Goal: Task Accomplishment & Management: Use online tool/utility

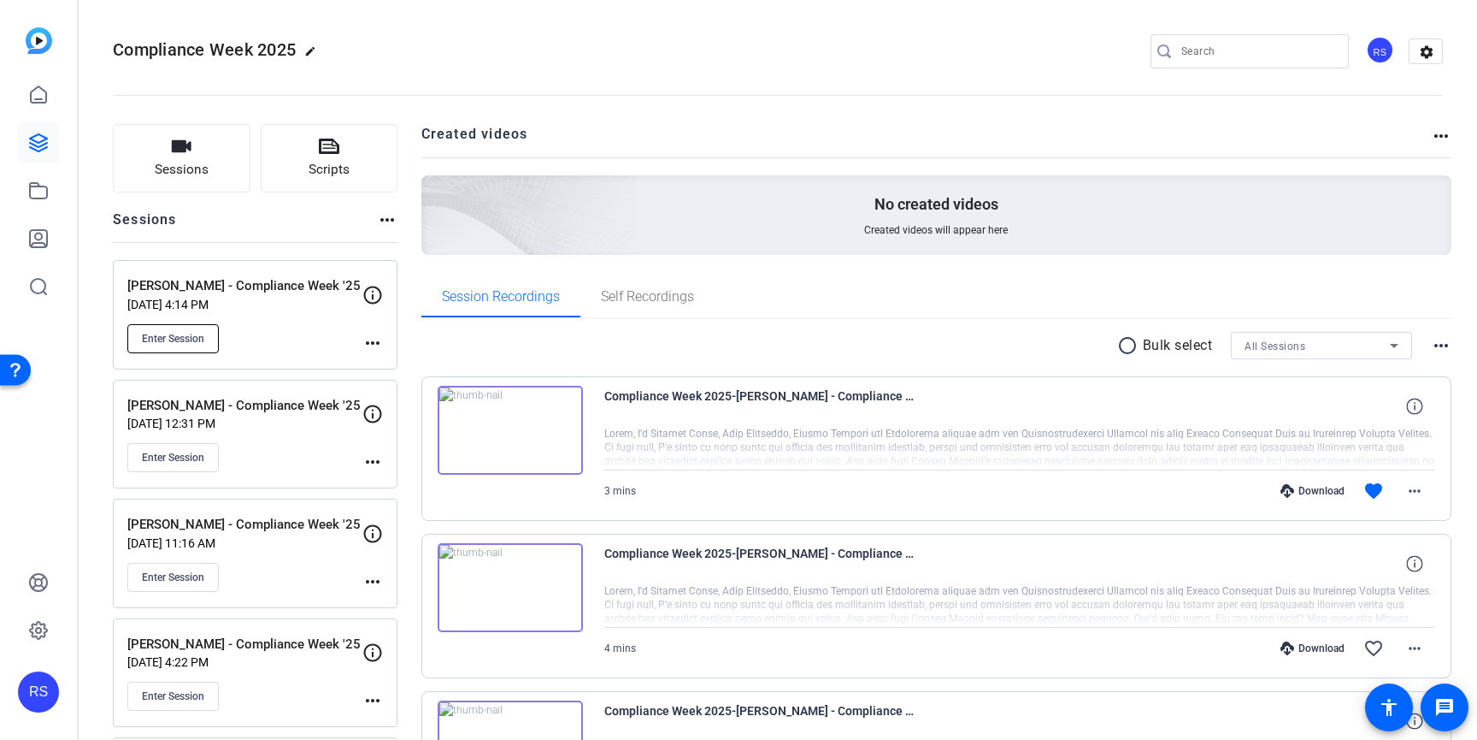
click at [184, 341] on span "Enter Session" at bounding box center [173, 339] width 62 height 14
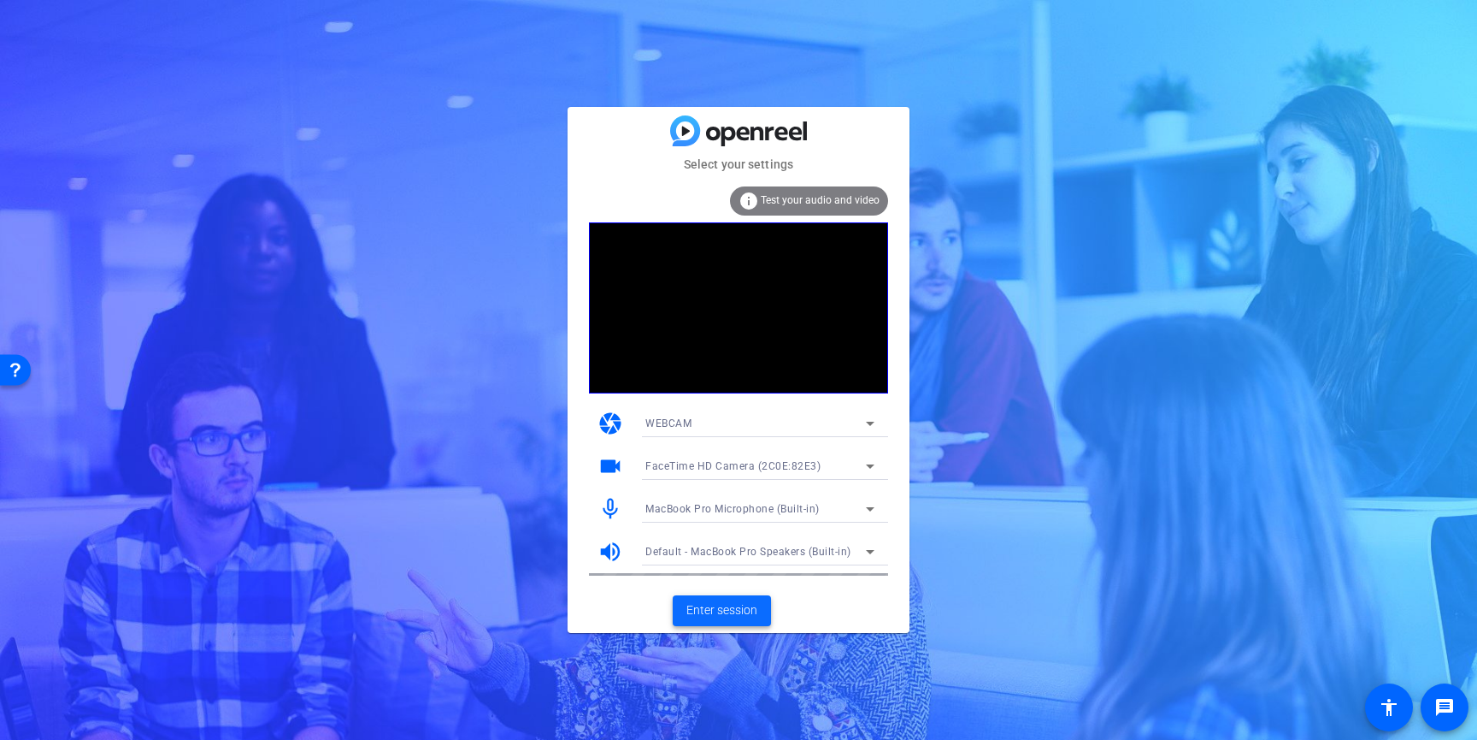
click at [738, 620] on span at bounding box center [722, 610] width 98 height 41
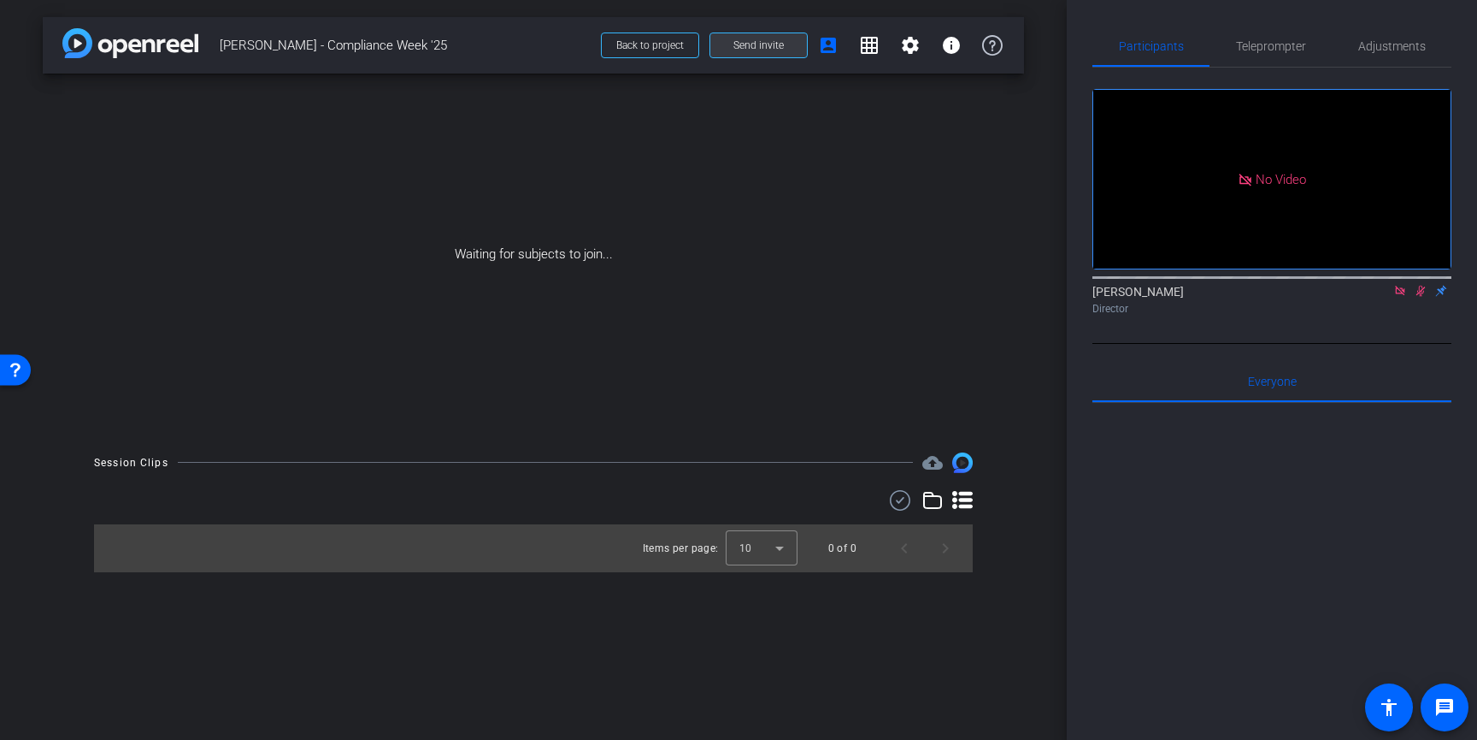
click at [785, 47] on span at bounding box center [759, 45] width 97 height 41
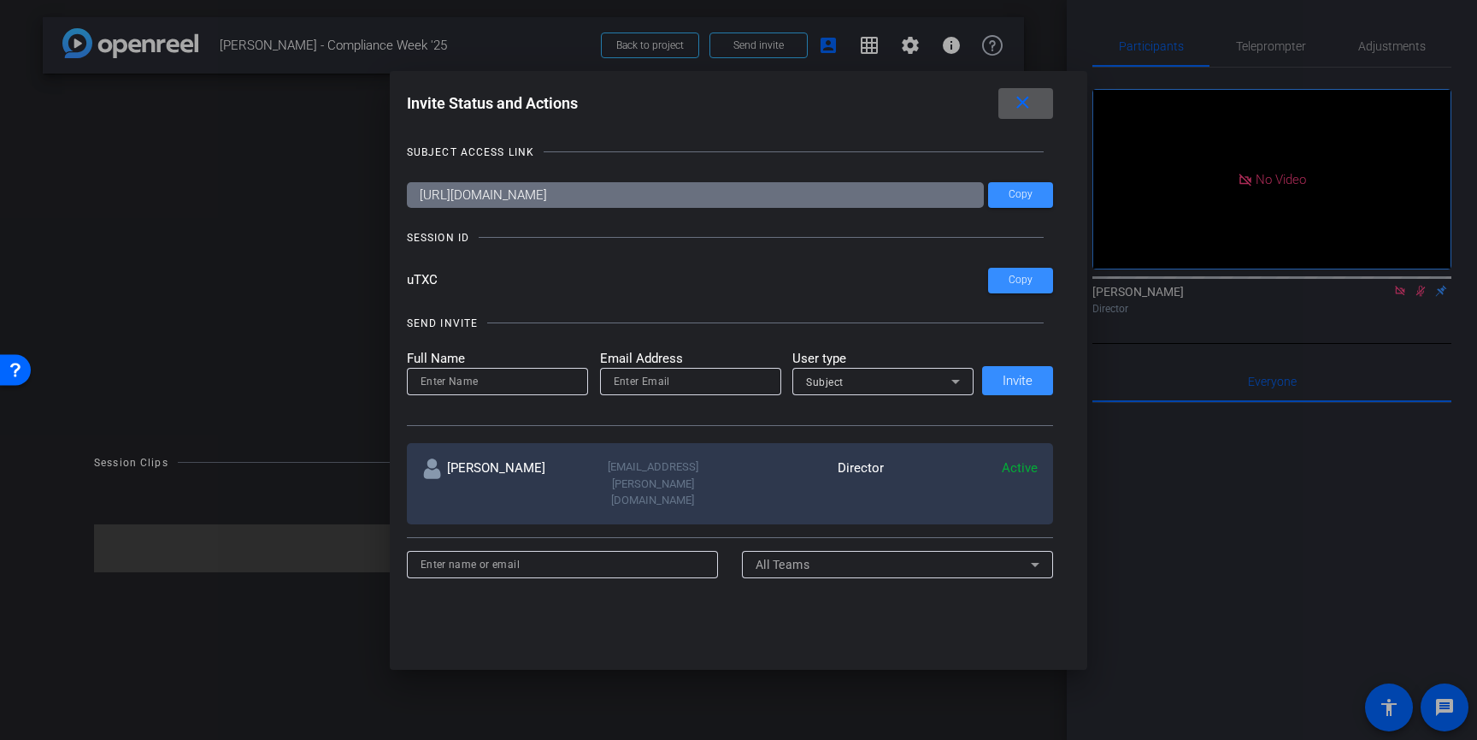
click at [513, 378] on input at bounding box center [498, 381] width 154 height 21
type input "m"
type input "Margot Hannable"
type input "margot.hannable@thermofisher.com"
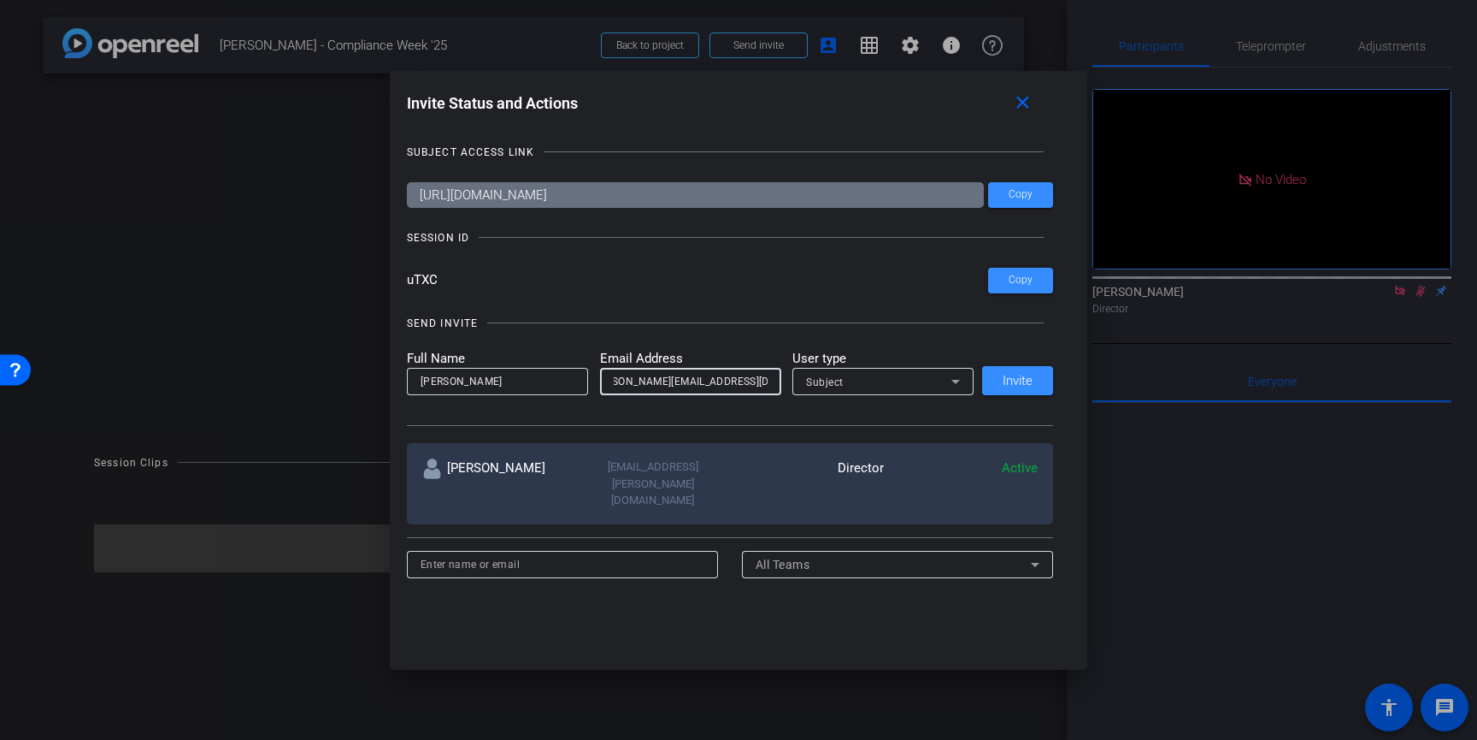
click at [831, 382] on span "Subject" at bounding box center [825, 382] width 38 height 12
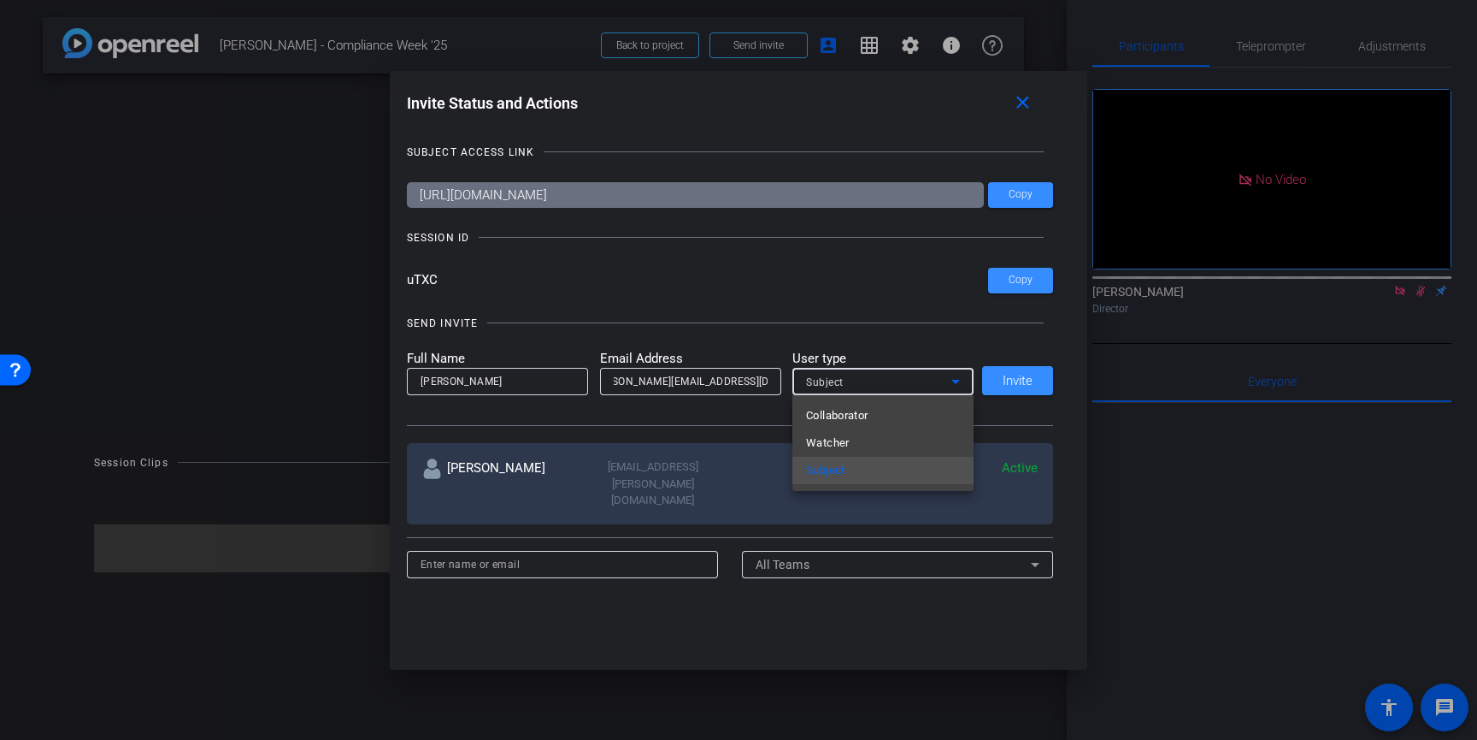
scroll to position [0, 0]
click at [837, 411] on span "Collaborator" at bounding box center [837, 415] width 62 height 21
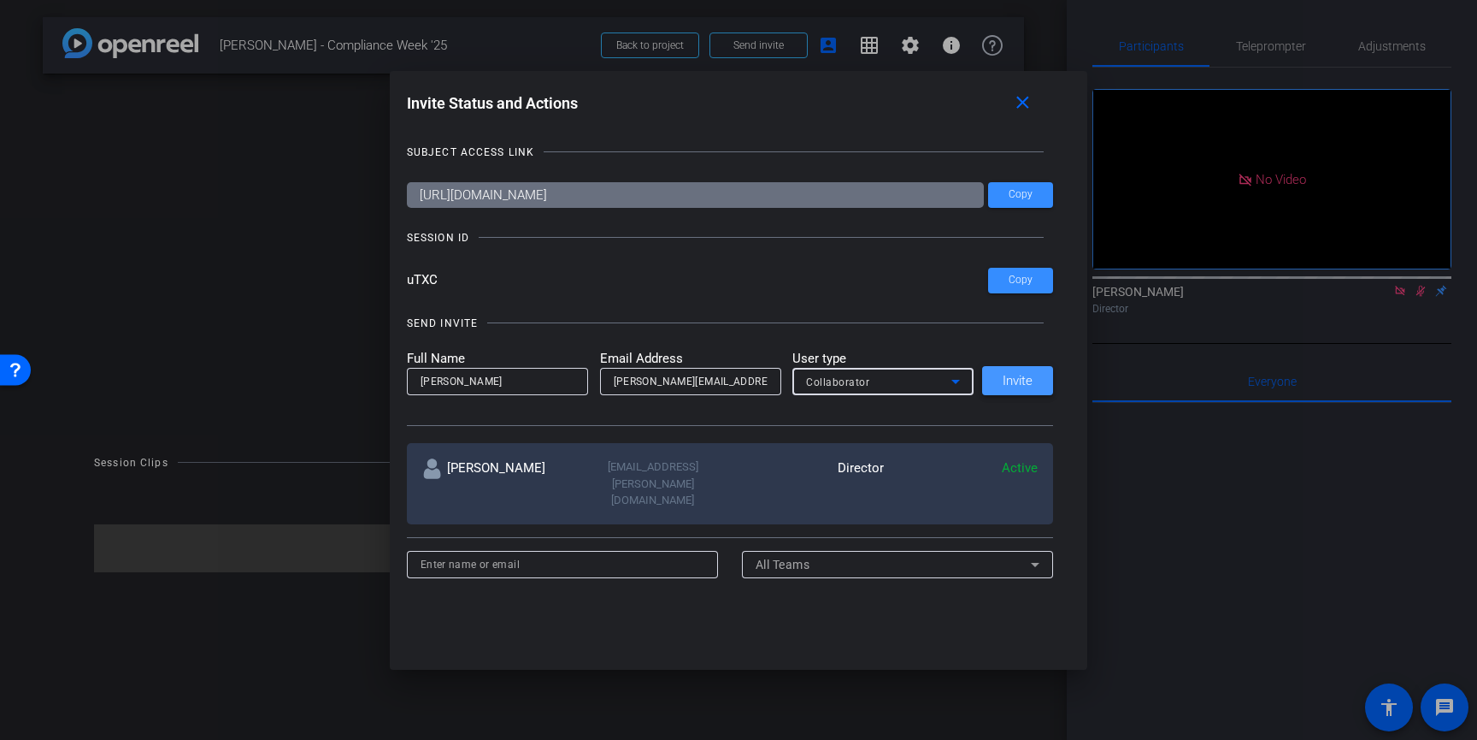
click at [1008, 382] on span "Invite" at bounding box center [1018, 381] width 30 height 13
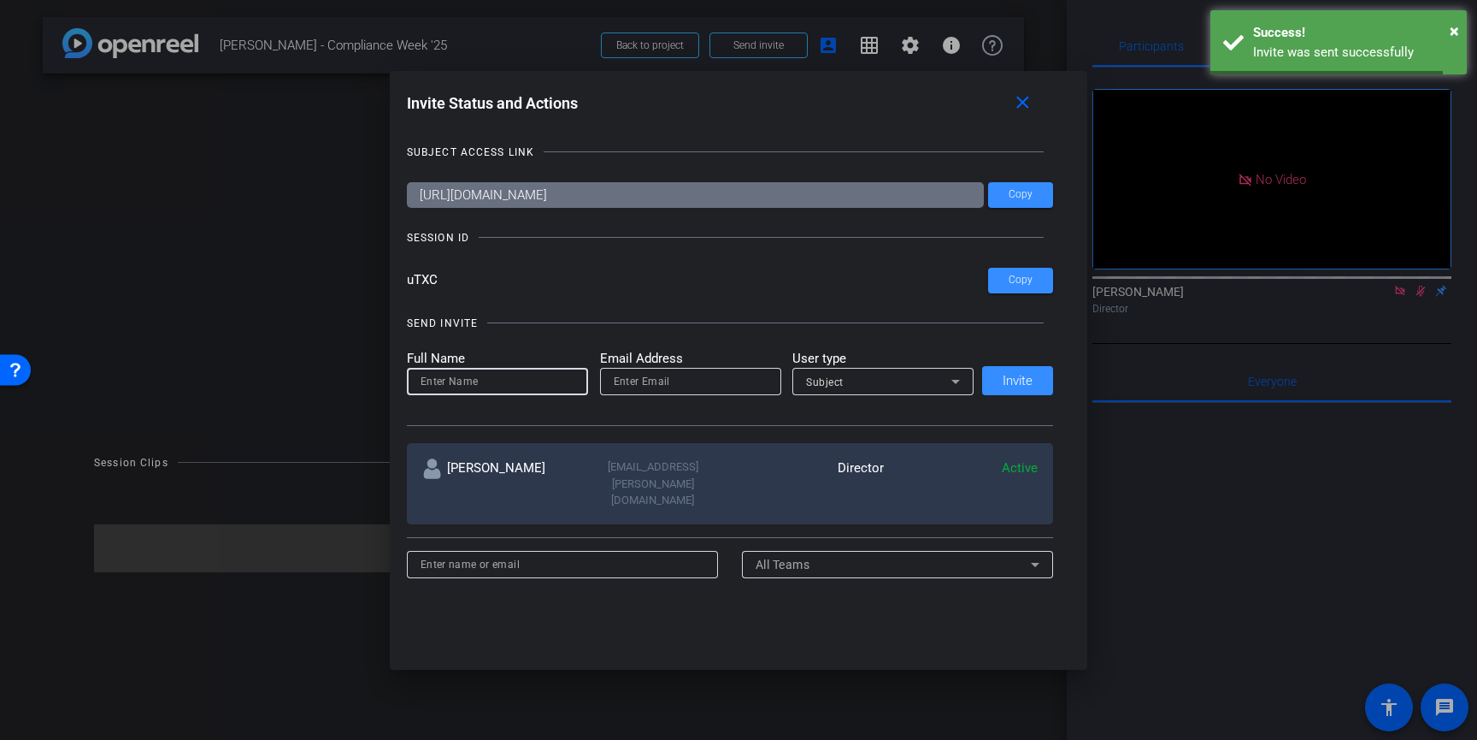
click at [538, 389] on input at bounding box center [498, 381] width 154 height 21
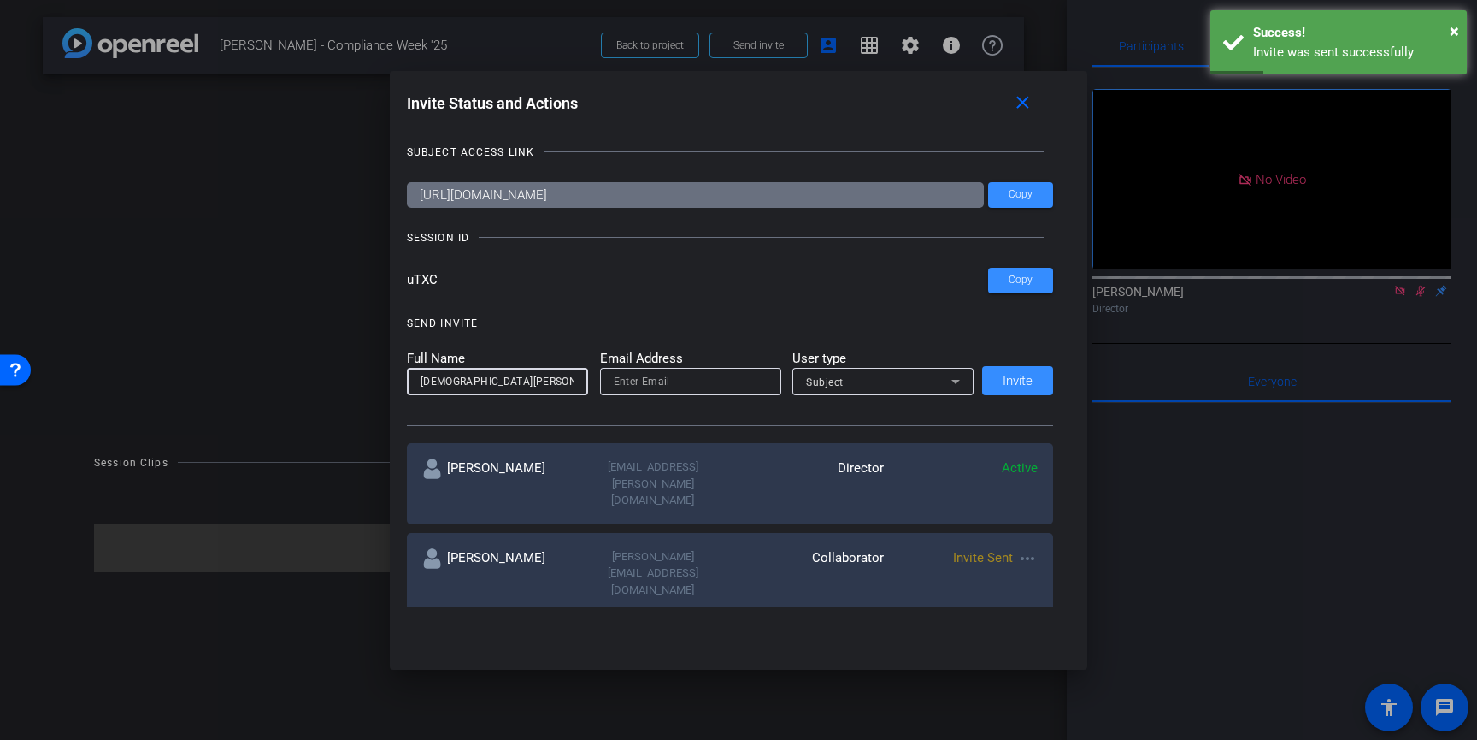
type input "Kristen Zinkowsky"
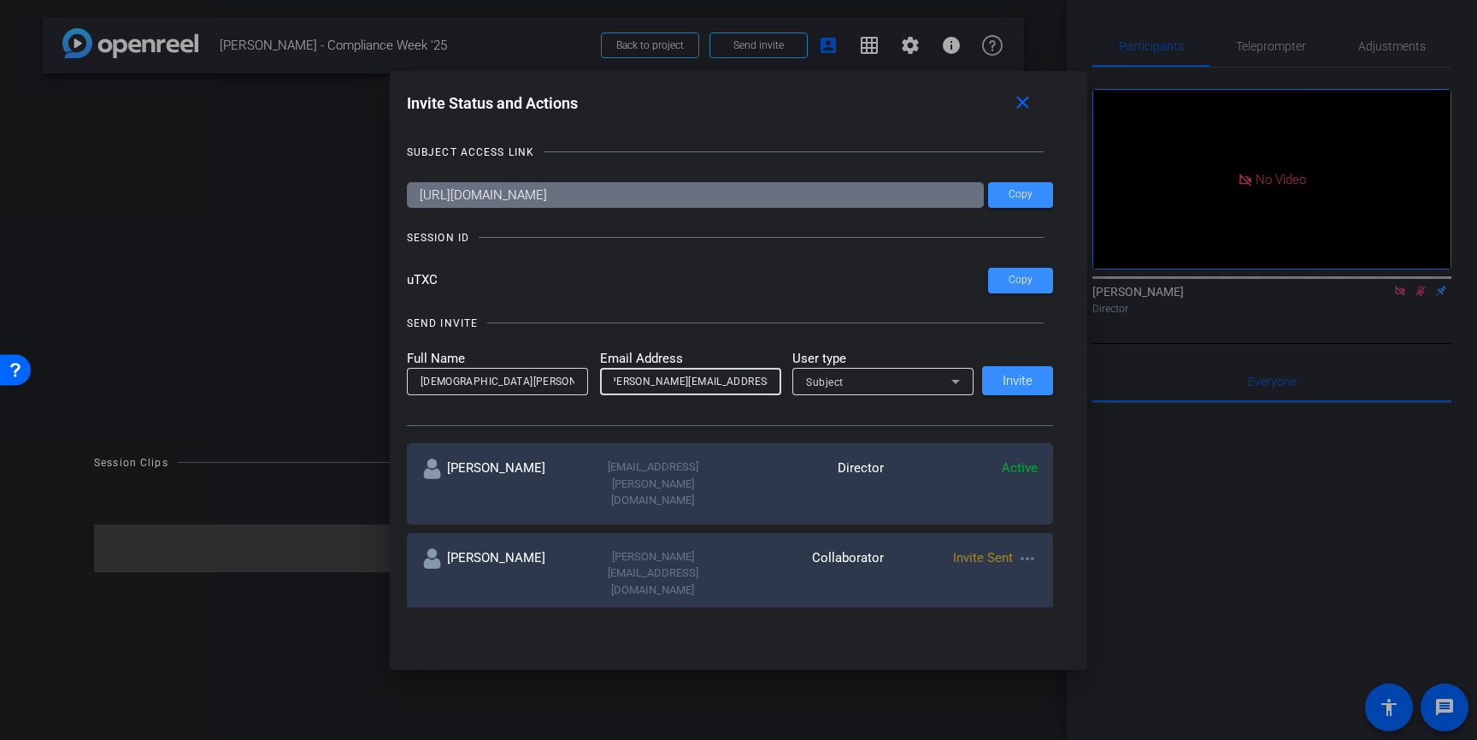
scroll to position [0, 28]
type input "kristen.zinkowsky@thermofisher.com"
click at [832, 387] on span "Subject" at bounding box center [825, 382] width 38 height 12
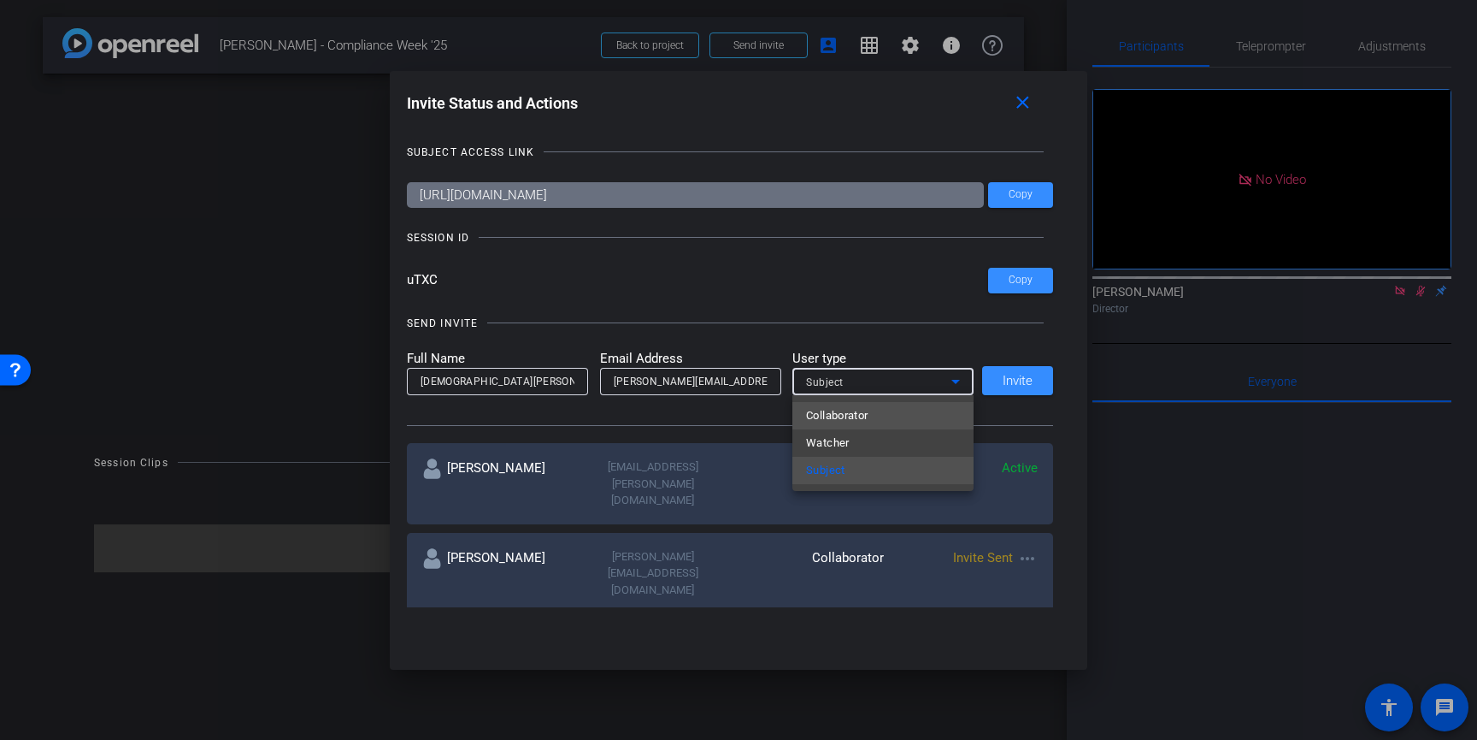
click at [832, 411] on span "Collaborator" at bounding box center [837, 415] width 62 height 21
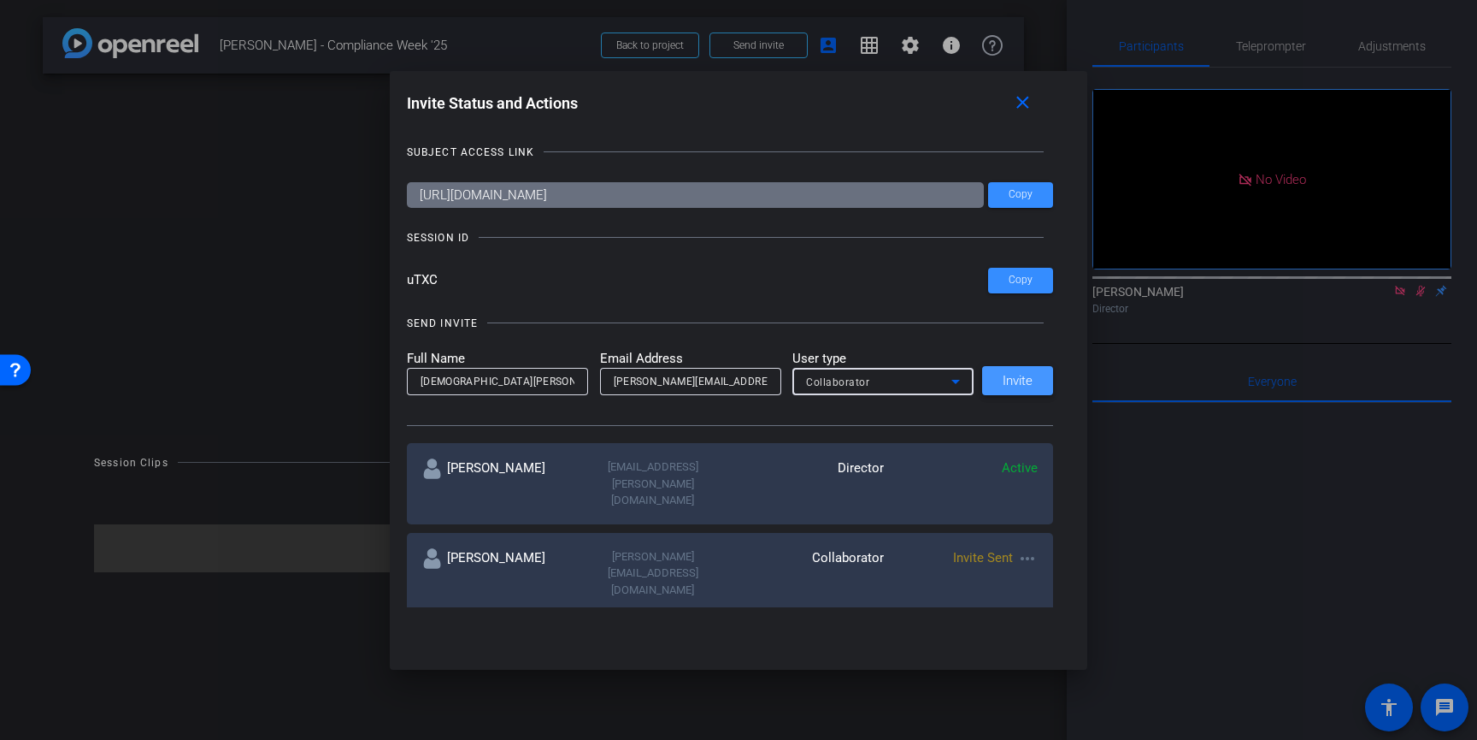
click at [1010, 382] on span "Invite" at bounding box center [1018, 381] width 30 height 13
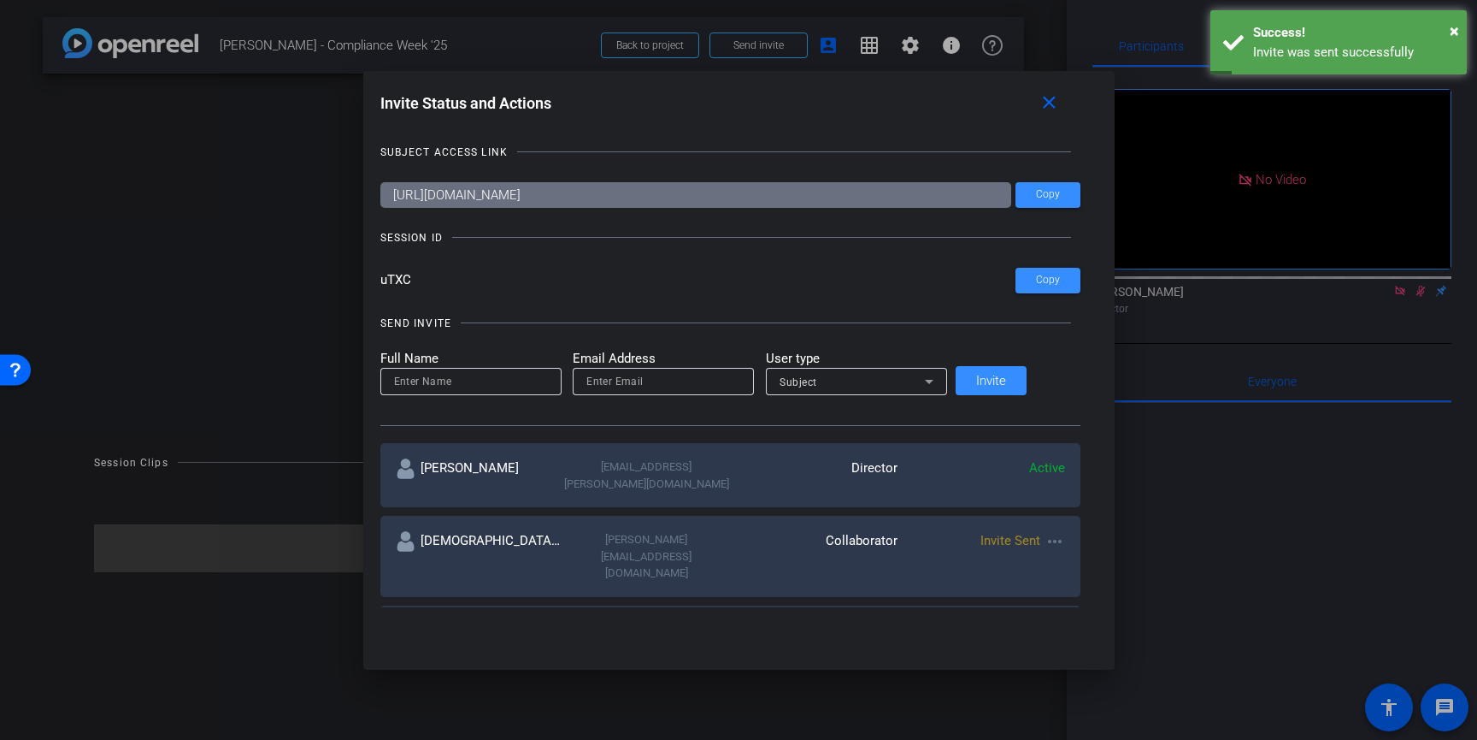
drag, startPoint x: 762, startPoint y: 192, endPoint x: 729, endPoint y: 193, distance: 32.5
click at [729, 193] on input "https://capture.openreel.com/subject/MODE_OTP?otp=uTXC" at bounding box center [695, 195] width 631 height 26
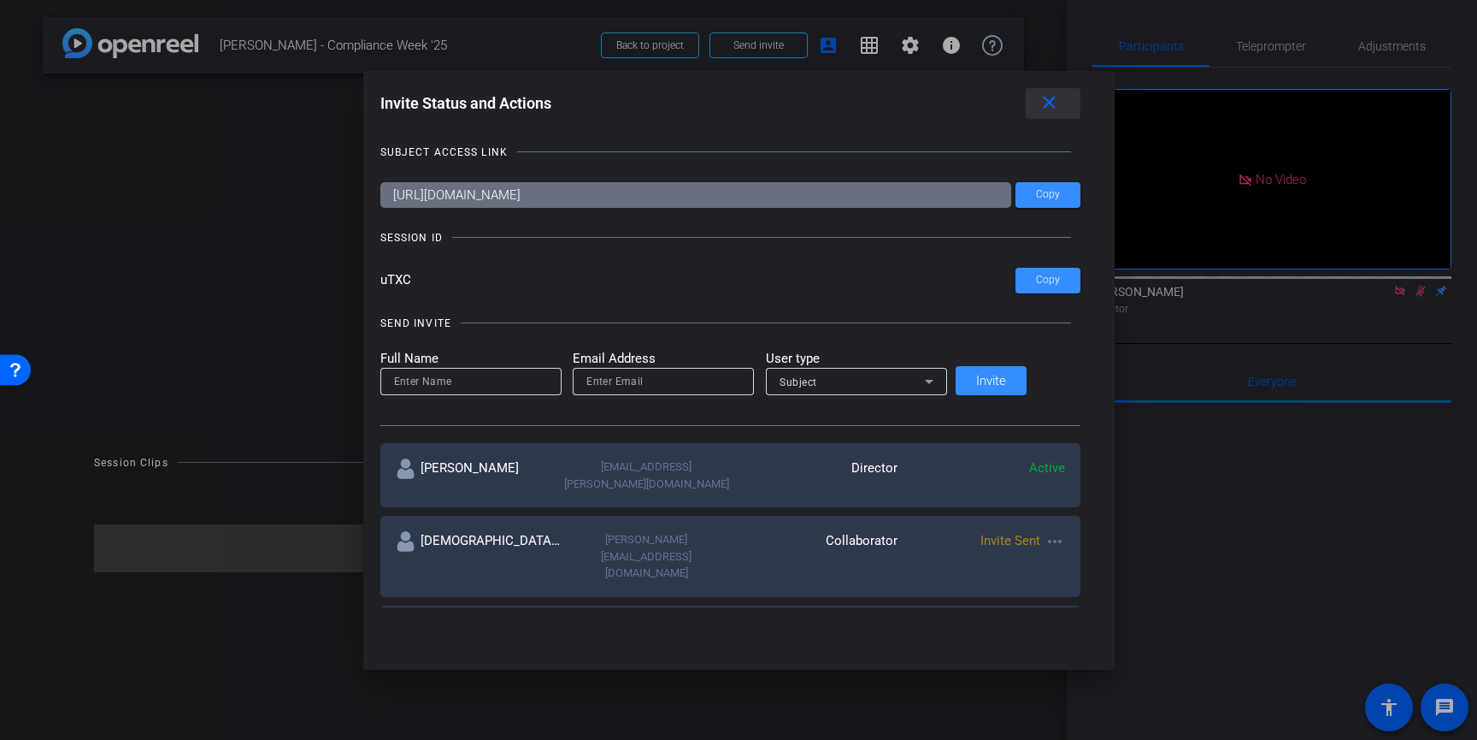
click at [1039, 110] on mat-icon "close" at bounding box center [1049, 102] width 21 height 21
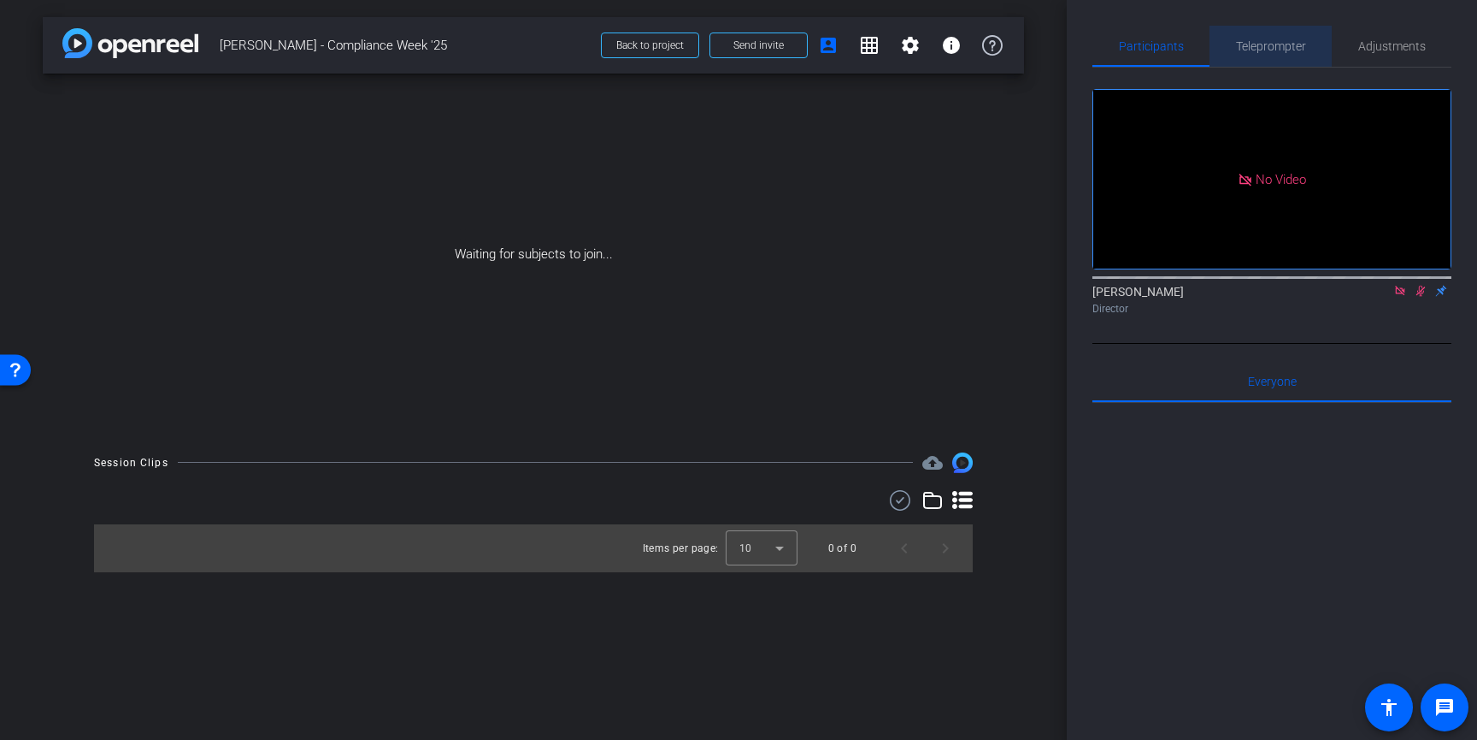
click at [1308, 27] on div "Teleprompter" at bounding box center [1271, 46] width 122 height 41
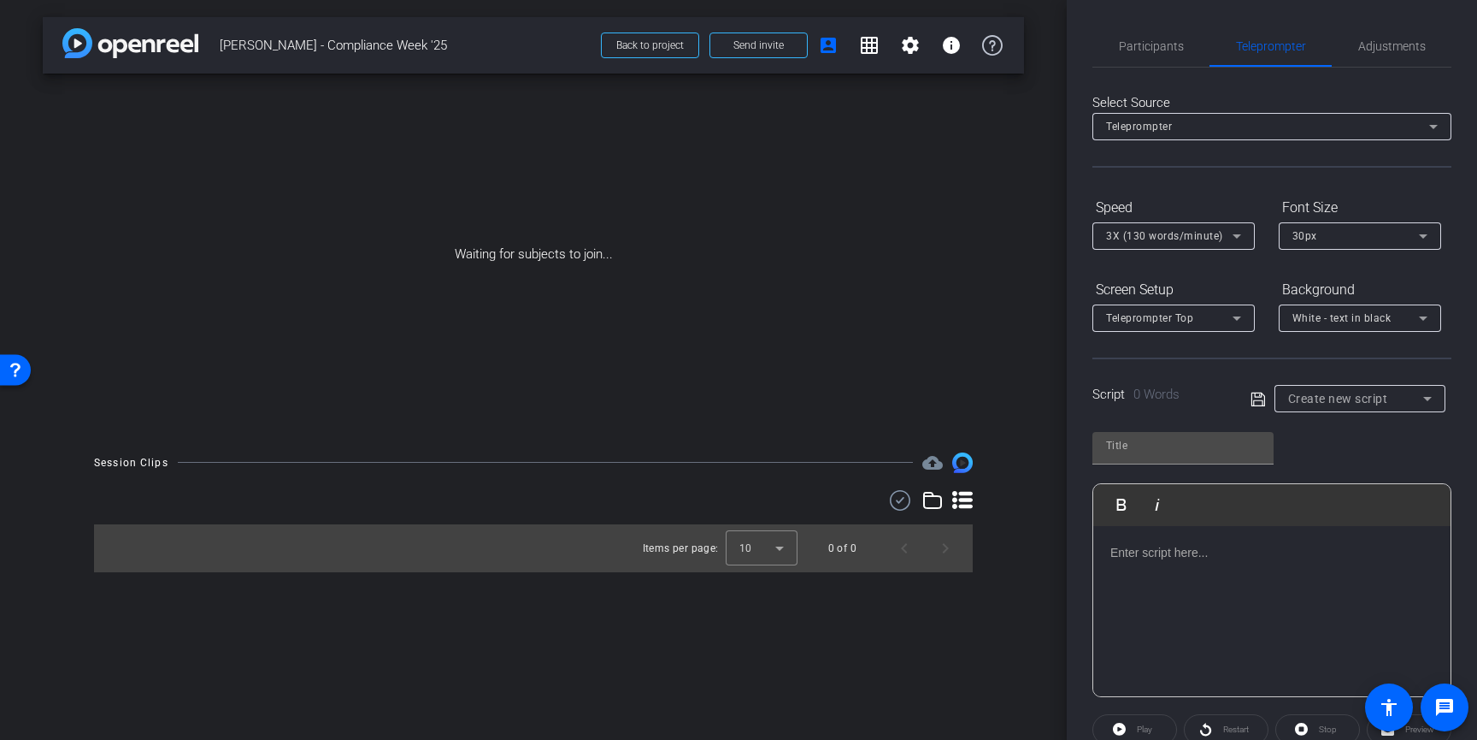
click at [1312, 327] on div "White - text in black" at bounding box center [1356, 317] width 127 height 21
click at [1310, 375] on div "Black - text in white" at bounding box center [1343, 385] width 101 height 21
click at [1195, 237] on span "3X (130 words/minute)" at bounding box center [1164, 236] width 117 height 12
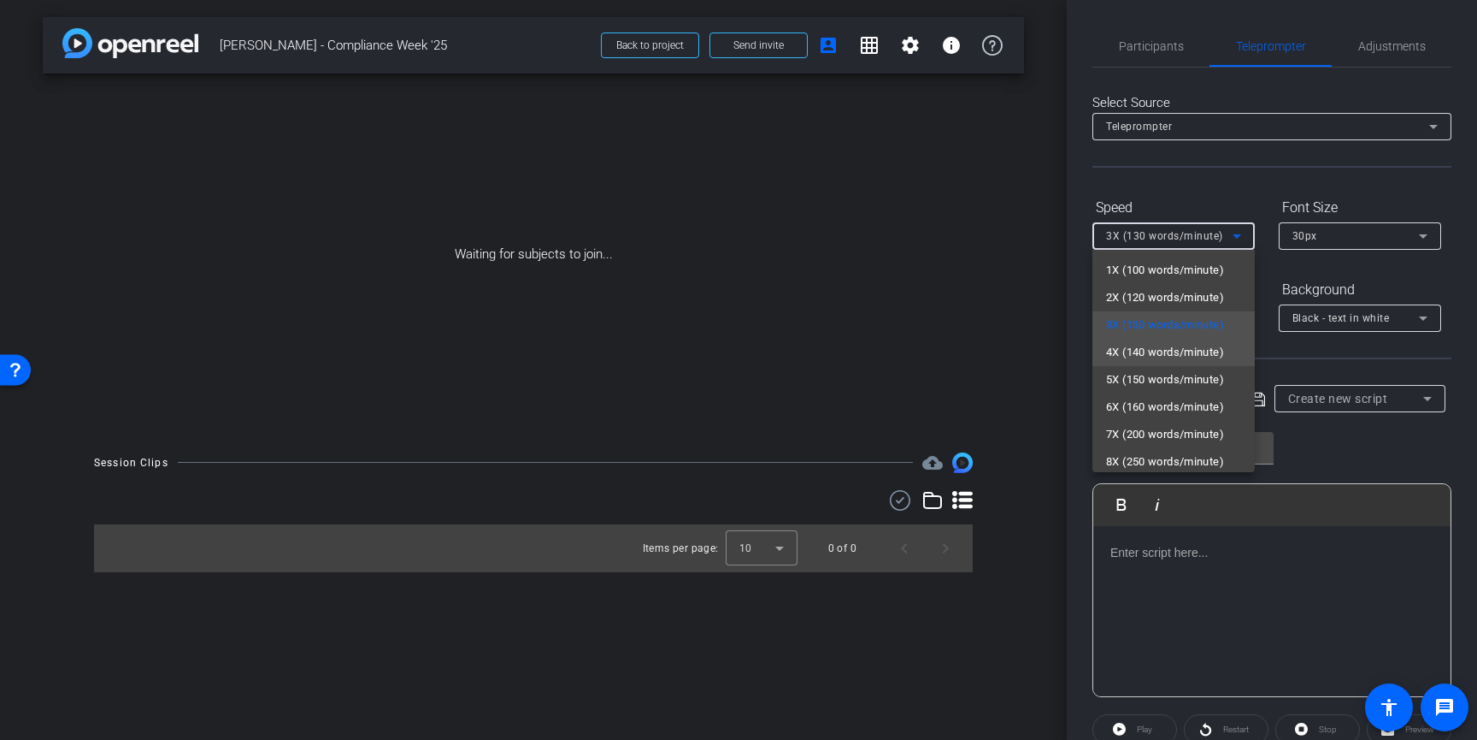
click at [1163, 355] on span "4X (140 words/minute)" at bounding box center [1165, 352] width 118 height 21
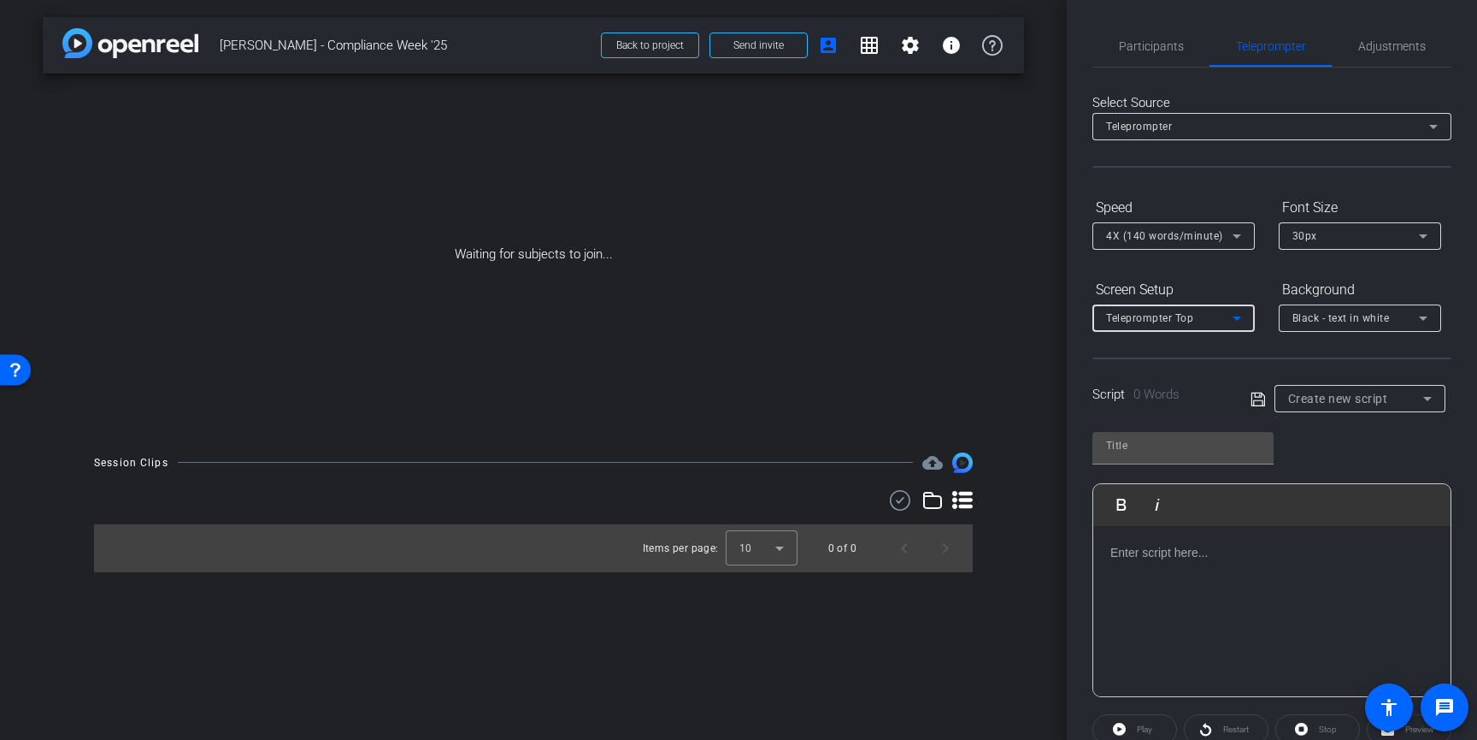
click at [1220, 312] on div "Teleprompter Top" at bounding box center [1169, 317] width 127 height 21
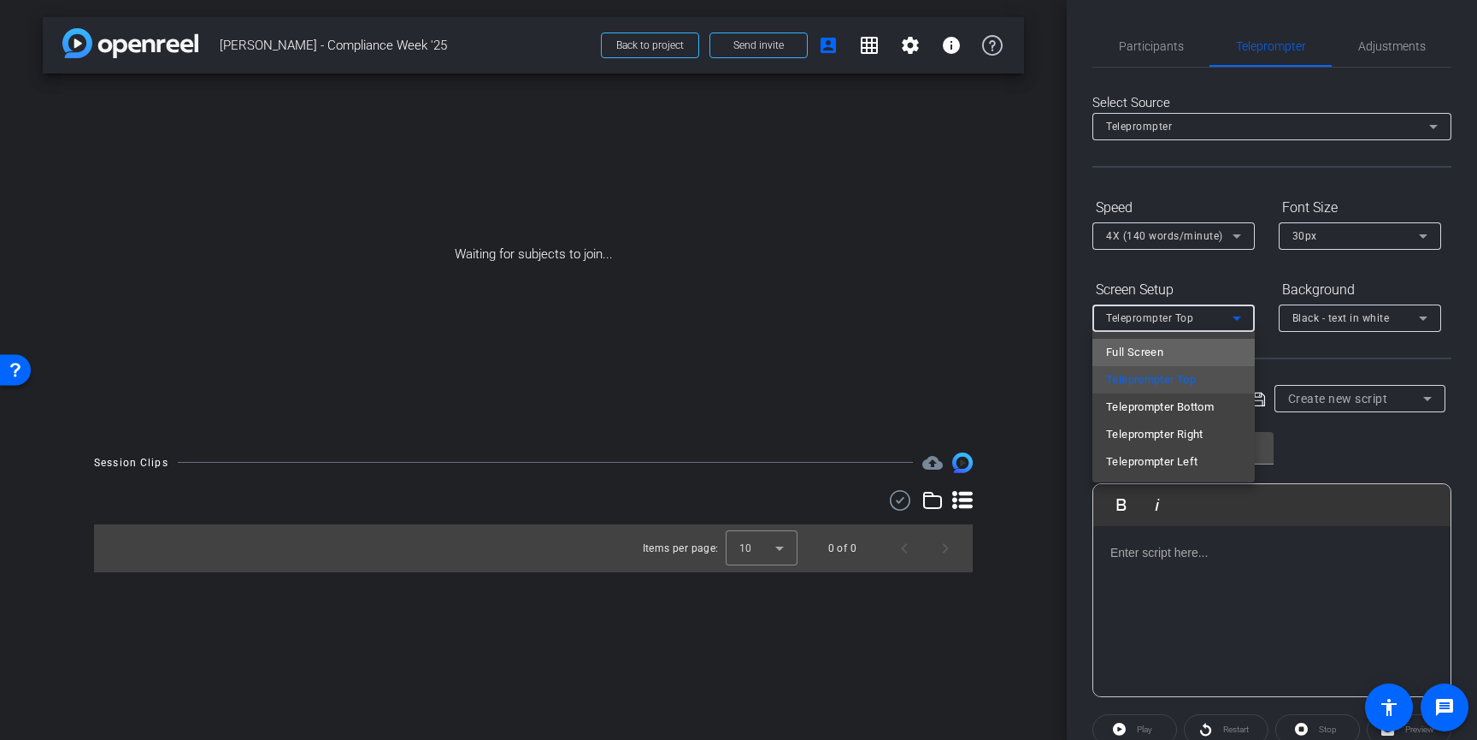
click at [1198, 352] on mat-option "Full Screen" at bounding box center [1174, 352] width 162 height 27
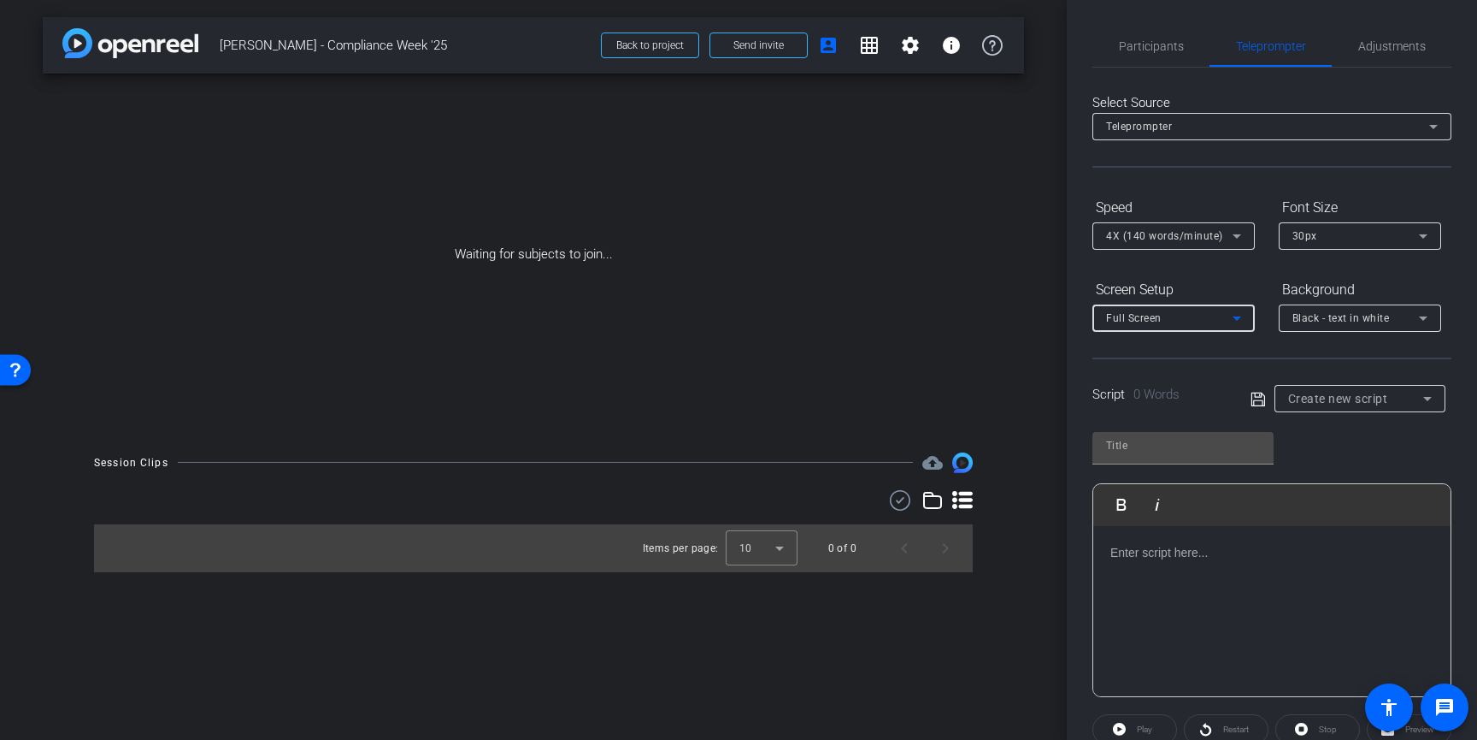
scroll to position [103, 0]
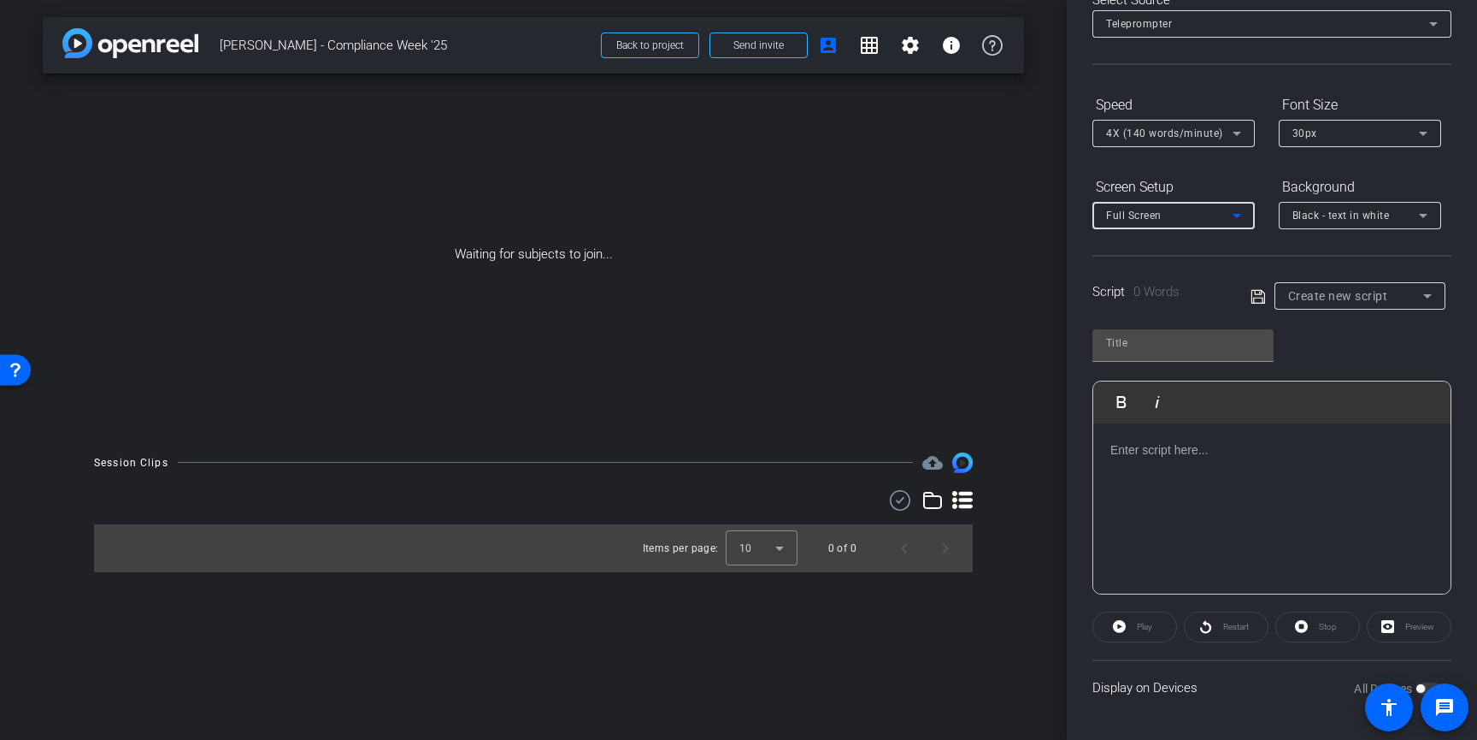
click at [1400, 305] on div "Create new script" at bounding box center [1356, 296] width 135 height 21
click at [1358, 363] on mat-option "Tom Script" at bounding box center [1360, 357] width 171 height 27
type input "Tom Script"
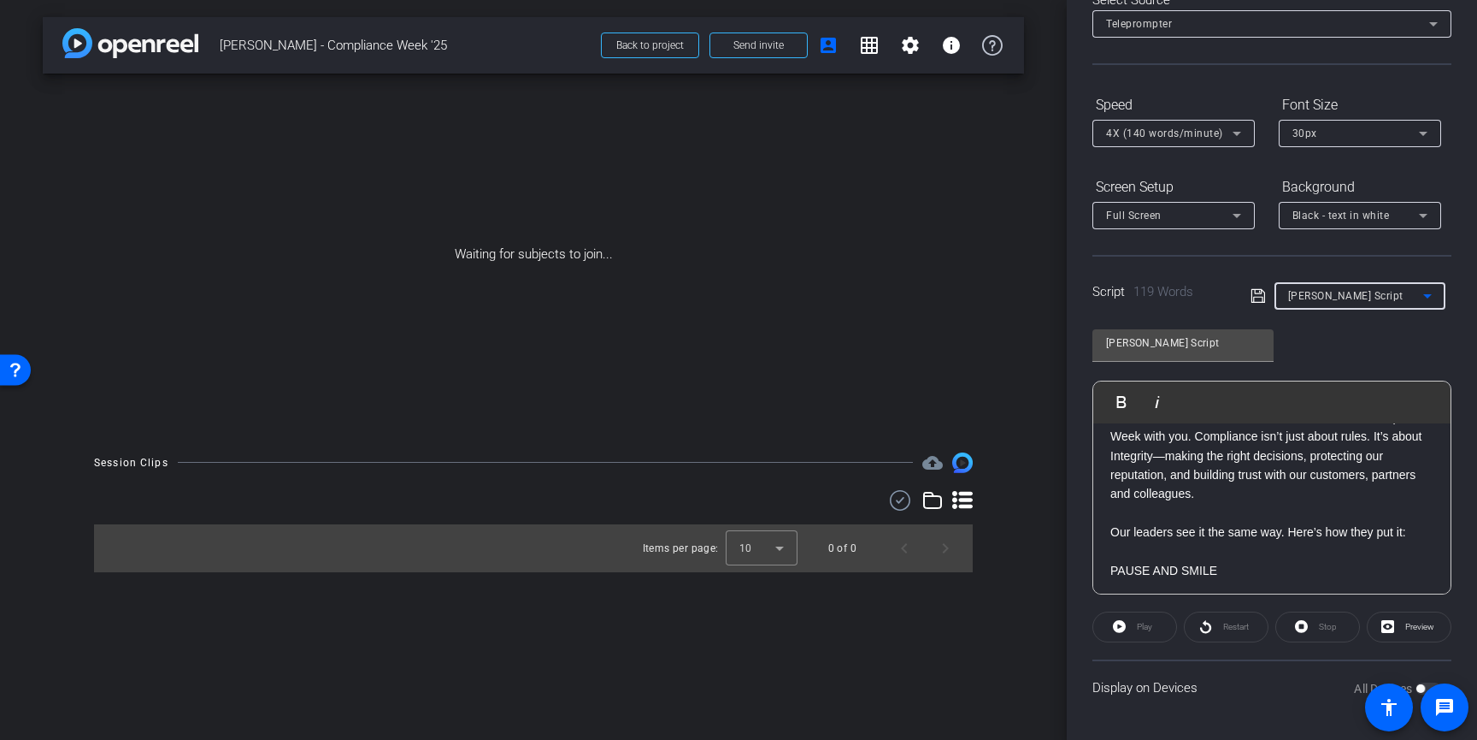
scroll to position [0, 0]
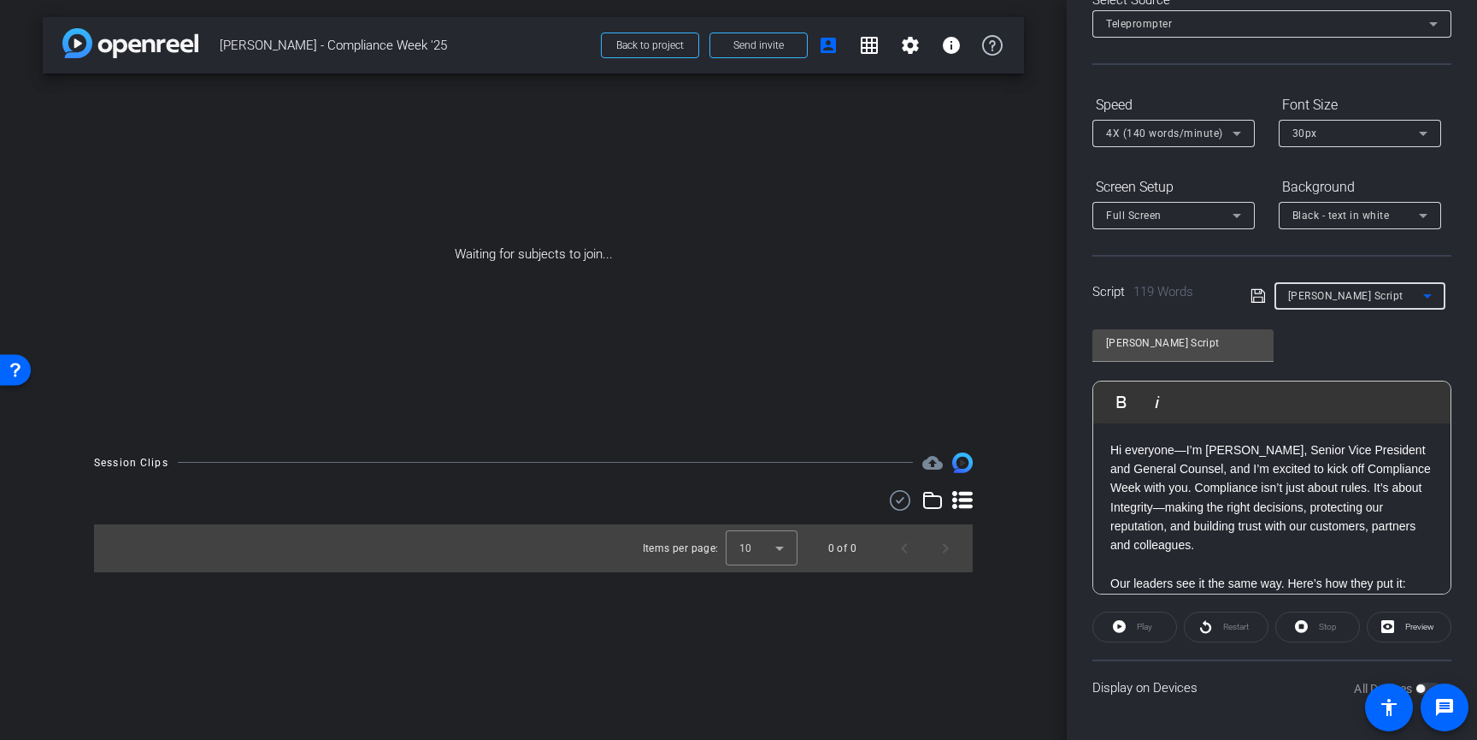
click at [1258, 295] on icon at bounding box center [1258, 296] width 15 height 21
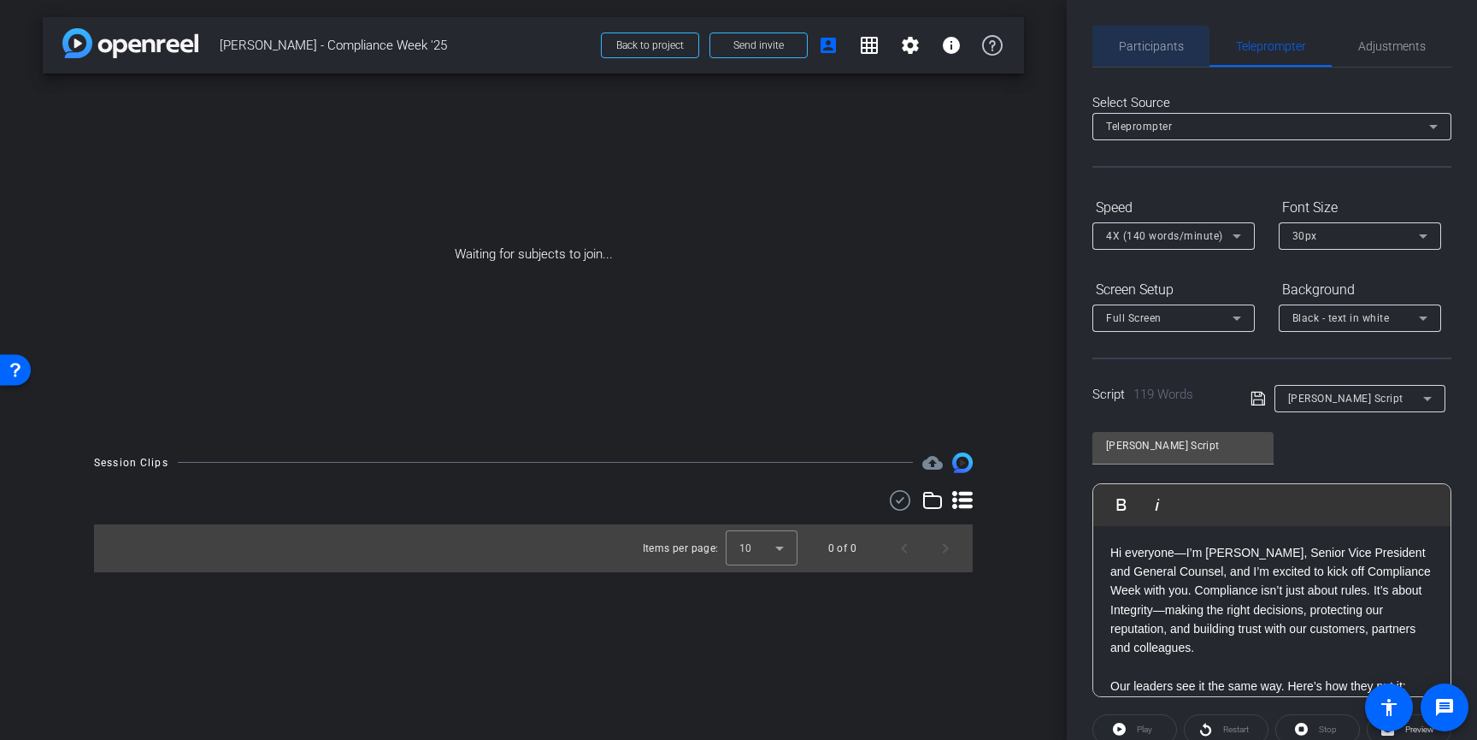
click at [1139, 51] on span "Participants" at bounding box center [1151, 46] width 65 height 12
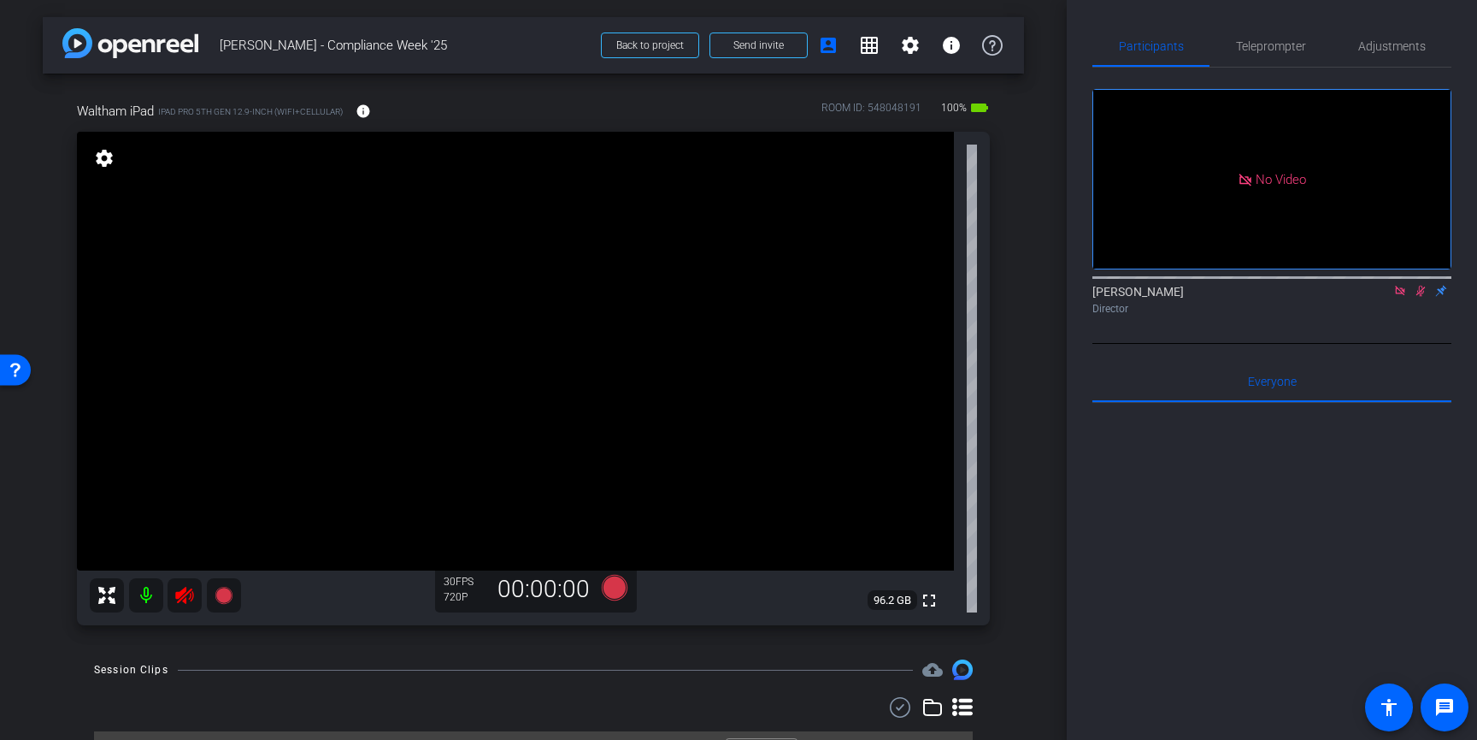
click at [1404, 286] on icon at bounding box center [1399, 290] width 9 height 9
click at [1398, 316] on div "Rachael Silberman flip Director" at bounding box center [1272, 299] width 359 height 33
click at [1400, 297] on icon at bounding box center [1401, 291] width 14 height 12
click at [187, 599] on icon at bounding box center [184, 595] width 21 height 21
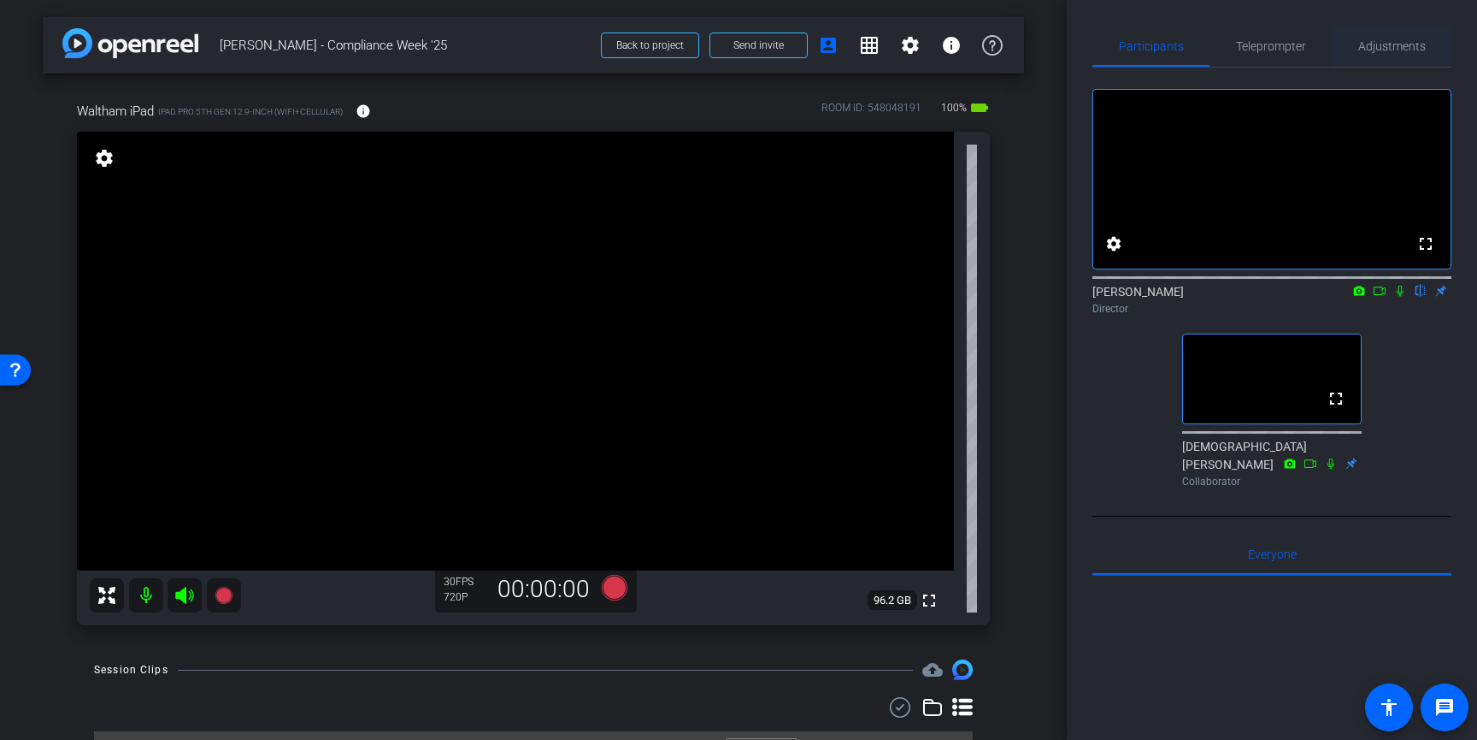
click at [1384, 46] on span "Adjustments" at bounding box center [1393, 46] width 68 height 12
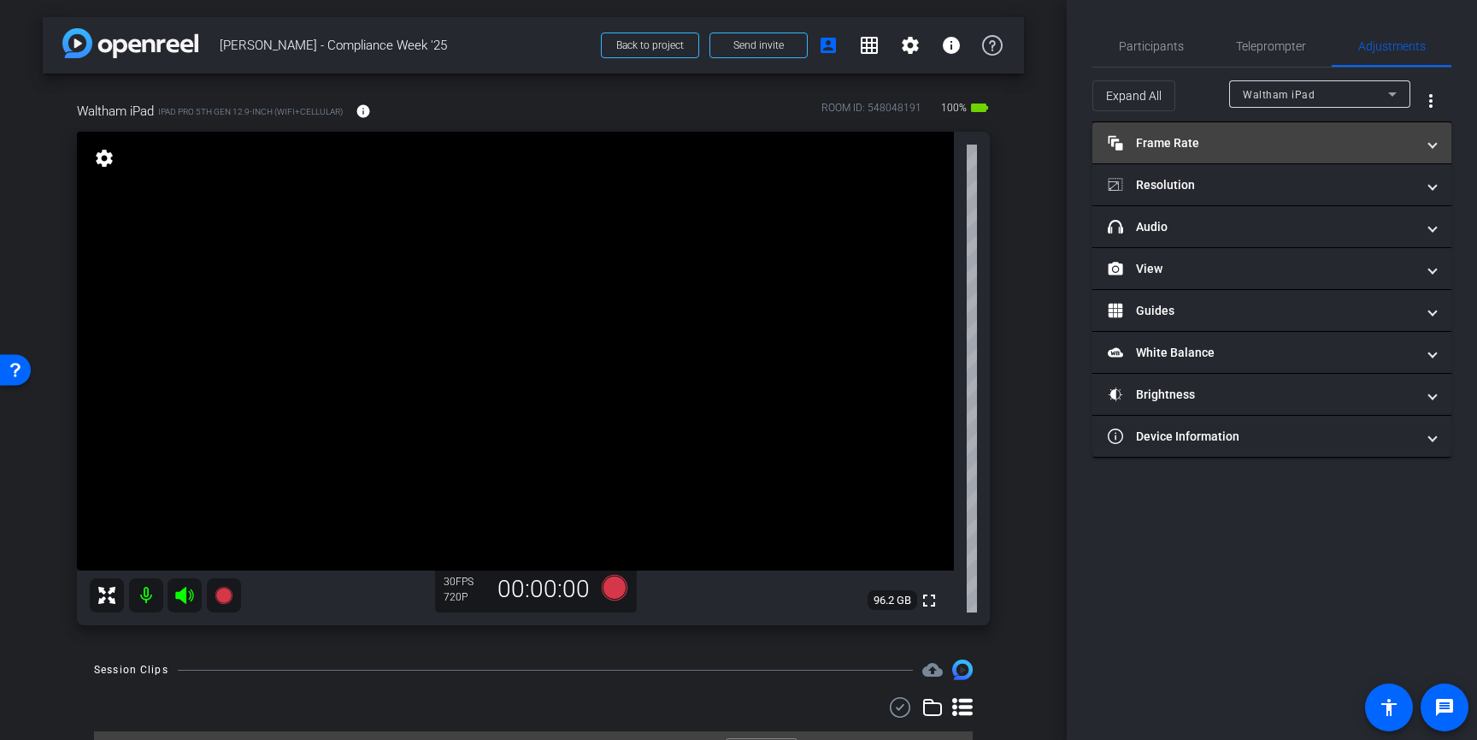
click at [1320, 141] on mat-panel-title "Frame Rate Frame Rate" at bounding box center [1262, 143] width 308 height 18
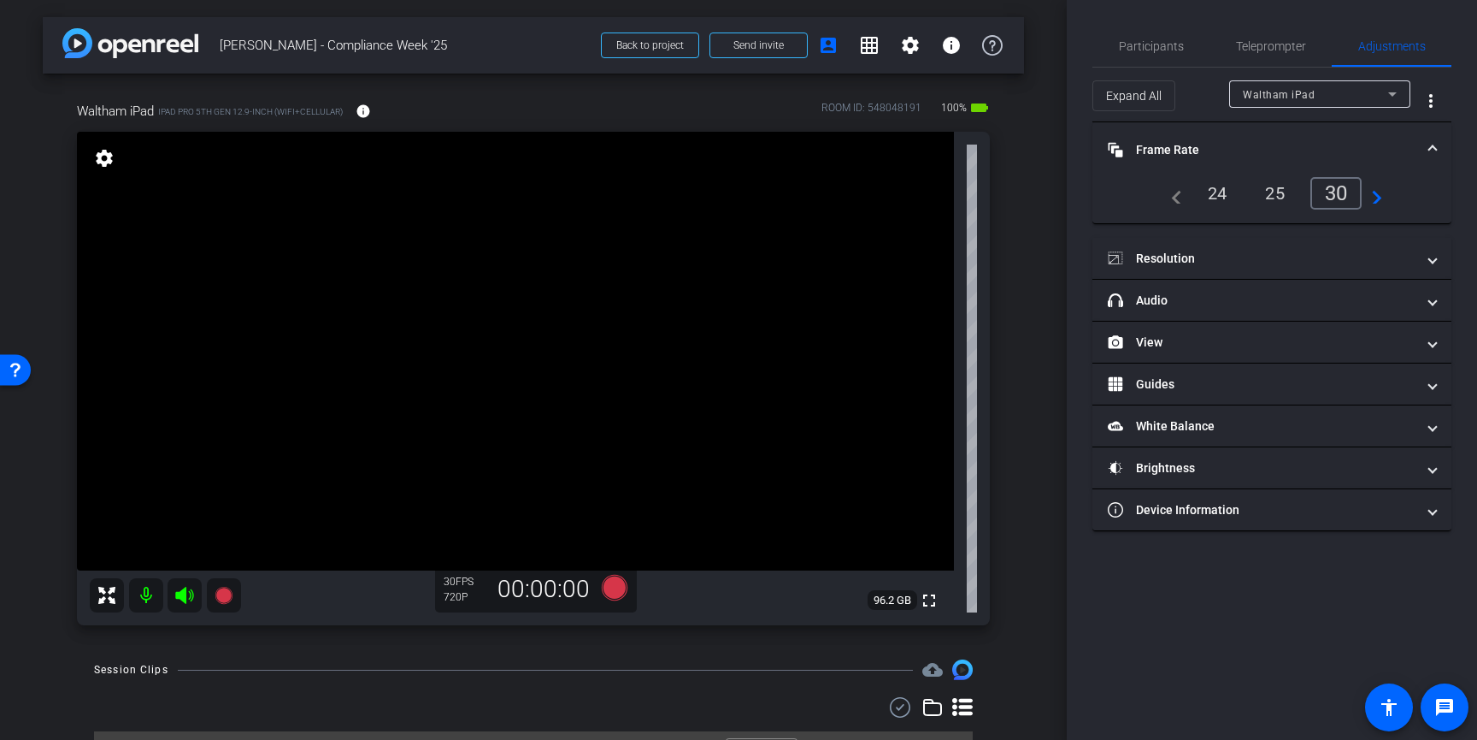
click at [1206, 207] on div "24" at bounding box center [1217, 193] width 45 height 29
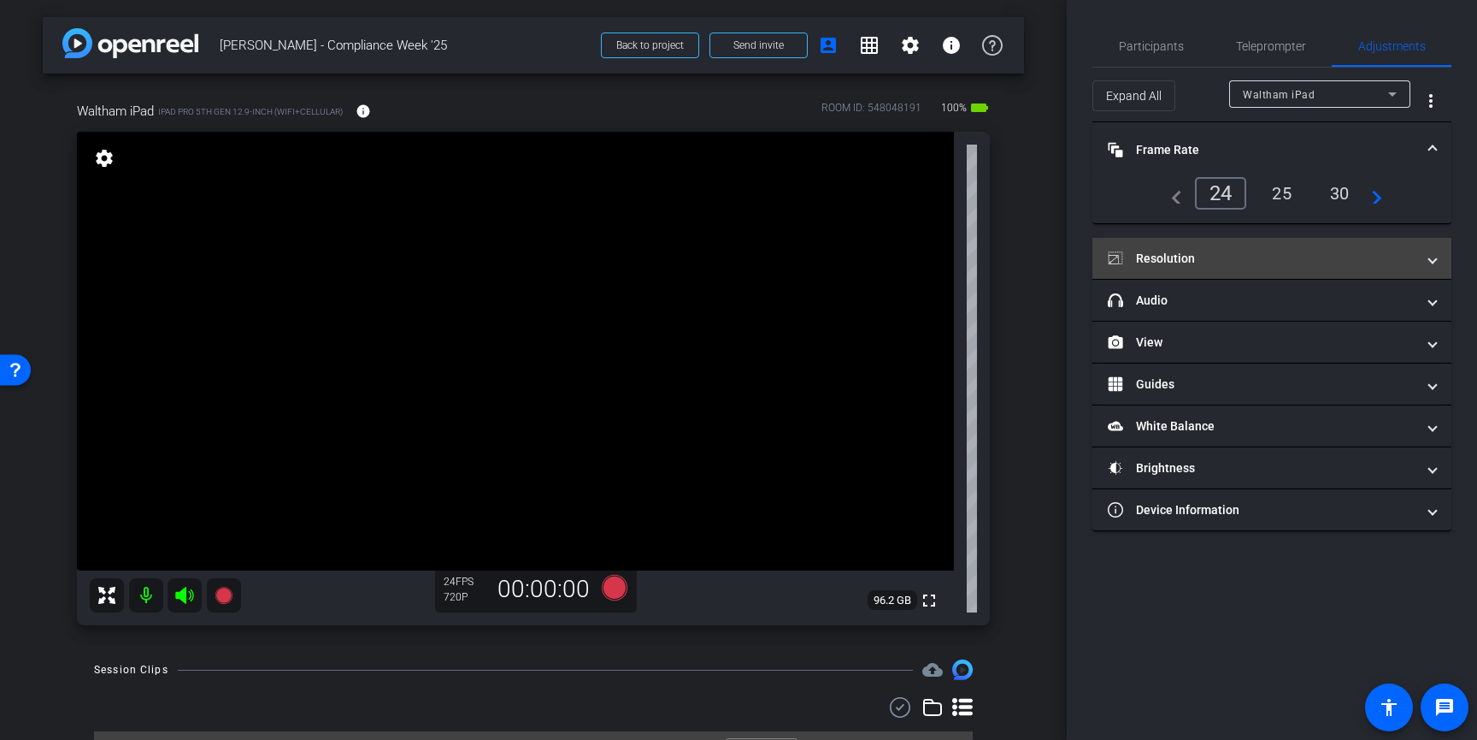
click at [1221, 251] on mat-panel-title "Resolution" at bounding box center [1262, 259] width 308 height 18
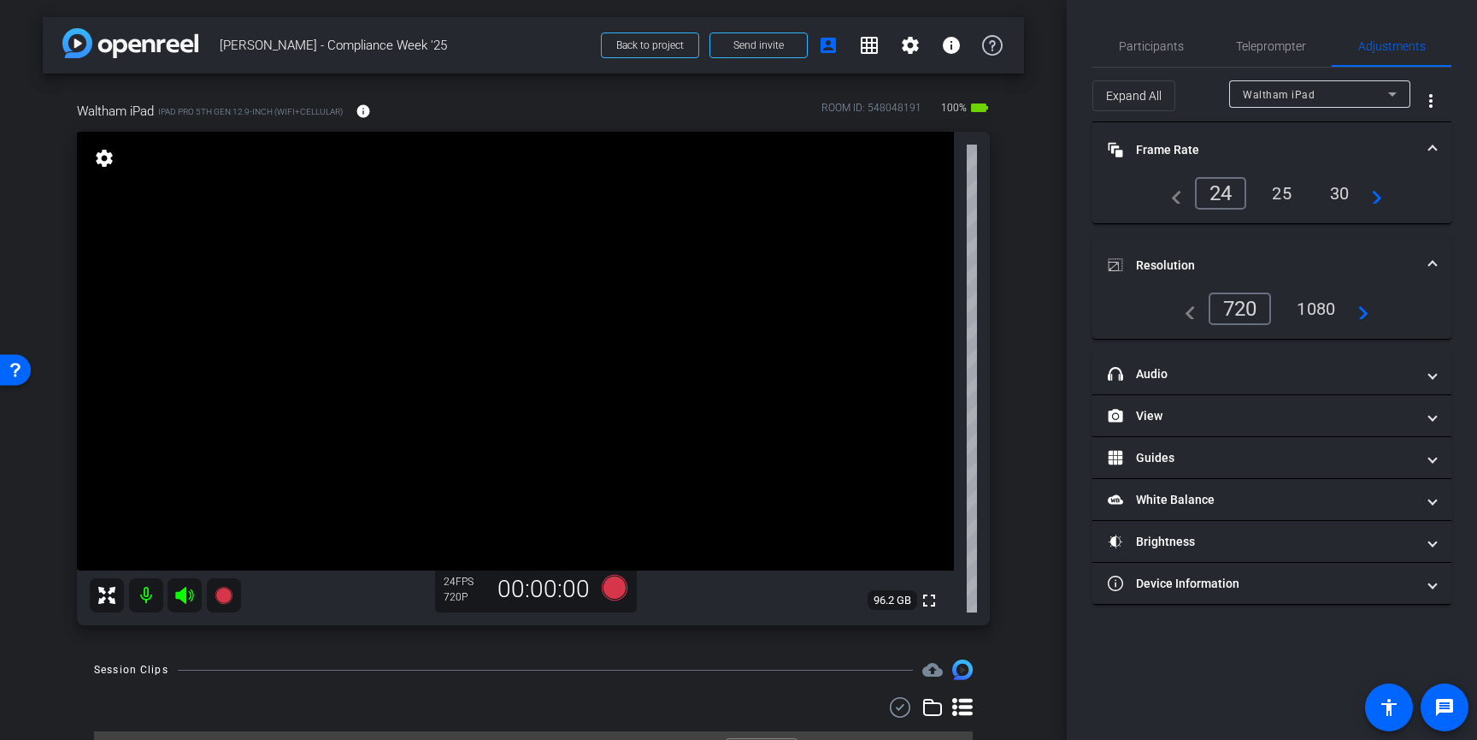
click at [1321, 298] on div "1080" at bounding box center [1316, 308] width 64 height 29
click at [1350, 247] on mat-expansion-panel-header "Resolution" at bounding box center [1272, 265] width 359 height 55
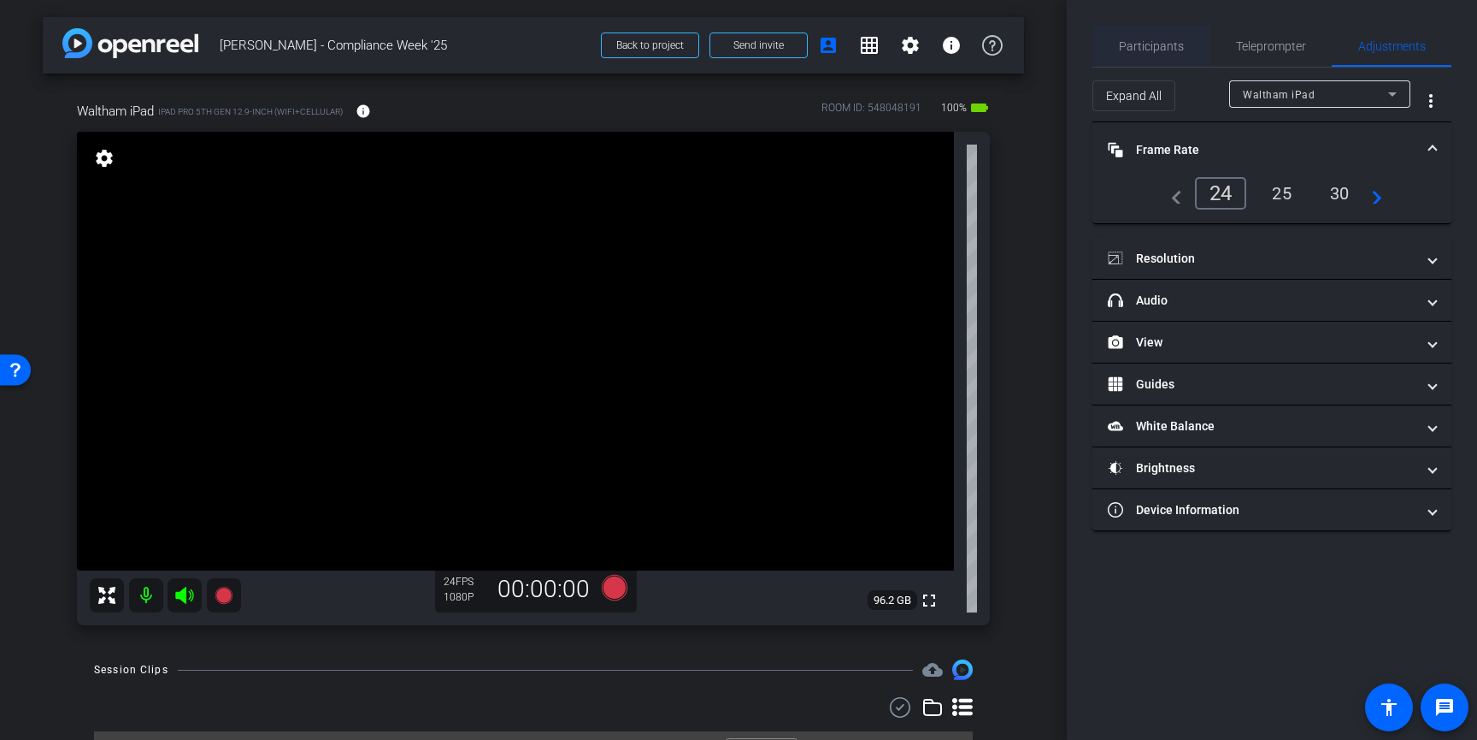
click at [1169, 45] on span "Participants" at bounding box center [1151, 46] width 65 height 12
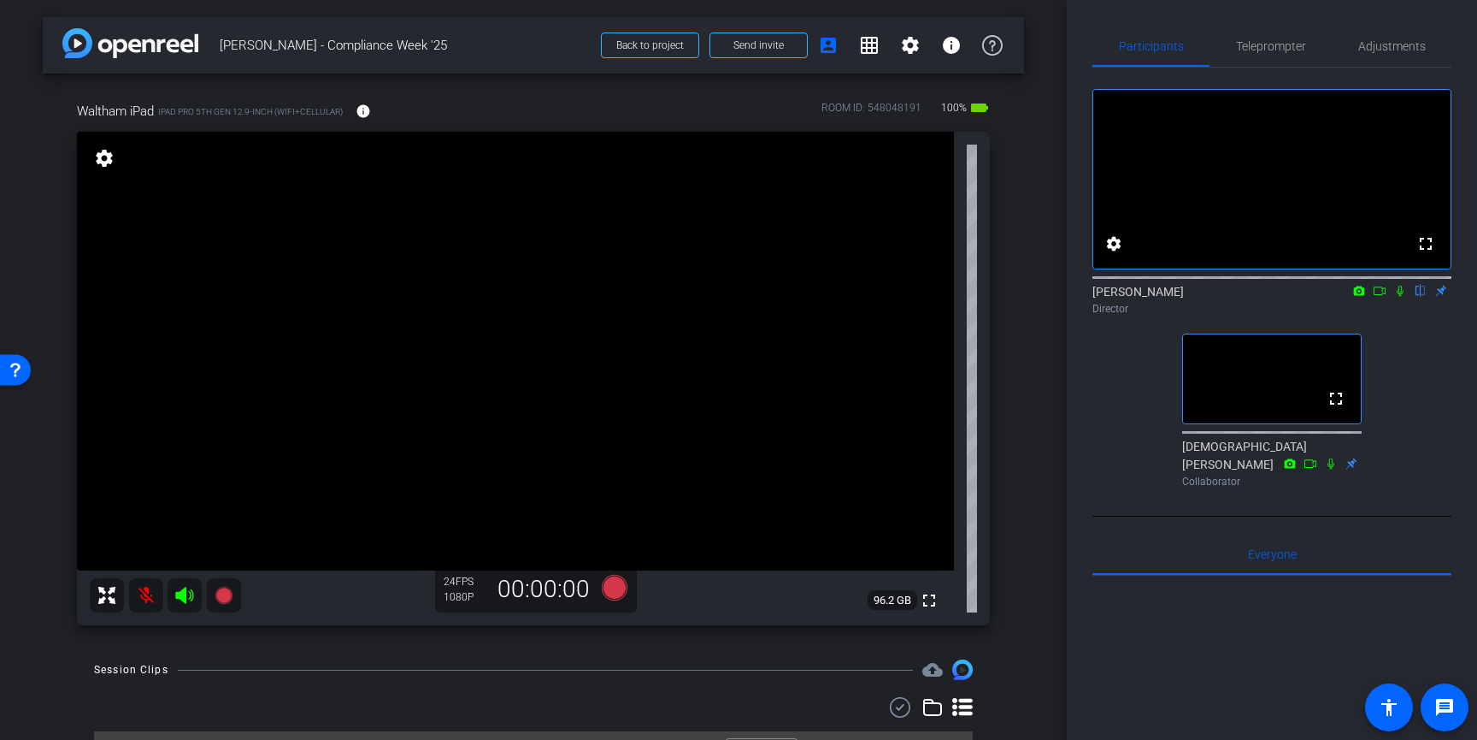
click at [194, 597] on icon at bounding box center [184, 595] width 21 height 21
click at [185, 594] on icon at bounding box center [184, 595] width 18 height 17
click at [181, 598] on icon at bounding box center [184, 595] width 18 height 17
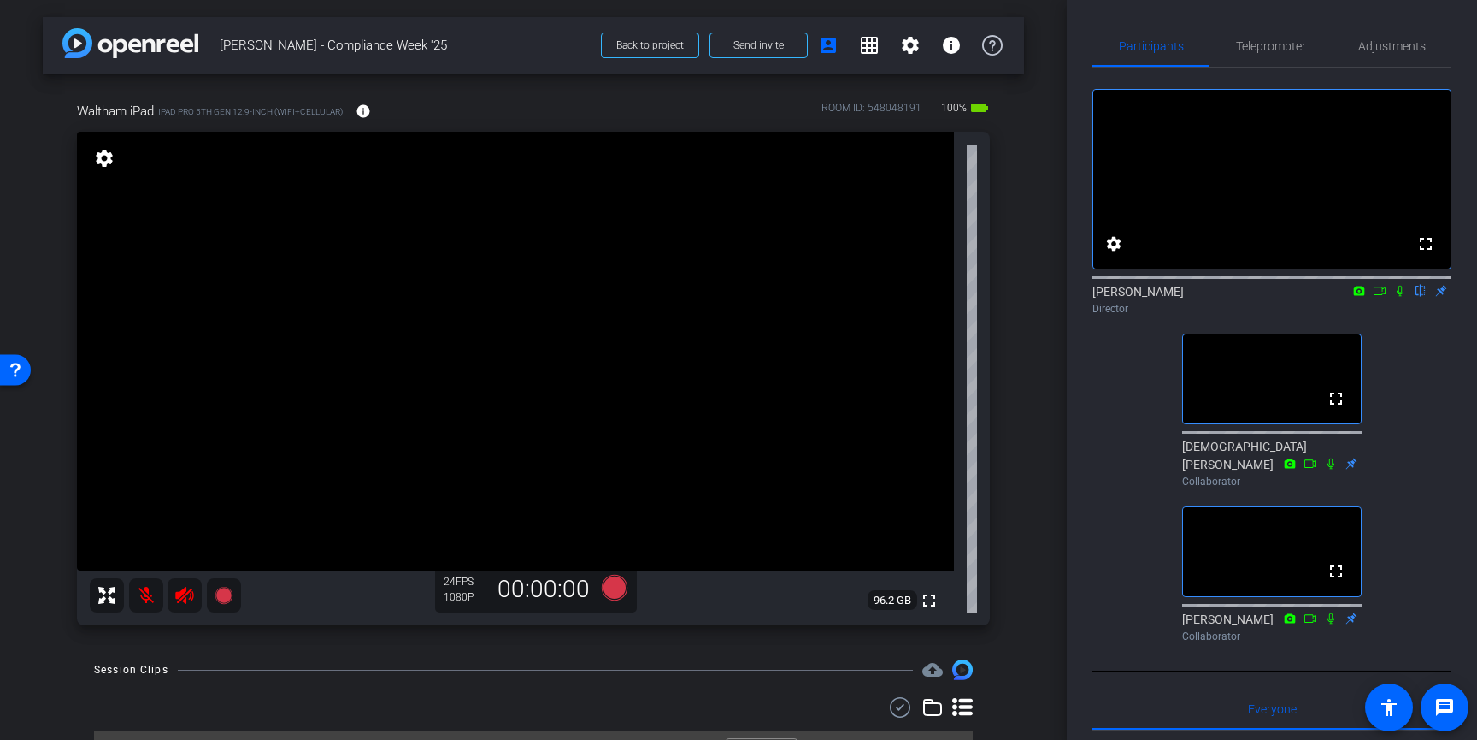
click at [147, 596] on mat-icon at bounding box center [146, 595] width 34 height 34
click at [184, 600] on icon at bounding box center [184, 595] width 18 height 17
click at [149, 593] on mat-icon at bounding box center [146, 595] width 34 height 34
click at [617, 590] on icon at bounding box center [615, 588] width 26 height 26
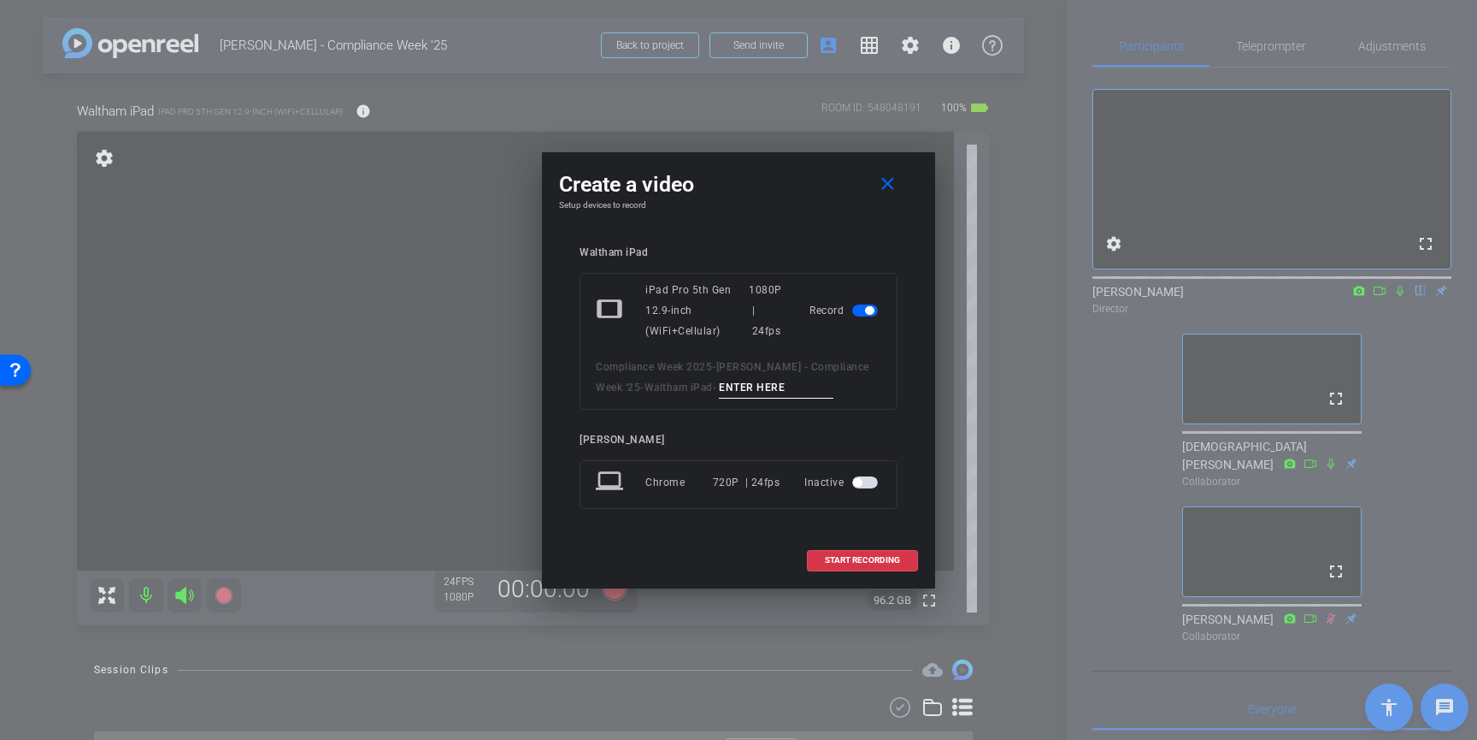
click at [736, 388] on input at bounding box center [776, 387] width 115 height 21
type input "1"
click at [852, 558] on span "START RECORDING" at bounding box center [862, 560] width 75 height 9
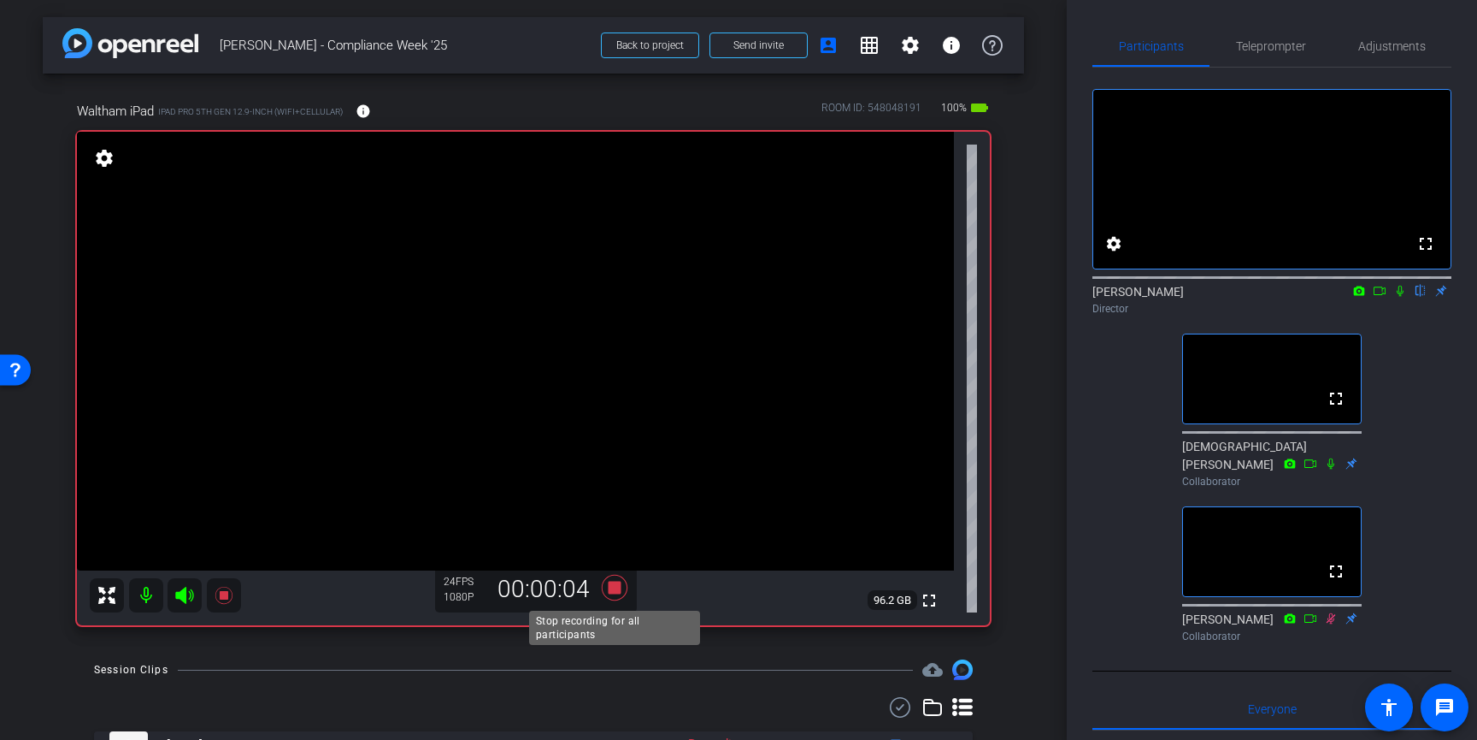
click at [616, 593] on icon at bounding box center [615, 588] width 26 height 26
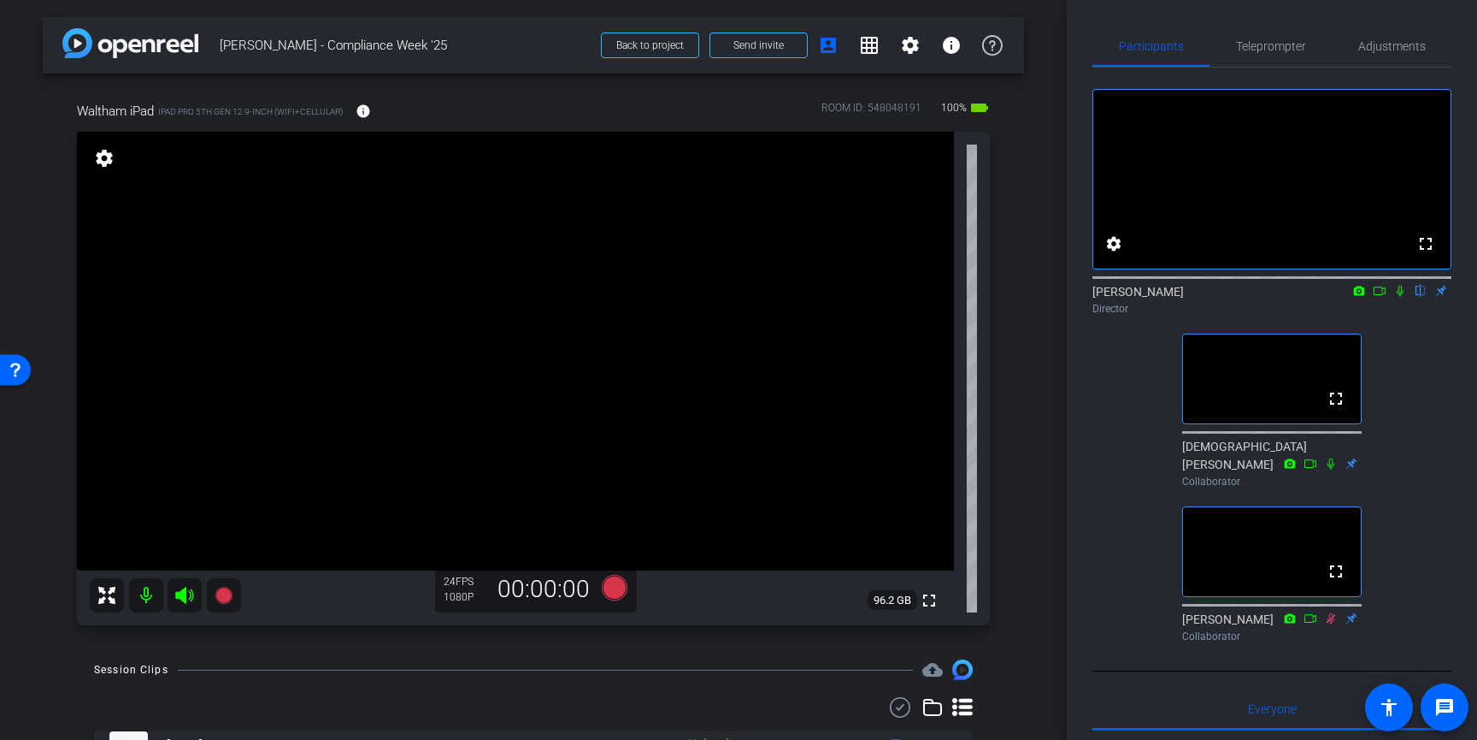
scroll to position [78, 0]
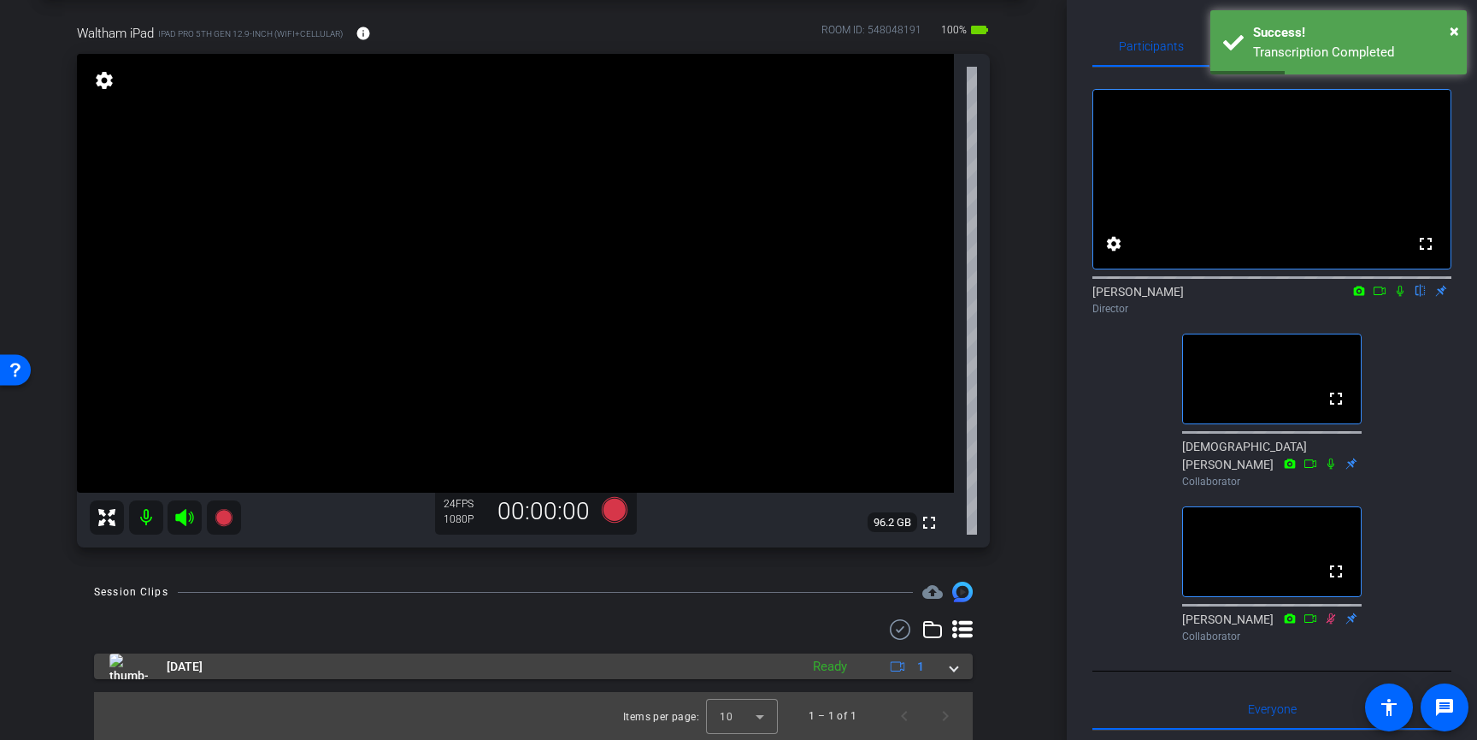
click at [819, 669] on div "Ready" at bounding box center [830, 667] width 51 height 20
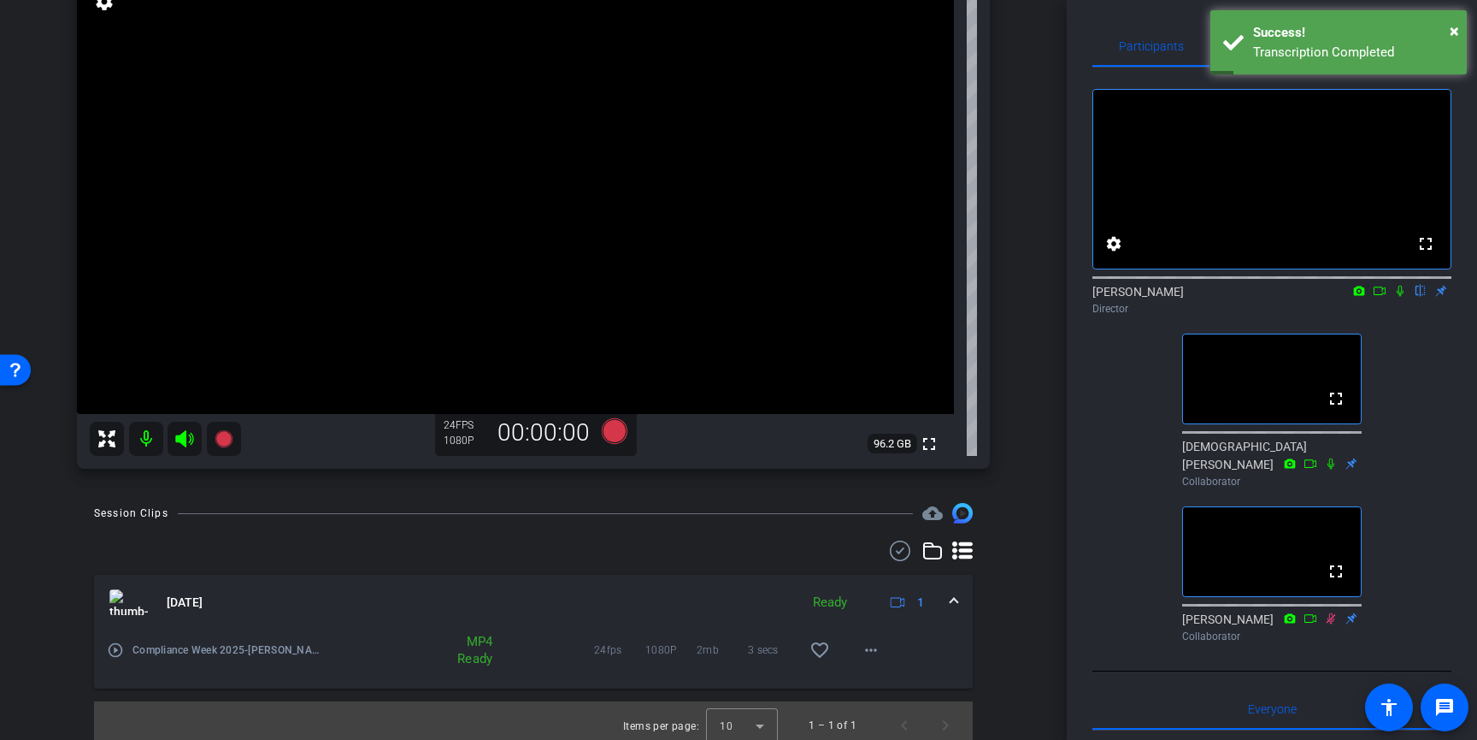
scroll to position [166, 0]
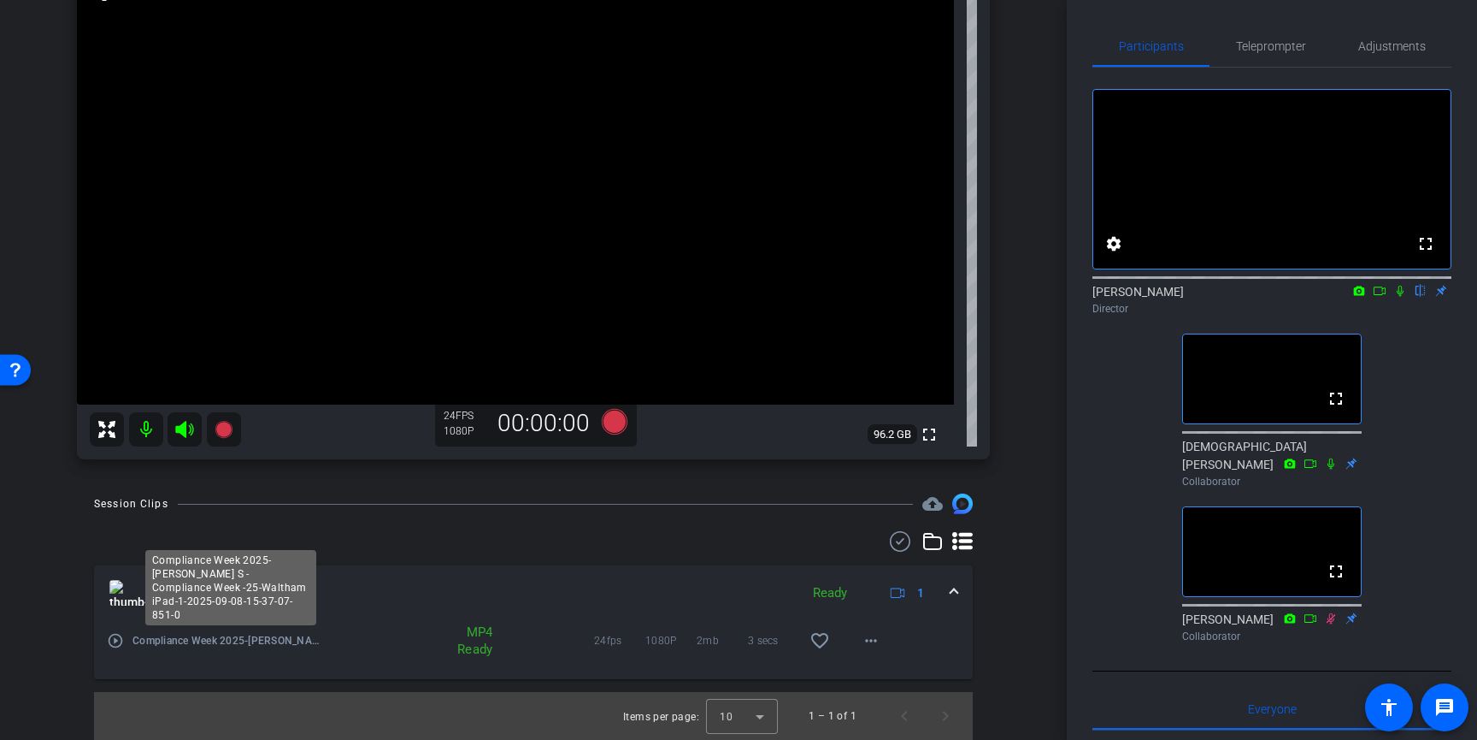
click at [293, 641] on span "Compliance Week 2025-Tom S - Compliance Week -25-Waltham iPad-1-2025-09-08-15-3…" at bounding box center [231, 640] width 196 height 17
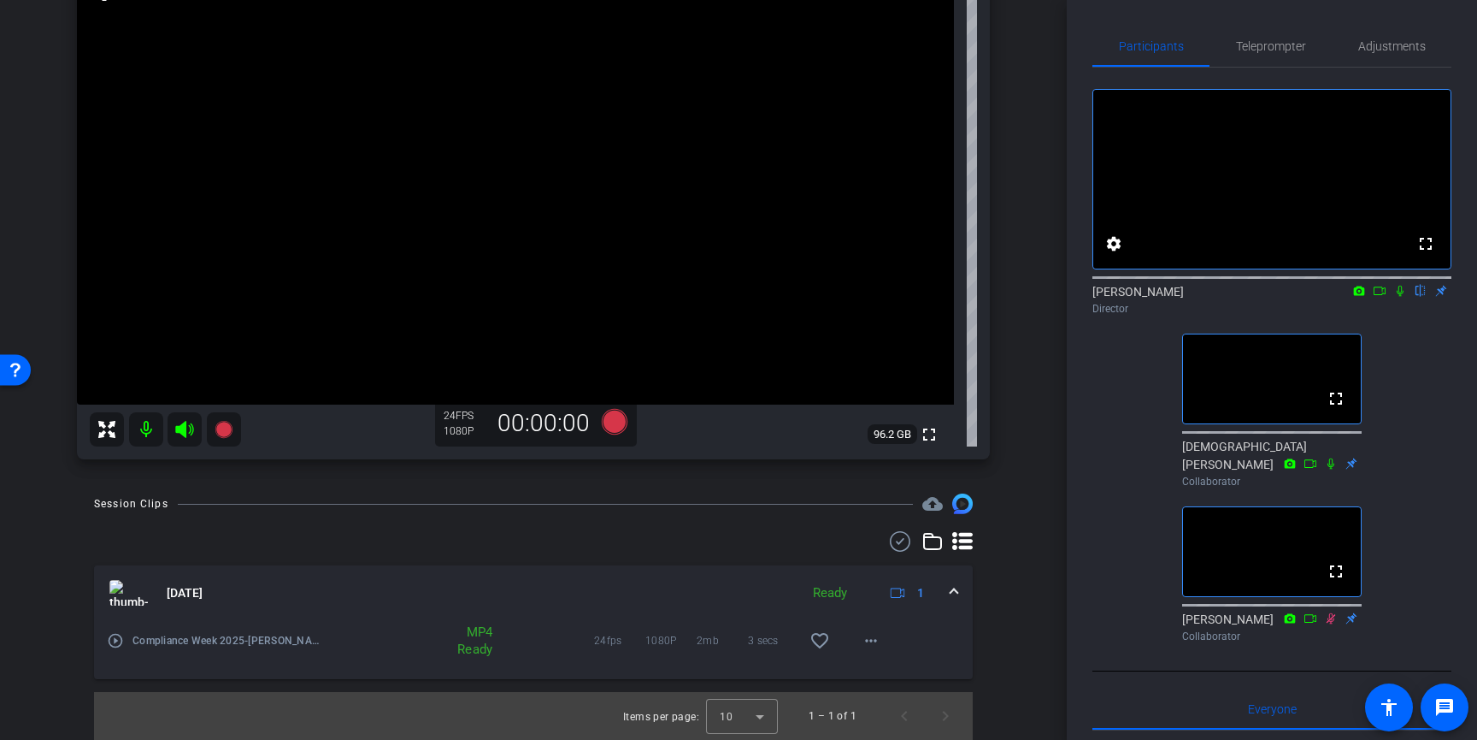
click at [115, 647] on mat-icon "play_circle_outline" at bounding box center [115, 640] width 17 height 17
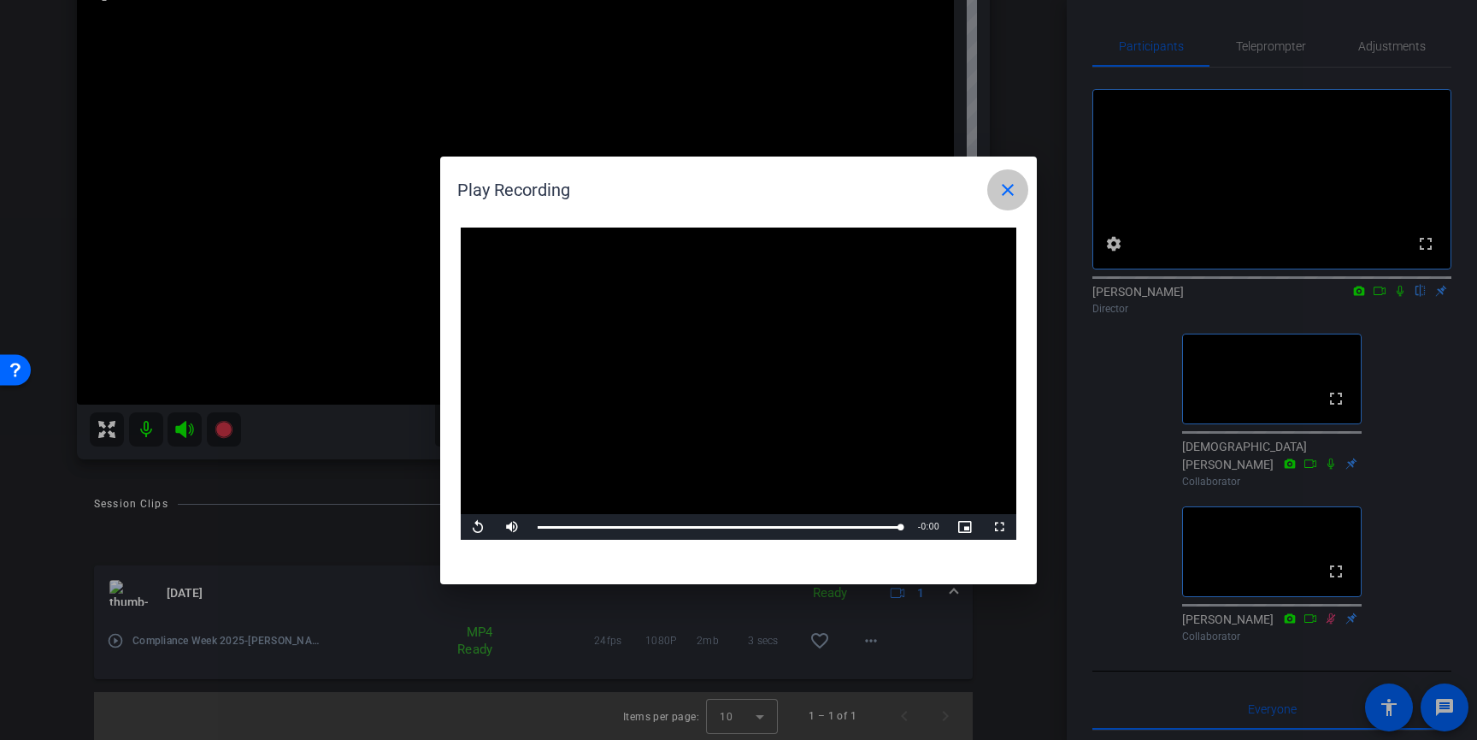
click at [1008, 194] on mat-icon "close" at bounding box center [1008, 190] width 21 height 21
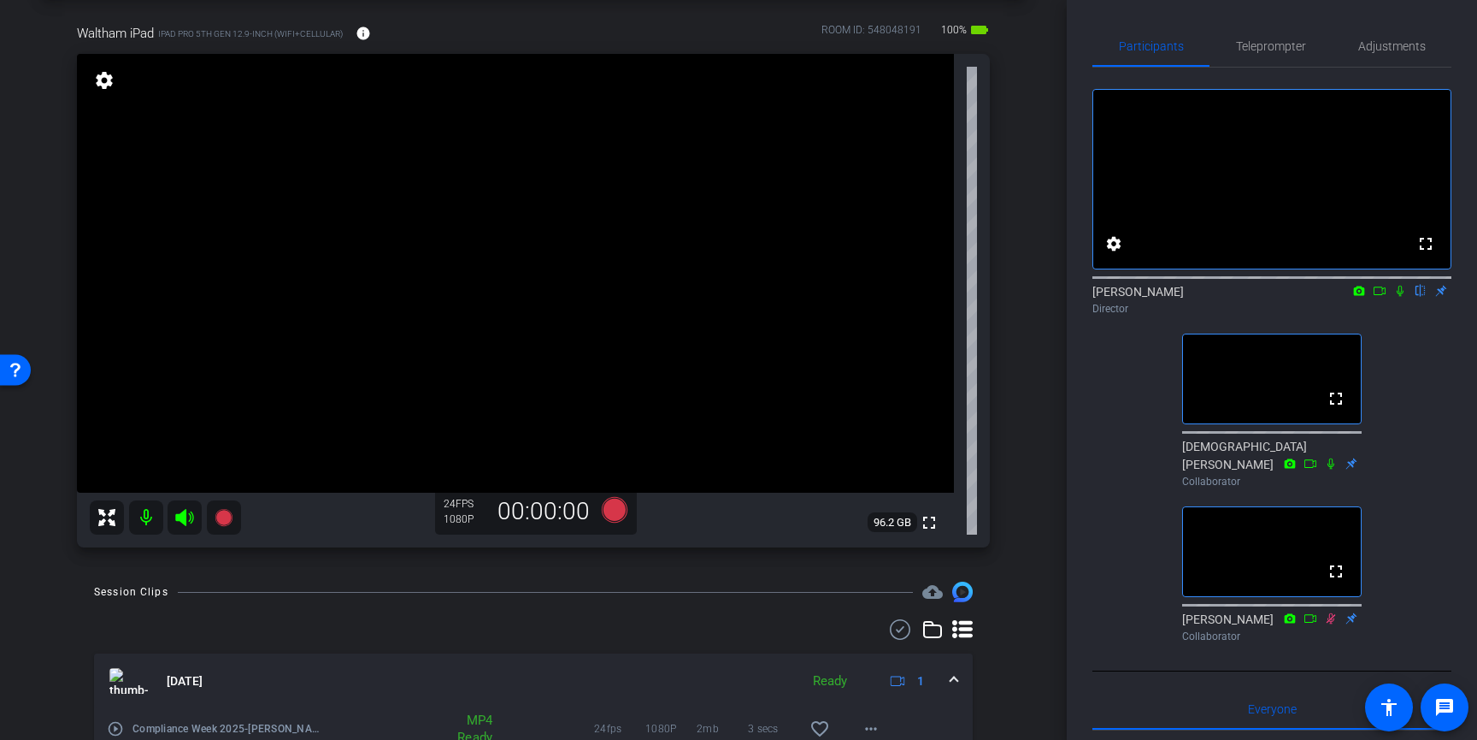
scroll to position [50, 0]
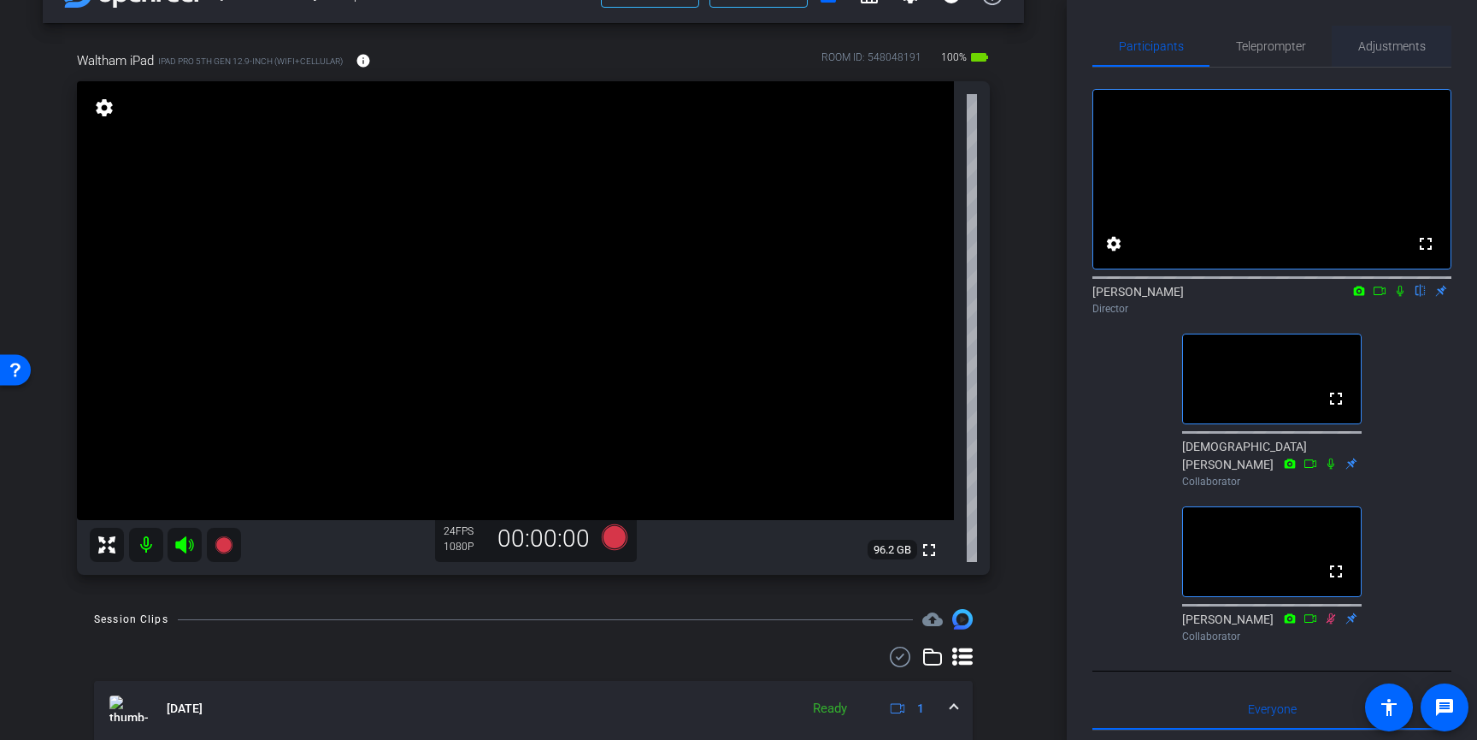
click at [1406, 43] on span "Adjustments" at bounding box center [1393, 46] width 68 height 12
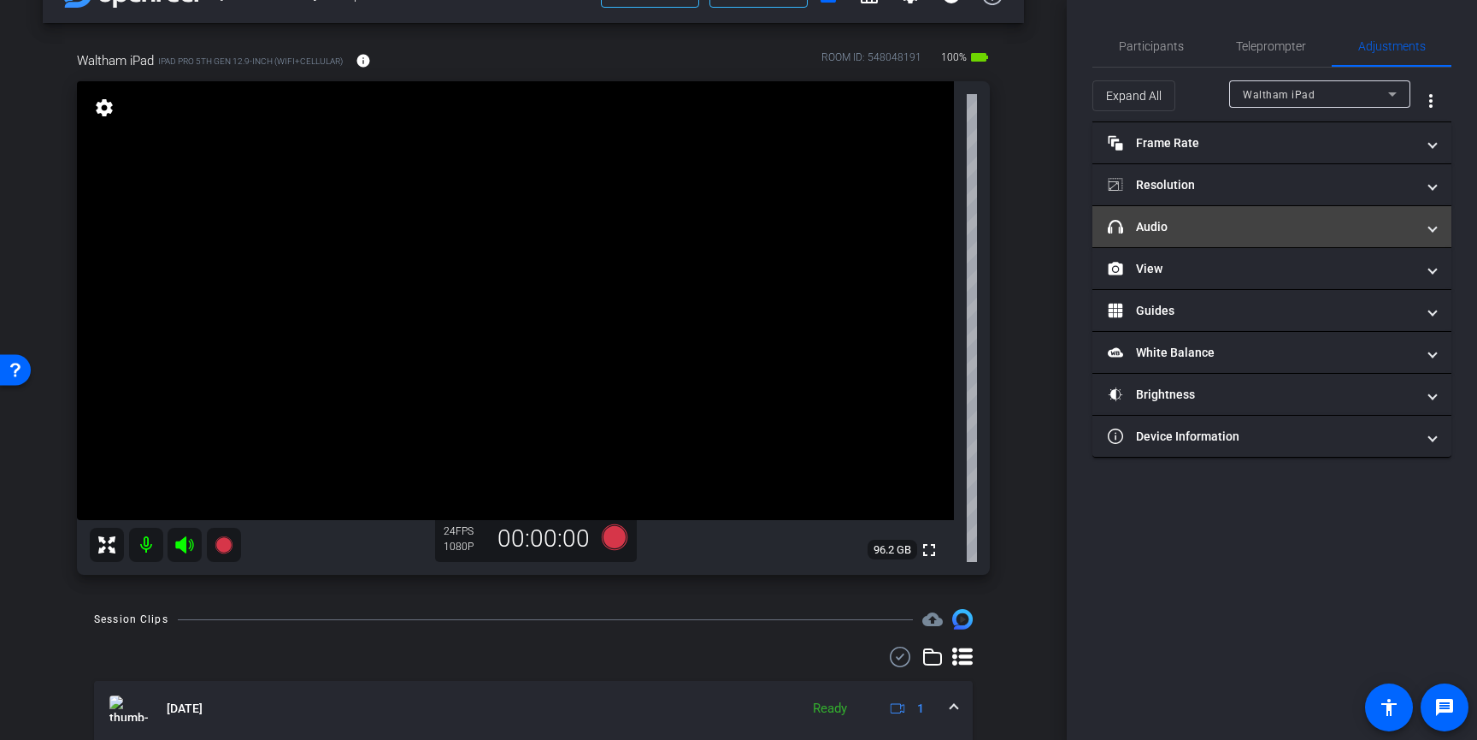
click at [1245, 230] on mat-panel-title "headphone icon Audio" at bounding box center [1262, 227] width 308 height 18
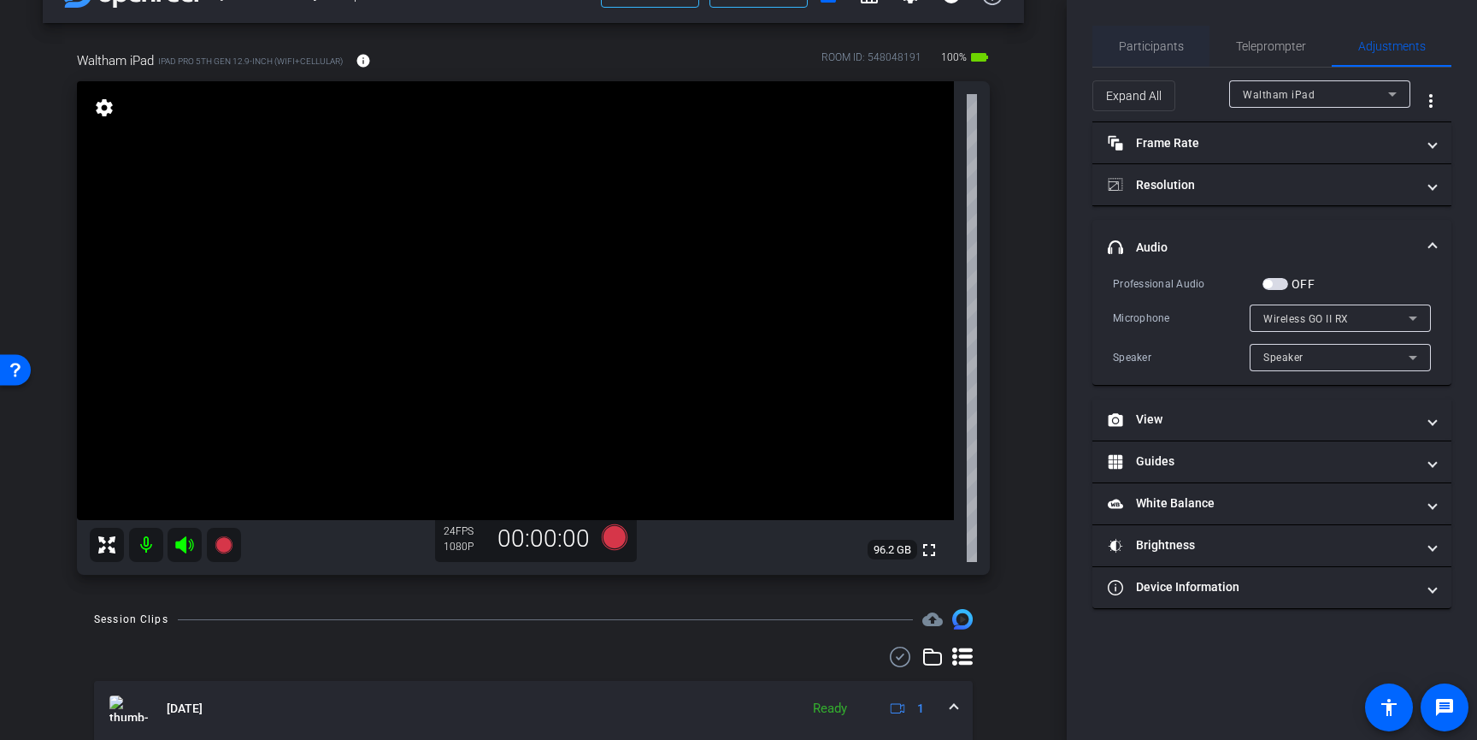
click at [1177, 56] on span "Participants" at bounding box center [1151, 46] width 65 height 41
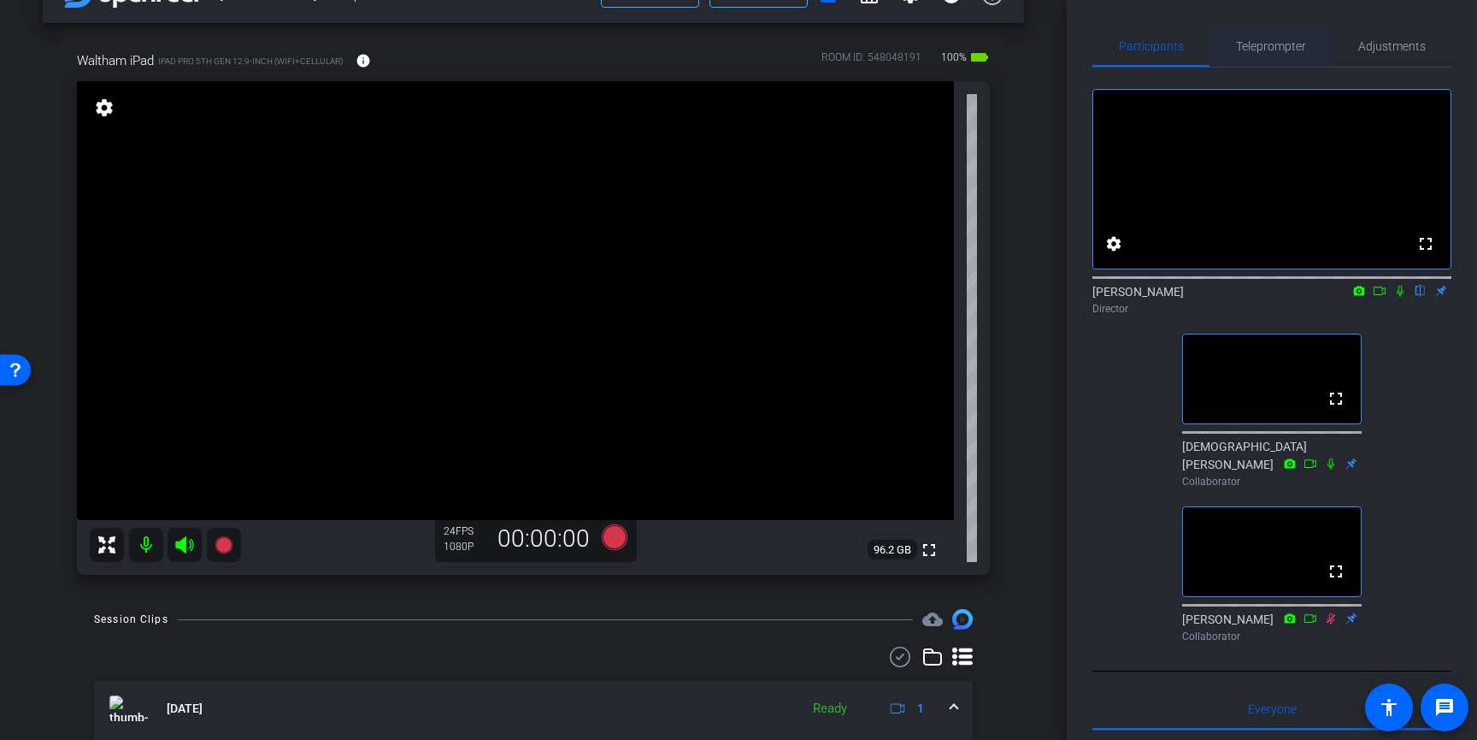
click at [1296, 47] on span "Teleprompter" at bounding box center [1271, 46] width 70 height 12
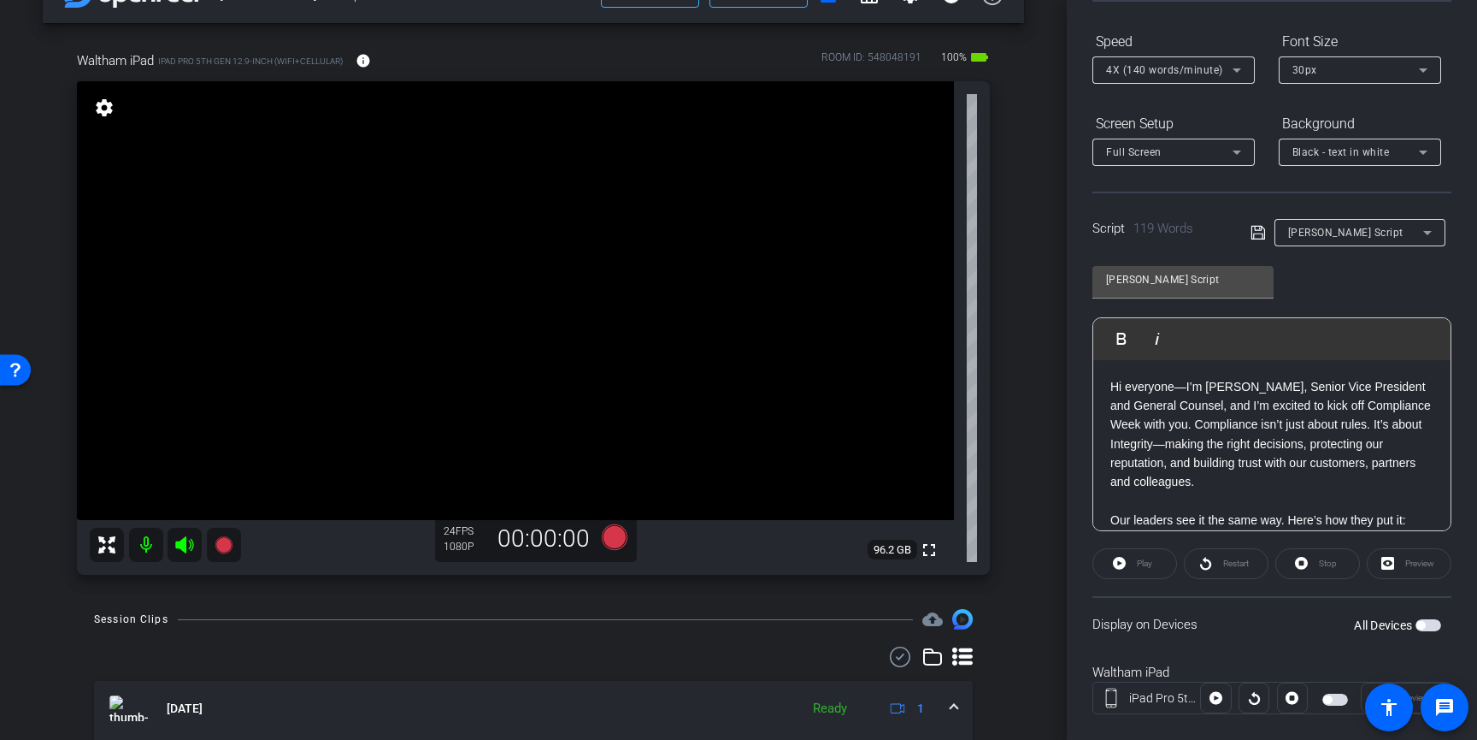
scroll to position [195, 0]
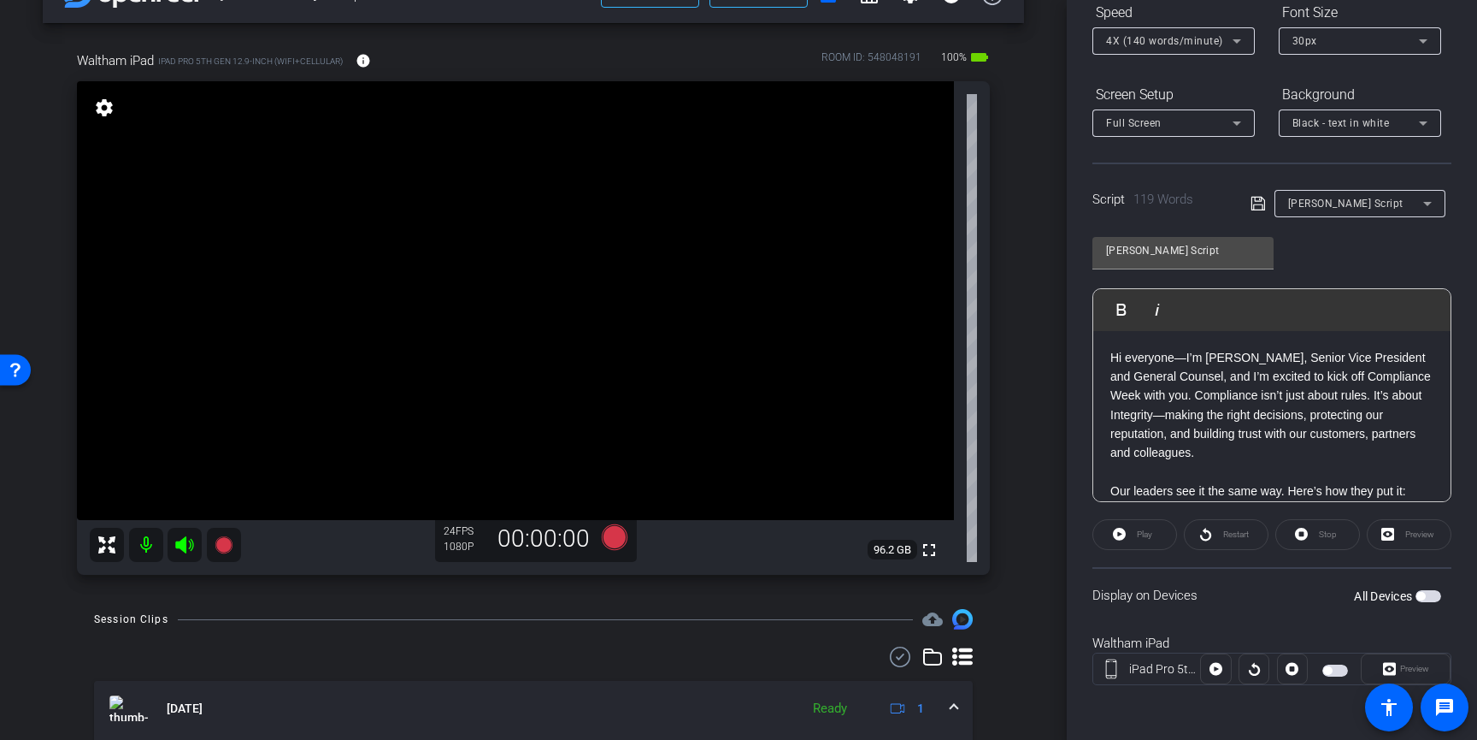
click at [1427, 593] on span "button" at bounding box center [1429, 596] width 26 height 12
click at [1409, 669] on span "Preview" at bounding box center [1415, 668] width 29 height 9
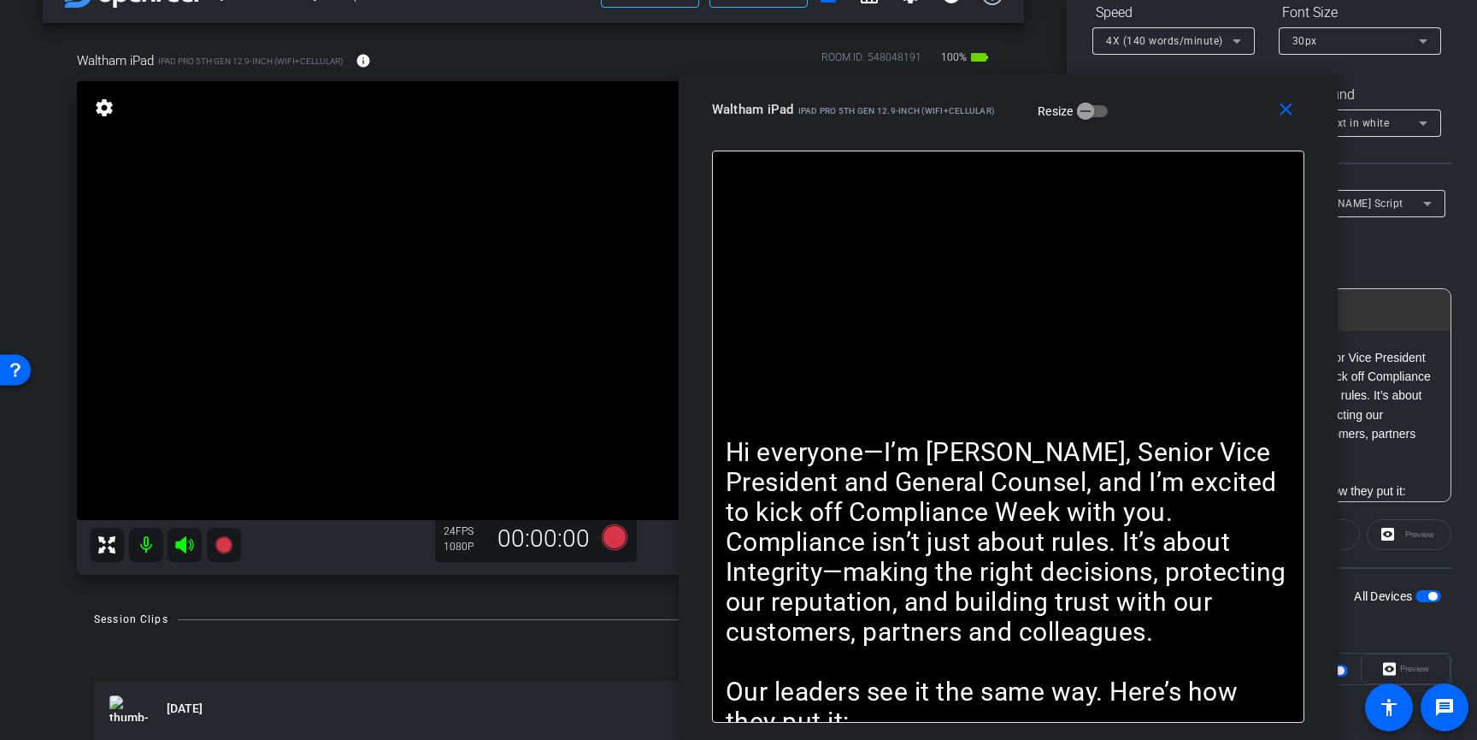
drag, startPoint x: 905, startPoint y: 94, endPoint x: 1175, endPoint y: 138, distance: 272.8
click at [1175, 138] on div "close Waltham iPad iPad Pro 5th Gen 12.9-inch (WiFi+Cellular) Resize" at bounding box center [1008, 112] width 659 height 77
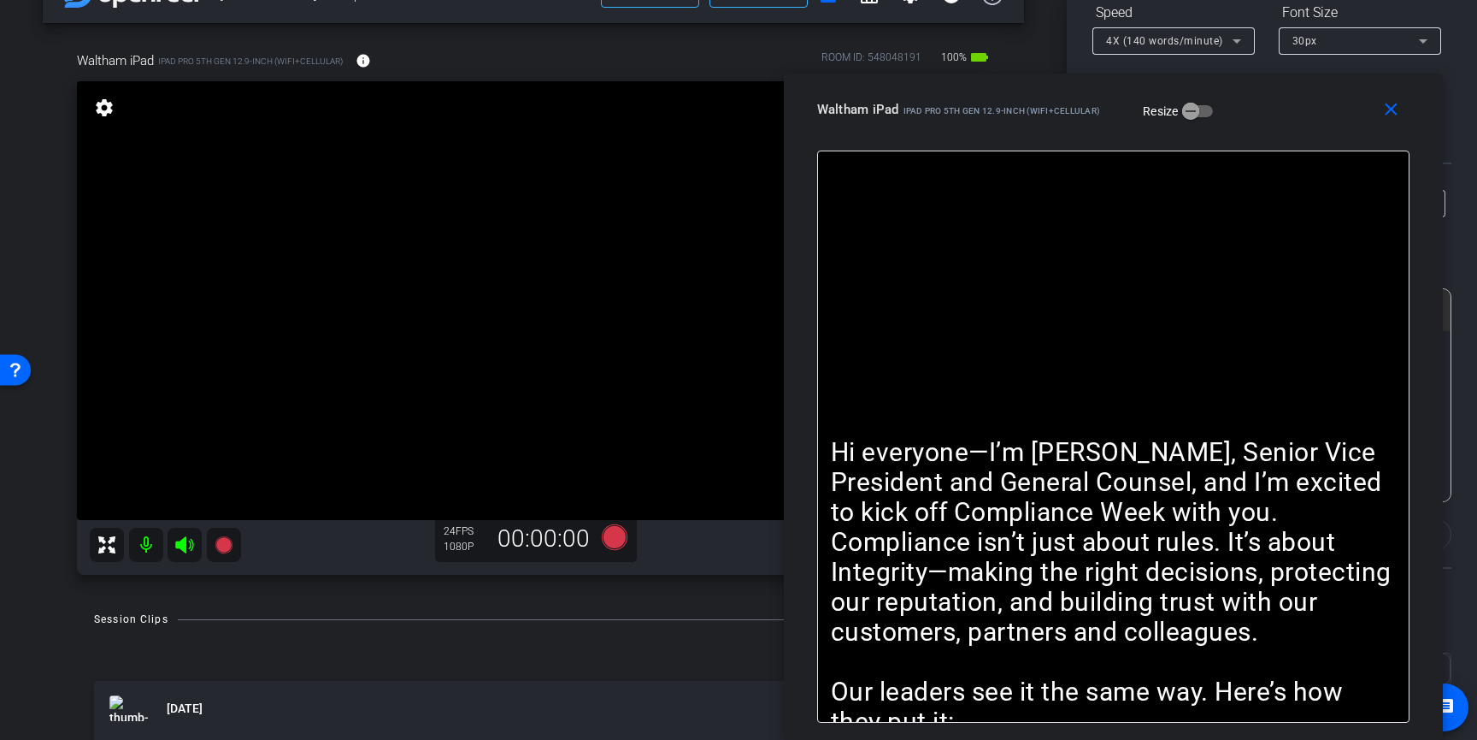
drag, startPoint x: 1163, startPoint y: 125, endPoint x: 1267, endPoint y: 126, distance: 104.3
click at [1267, 126] on div "close Waltham iPad iPad Pro 5th Gen 12.9-inch (WiFi+Cellular) Resize" at bounding box center [1113, 112] width 659 height 77
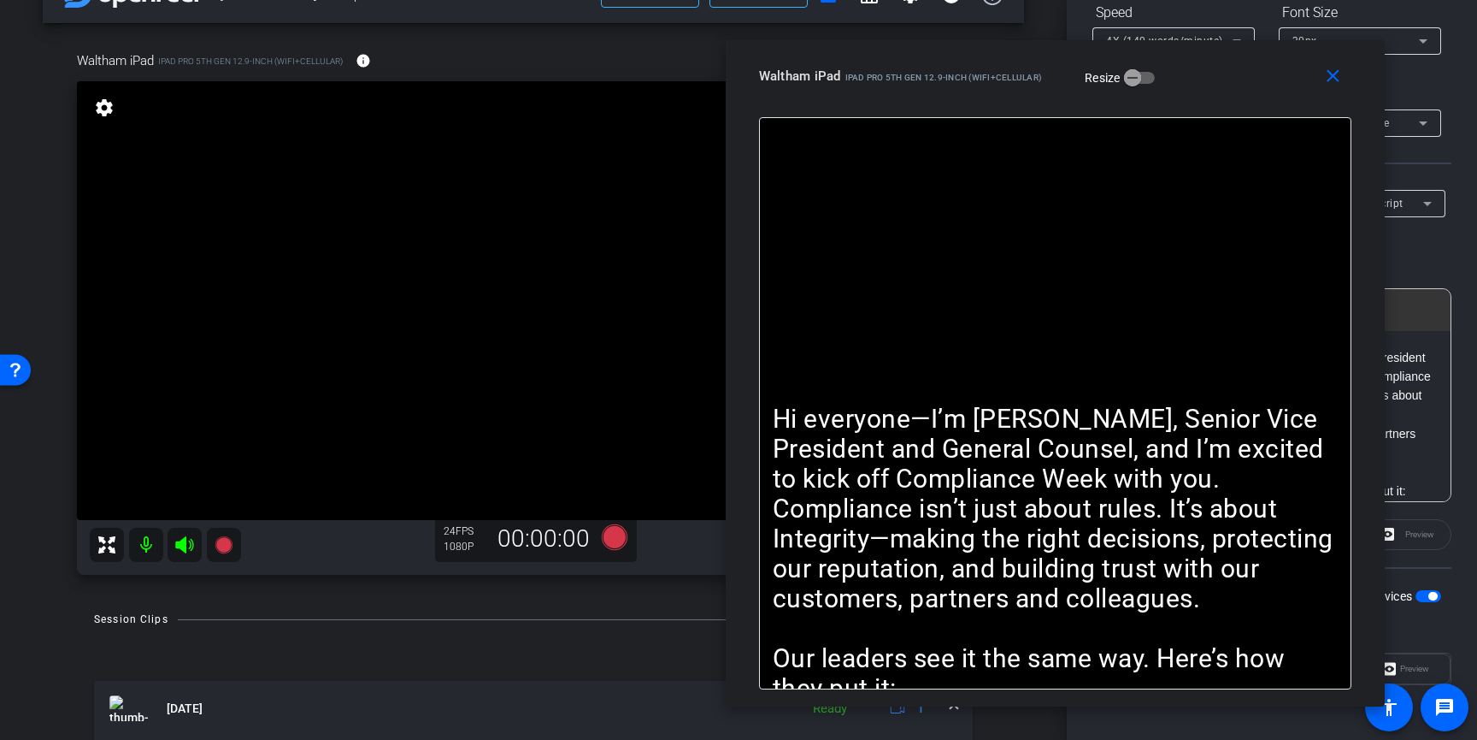
drag, startPoint x: 1283, startPoint y: 131, endPoint x: 1225, endPoint y: 97, distance: 66.3
click at [1225, 97] on div "close Waltham iPad iPad Pro 5th Gen 12.9-inch (WiFi+Cellular) Resize" at bounding box center [1055, 78] width 659 height 77
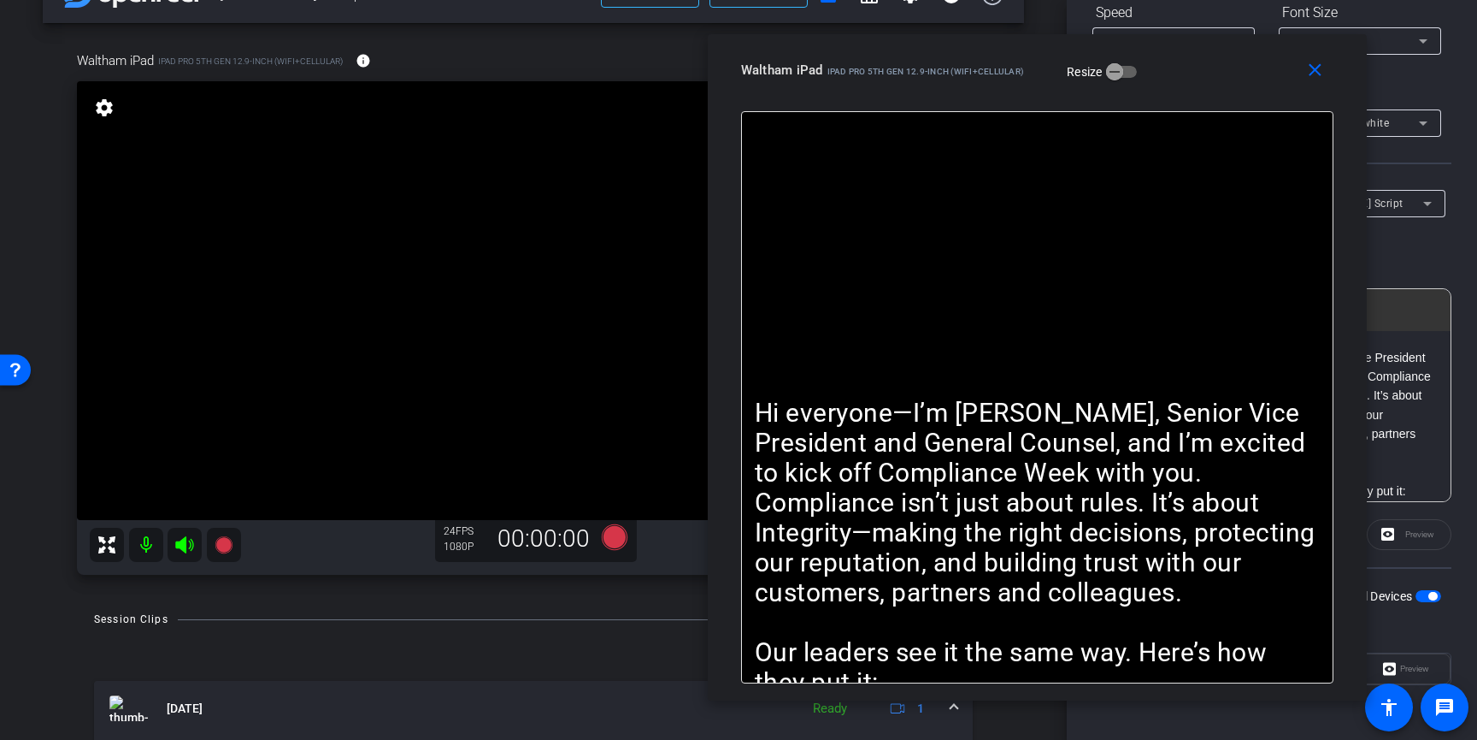
drag, startPoint x: 1238, startPoint y: 97, endPoint x: 1220, endPoint y: 91, distance: 18.9
click at [1220, 91] on div "close Waltham iPad iPad Pro 5th Gen 12.9-inch (WiFi+Cellular) Resize" at bounding box center [1037, 72] width 659 height 77
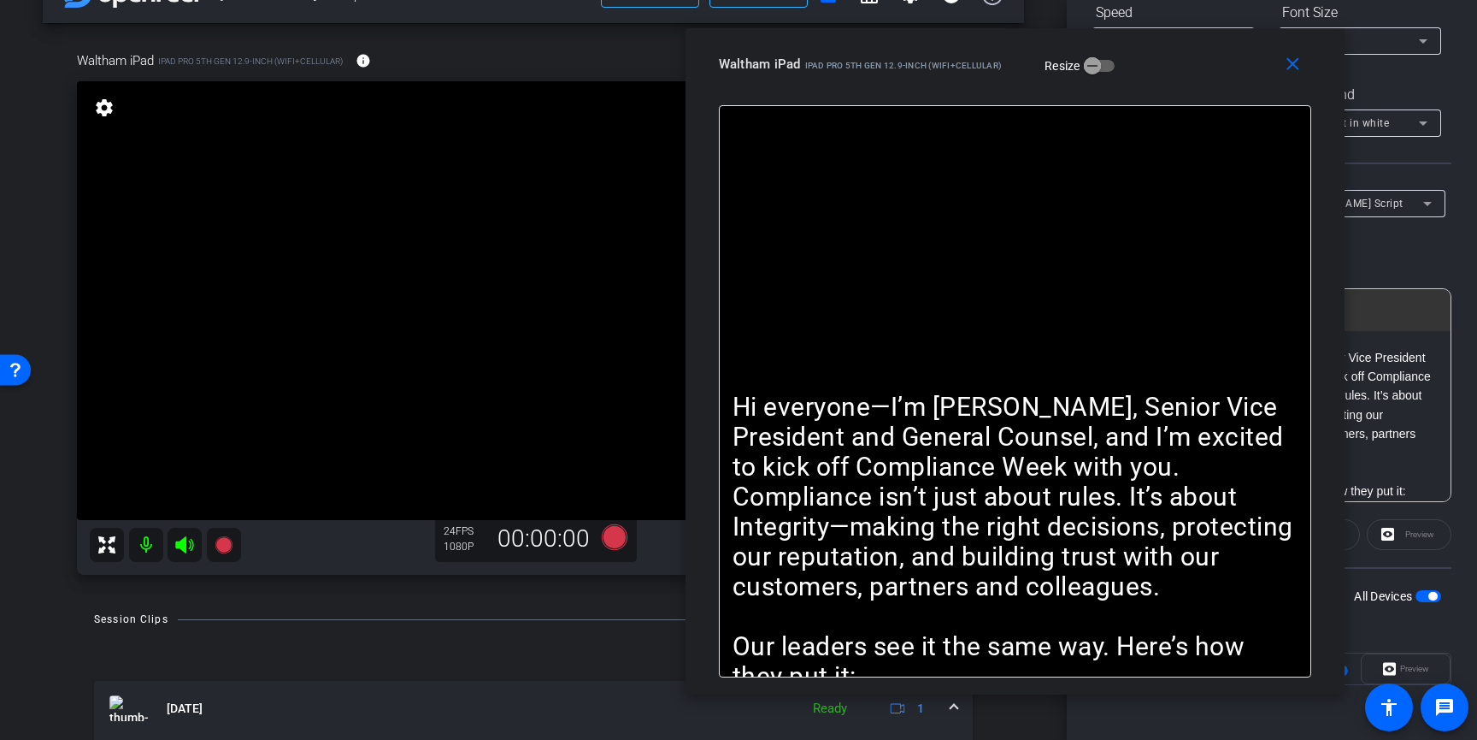
drag, startPoint x: 1220, startPoint y: 91, endPoint x: 1198, endPoint y: 86, distance: 23.0
click at [1198, 86] on div "close Waltham iPad iPad Pro 5th Gen 12.9-inch (WiFi+Cellular) Resize" at bounding box center [1015, 66] width 659 height 77
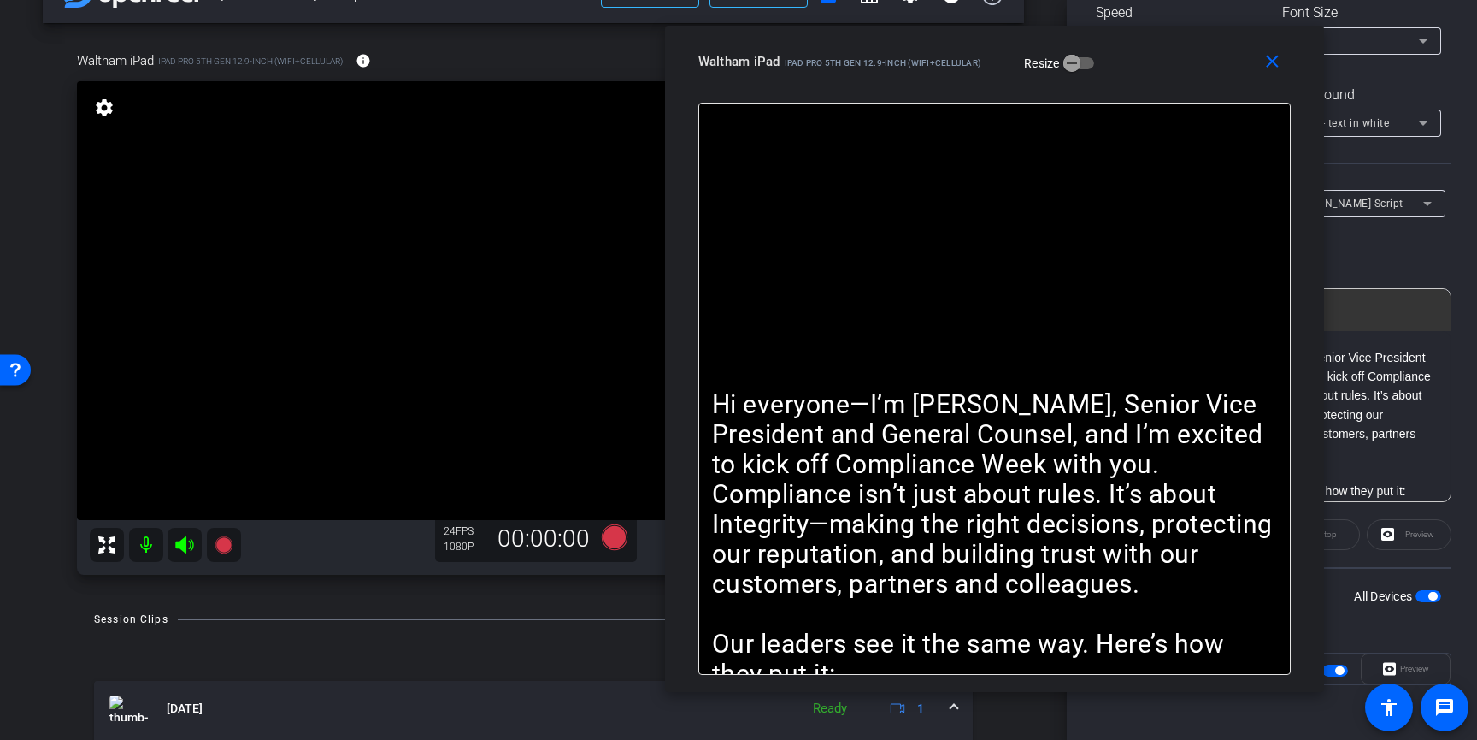
drag, startPoint x: 1226, startPoint y: 85, endPoint x: 1204, endPoint y: 81, distance: 22.5
click at [1204, 81] on div "close Waltham iPad iPad Pro 5th Gen 12.9-inch (WiFi+Cellular) Resize" at bounding box center [994, 64] width 659 height 77
drag, startPoint x: 1206, startPoint y: 90, endPoint x: 1189, endPoint y: 84, distance: 18.1
click at [1189, 84] on div "close Waltham iPad iPad Pro 5th Gen 12.9-inch (WiFi+Cellular) Resize" at bounding box center [993, 63] width 659 height 77
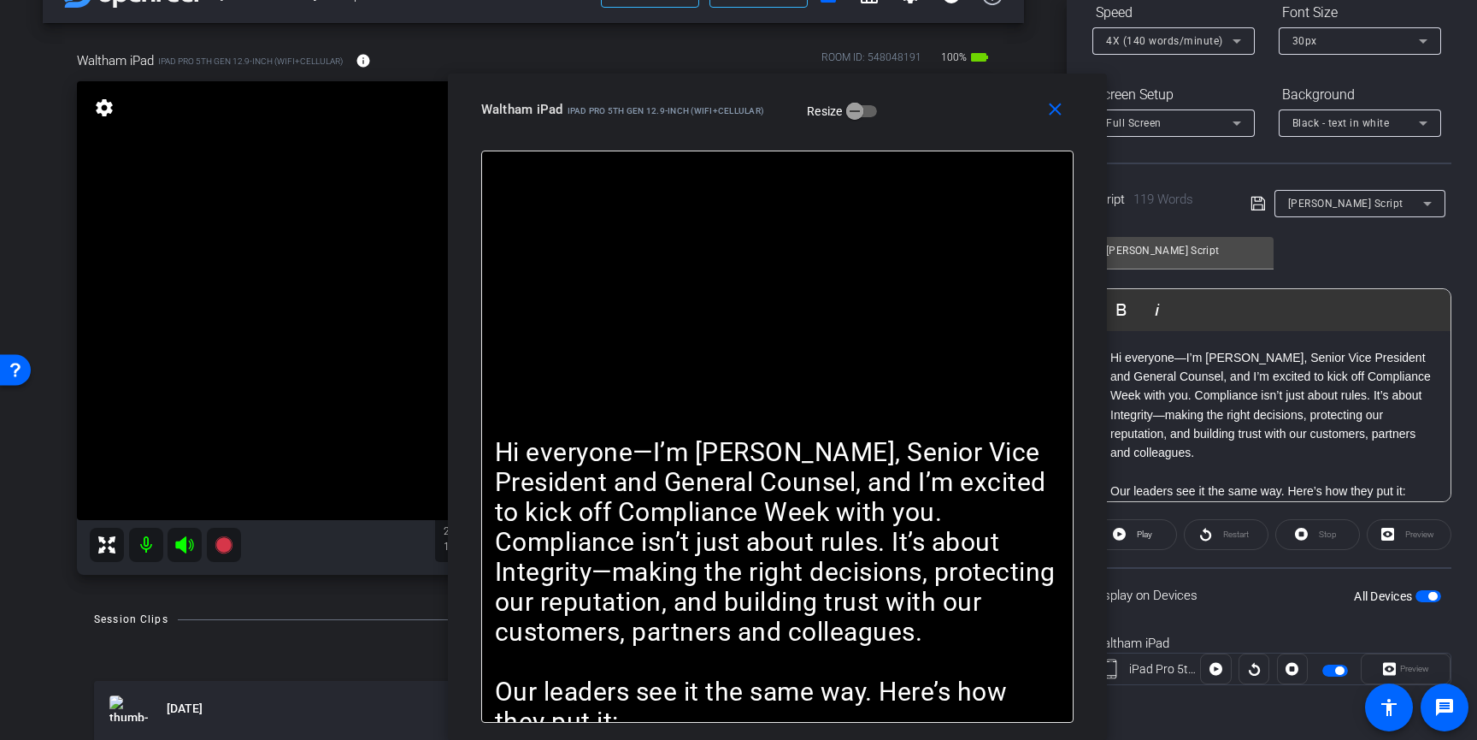
drag, startPoint x: 1189, startPoint y: 82, endPoint x: 985, endPoint y: 185, distance: 228.7
click at [985, 185] on div "close Waltham iPad iPad Pro 5th Gen 12.9-inch (WiFi+Cellular) Resize Hi everyon…" at bounding box center [777, 407] width 659 height 666
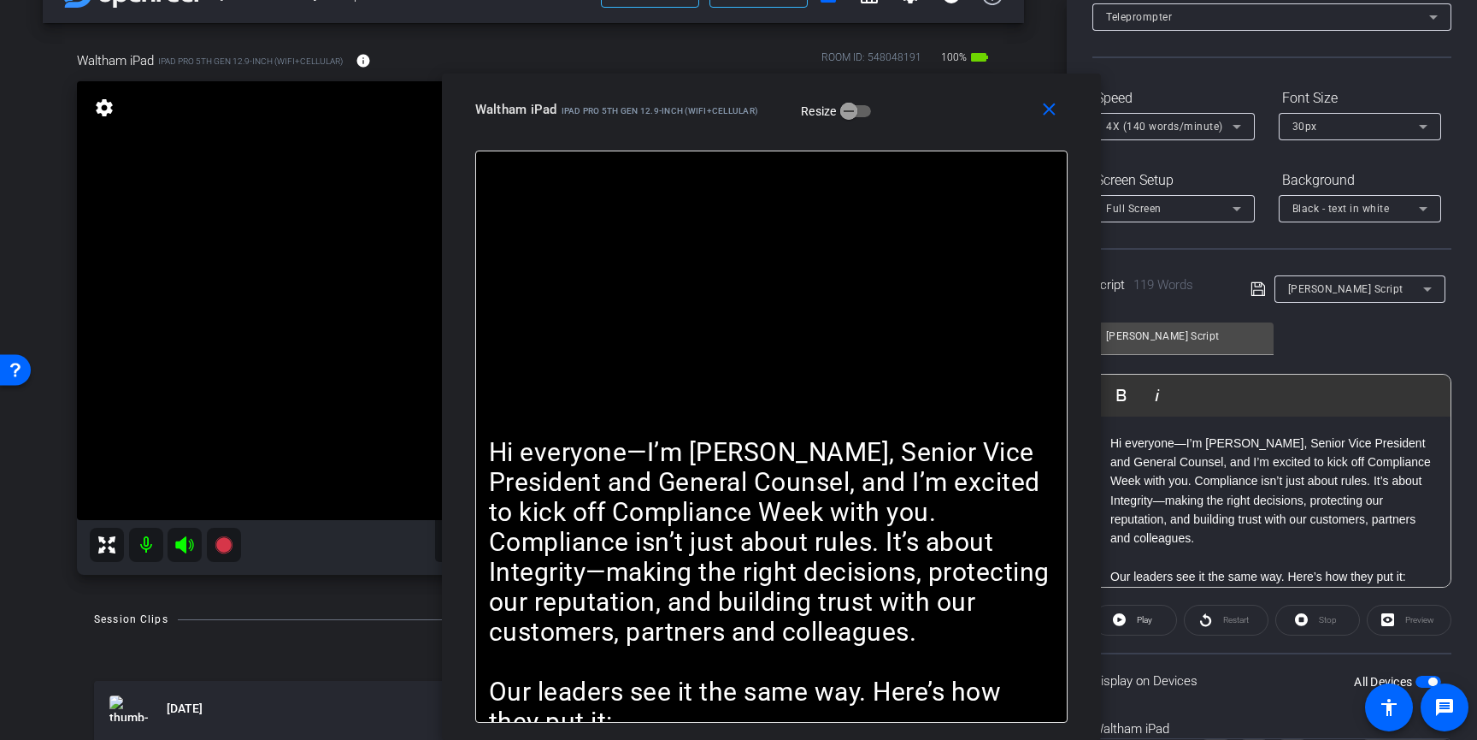
scroll to position [0, 0]
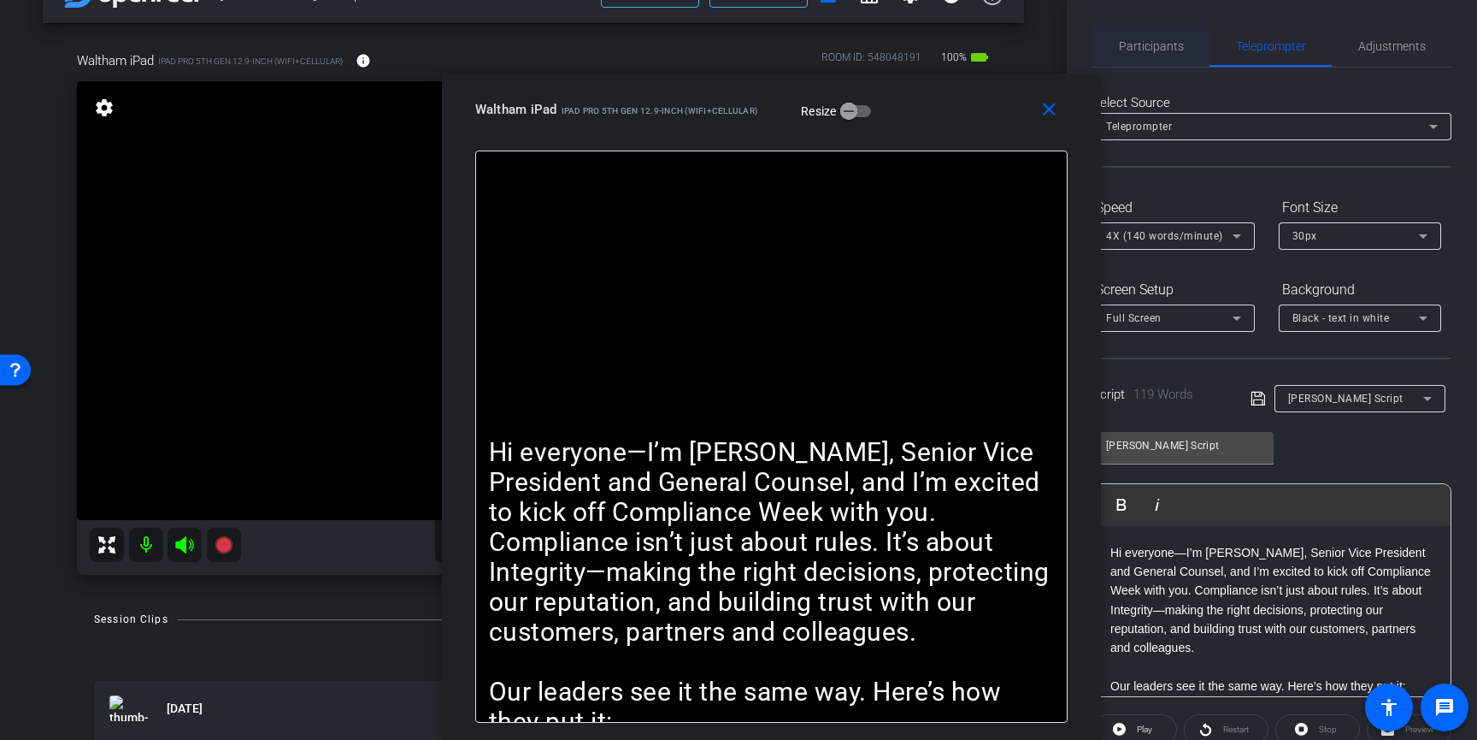
click at [1167, 55] on span "Participants" at bounding box center [1151, 46] width 65 height 41
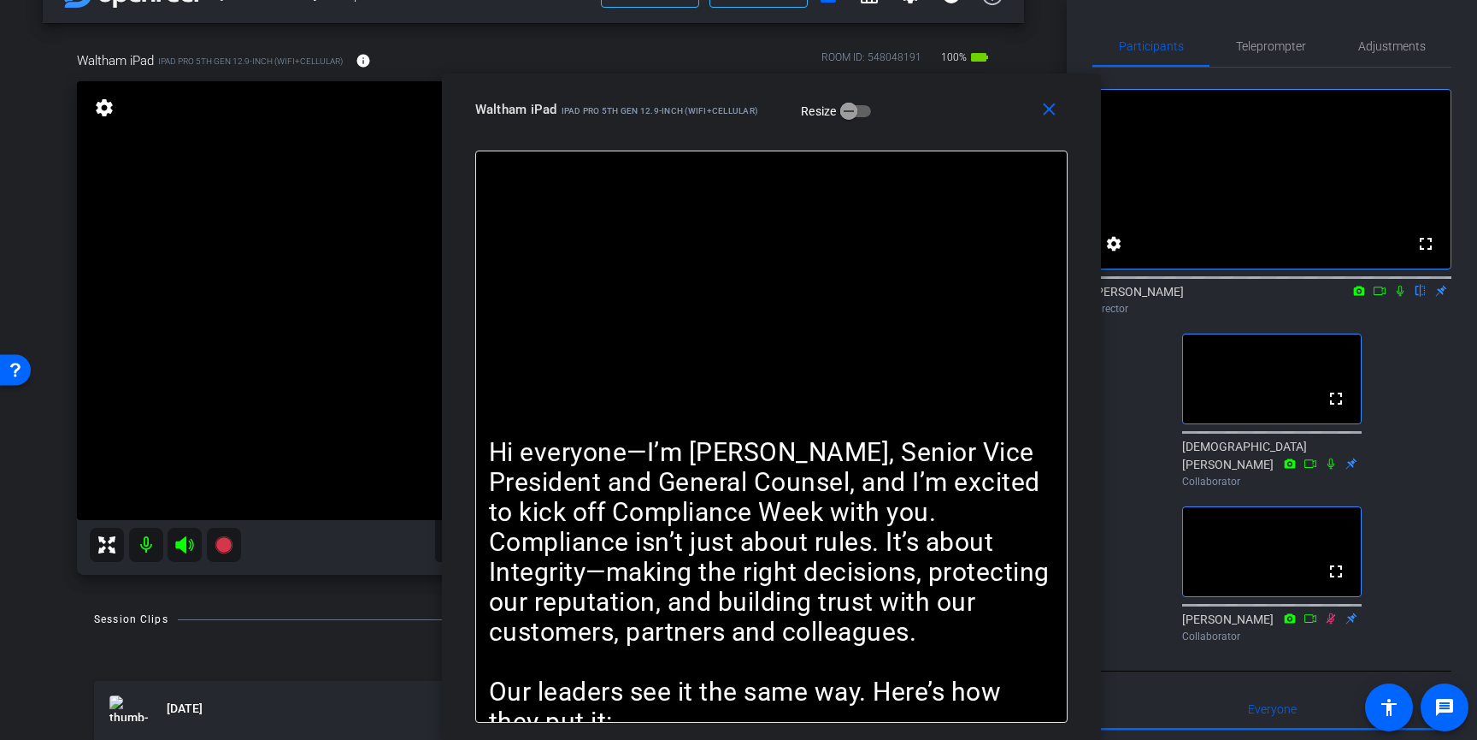
click at [1380, 297] on icon at bounding box center [1380, 291] width 14 height 12
click at [1312, 469] on icon at bounding box center [1311, 463] width 14 height 12
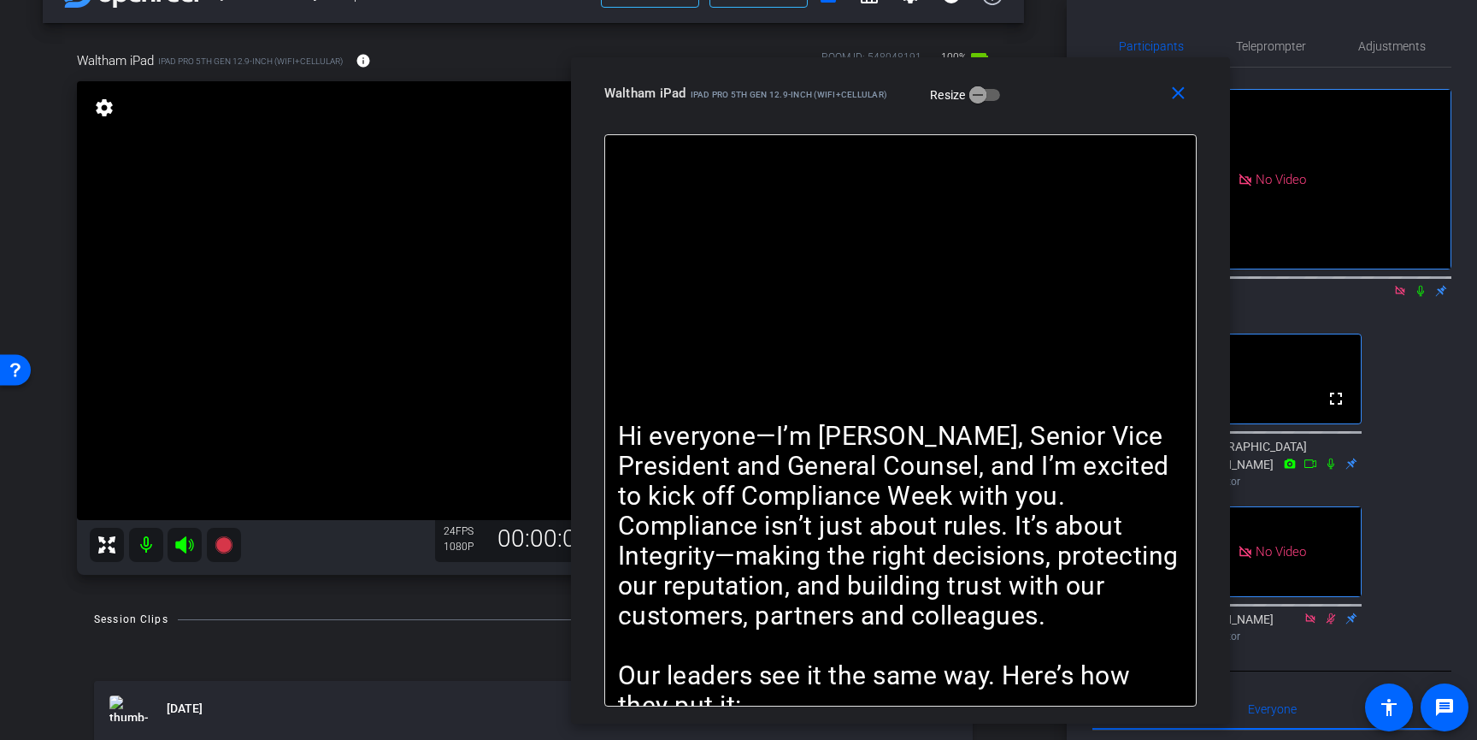
drag, startPoint x: 948, startPoint y: 139, endPoint x: 1066, endPoint y: 116, distance: 120.2
click at [1066, 116] on div "close Waltham iPad iPad Pro 5th Gen 12.9-inch (WiFi+Cellular) Resize" at bounding box center [900, 95] width 659 height 77
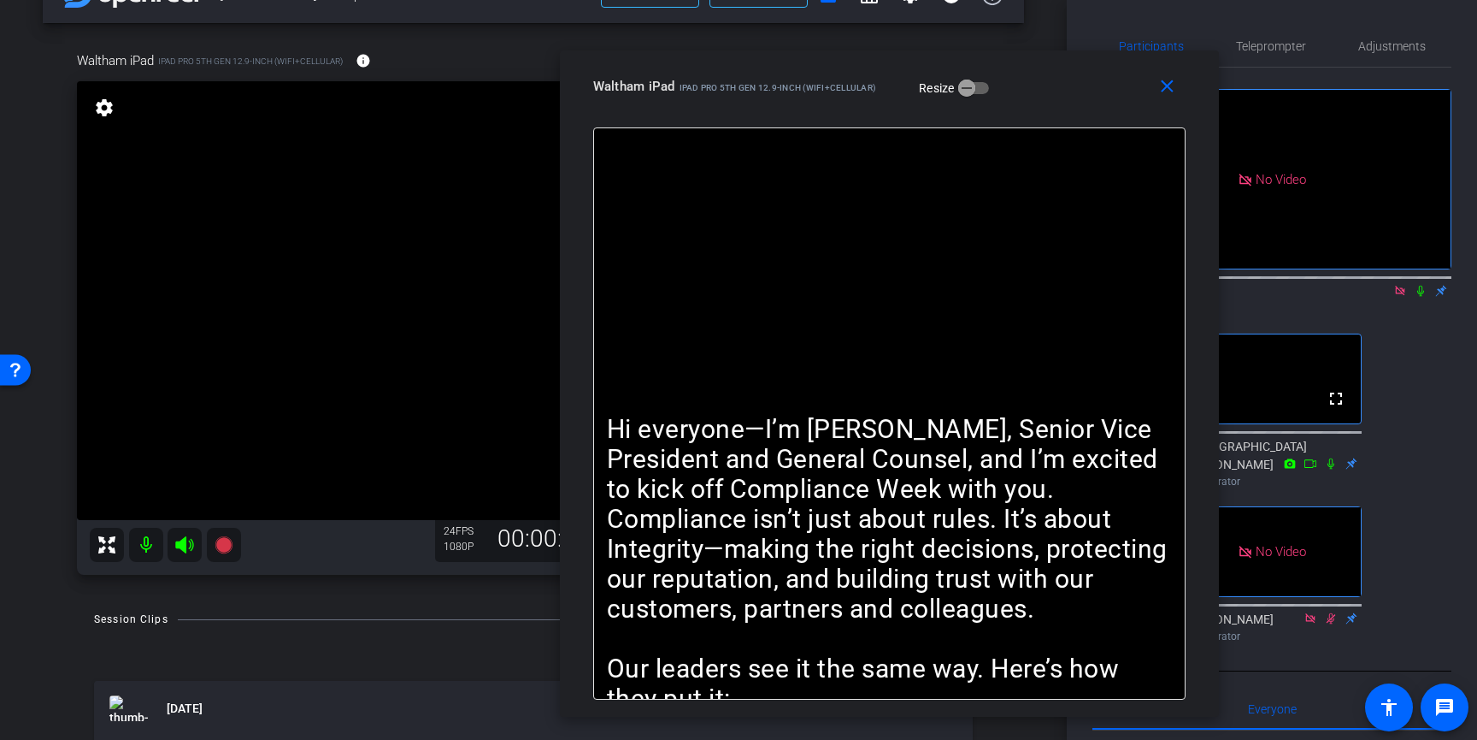
click at [1311, 469] on icon at bounding box center [1311, 463] width 14 height 12
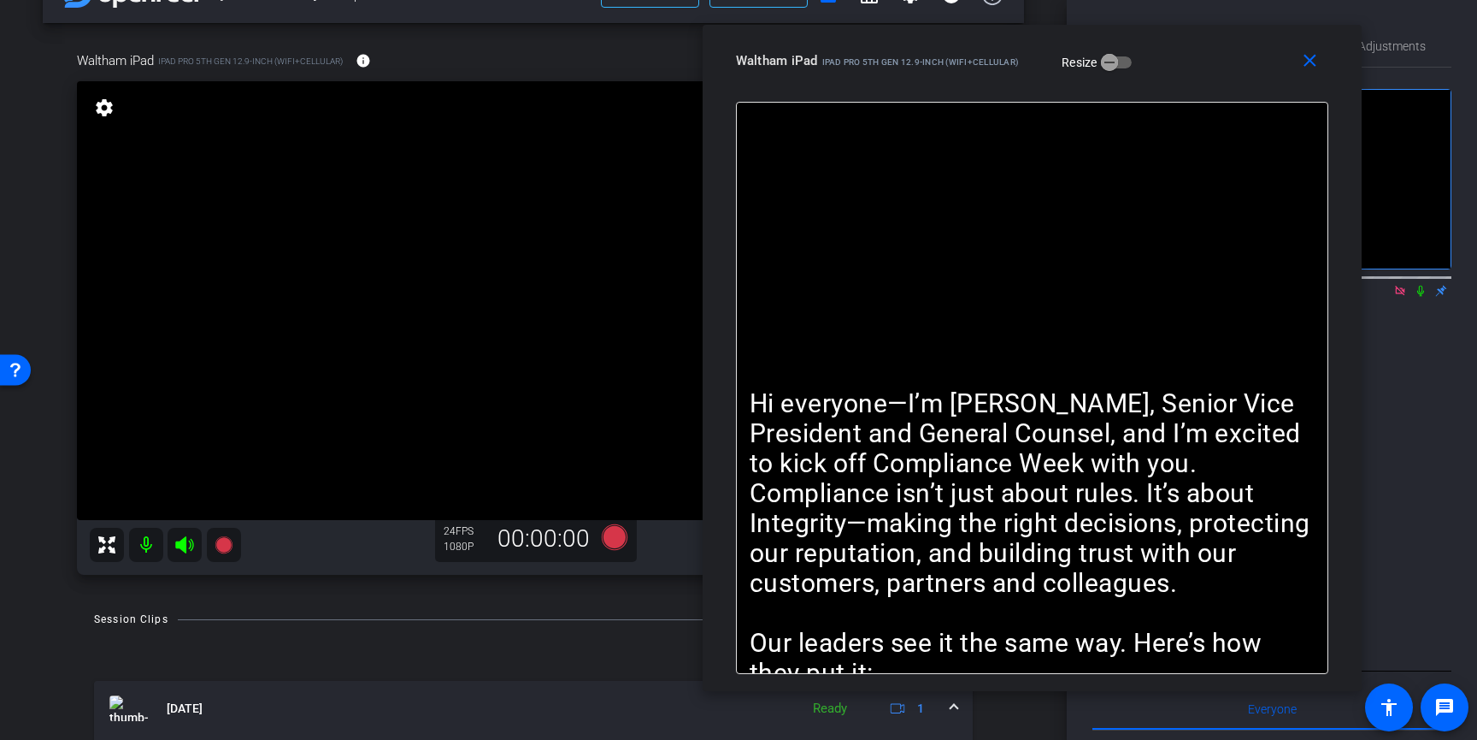
drag, startPoint x: 1047, startPoint y: 117, endPoint x: 1190, endPoint y: 91, distance: 145.1
click at [1190, 91] on div "close Waltham iPad iPad Pro 5th Gen 12.9-inch (WiFi+Cellular) Resize" at bounding box center [1032, 63] width 659 height 77
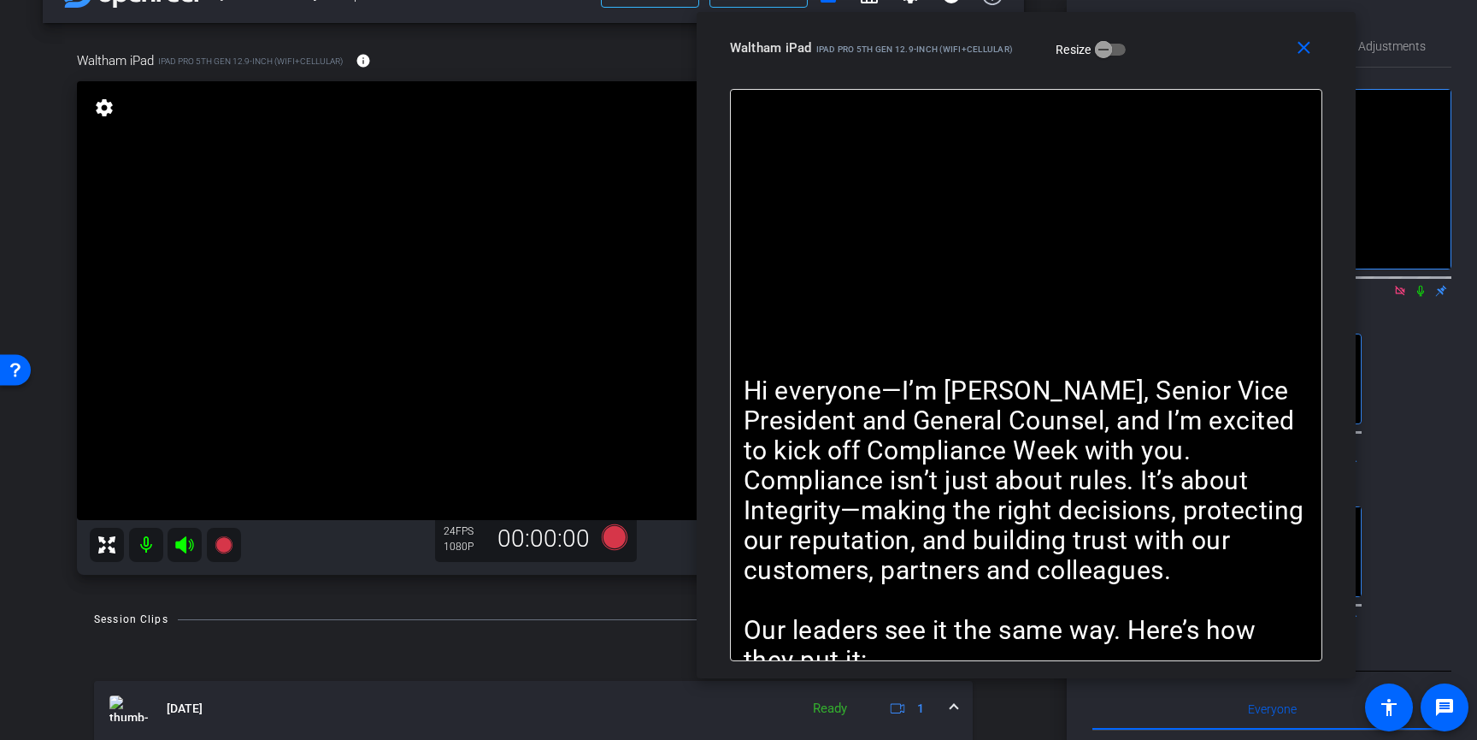
drag, startPoint x: 1218, startPoint y: 79, endPoint x: 1212, endPoint y: 66, distance: 14.2
click at [1212, 66] on div "close Waltham iPad iPad Pro 5th Gen 12.9-inch (WiFi+Cellular) Resize" at bounding box center [1026, 50] width 659 height 77
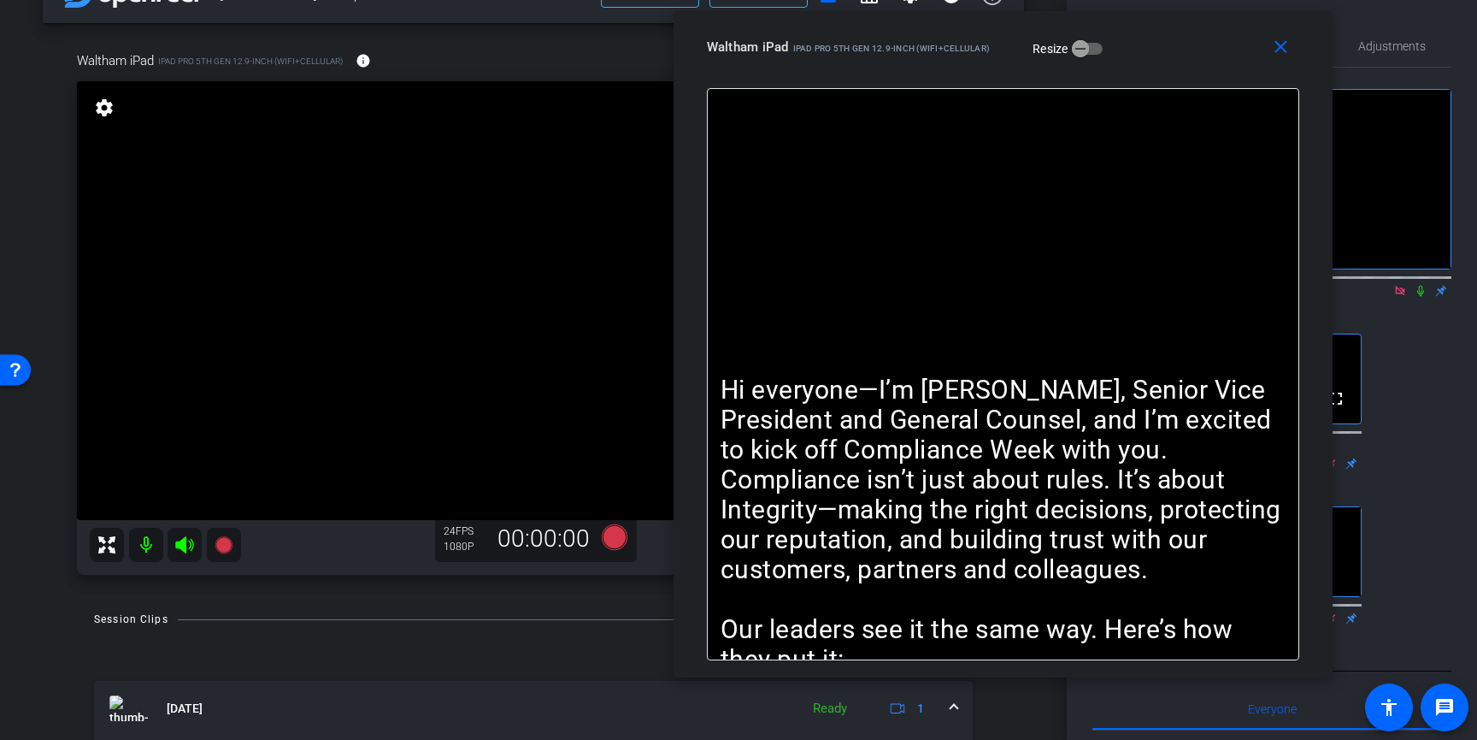
drag, startPoint x: 1221, startPoint y: 68, endPoint x: 1198, endPoint y: 68, distance: 23.1
click at [1198, 68] on div "close Waltham iPad iPad Pro 5th Gen 12.9-inch (WiFi+Cellular) Resize" at bounding box center [1003, 49] width 659 height 77
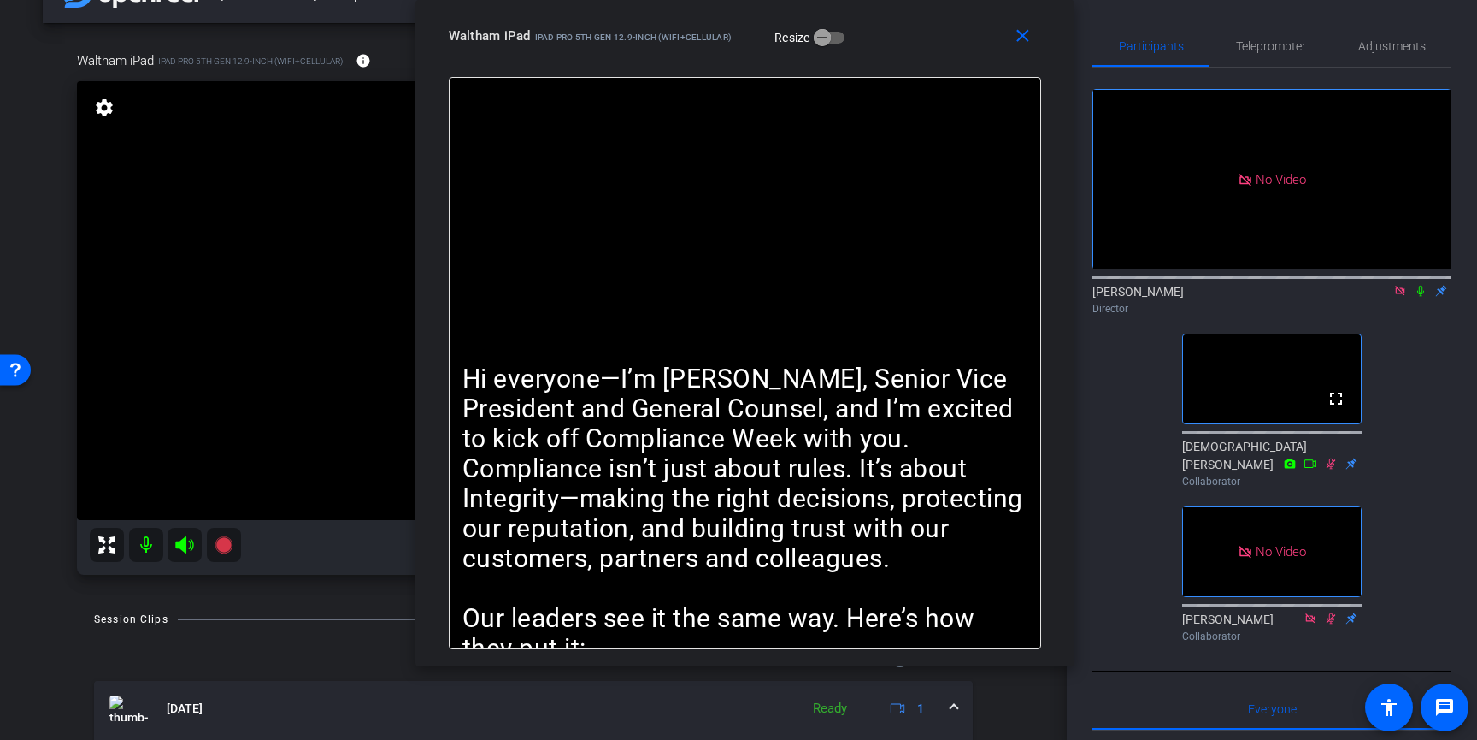
drag, startPoint x: 1200, startPoint y: 69, endPoint x: 894, endPoint y: 53, distance: 305.7
click at [894, 53] on div "close Waltham iPad iPad Pro 5th Gen 12.9-inch (WiFi+Cellular) Resize" at bounding box center [745, 38] width 659 height 77
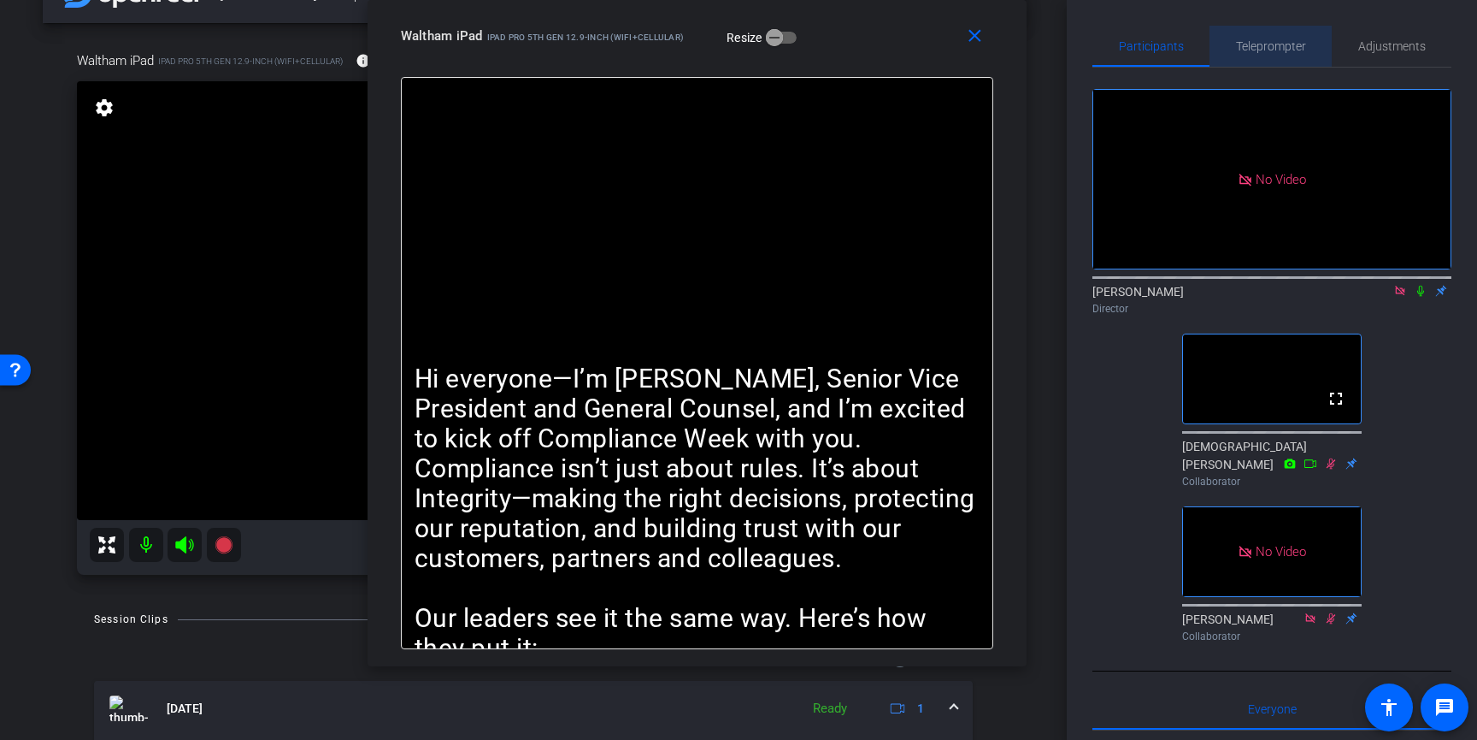
click at [1242, 57] on span "Teleprompter" at bounding box center [1271, 46] width 70 height 41
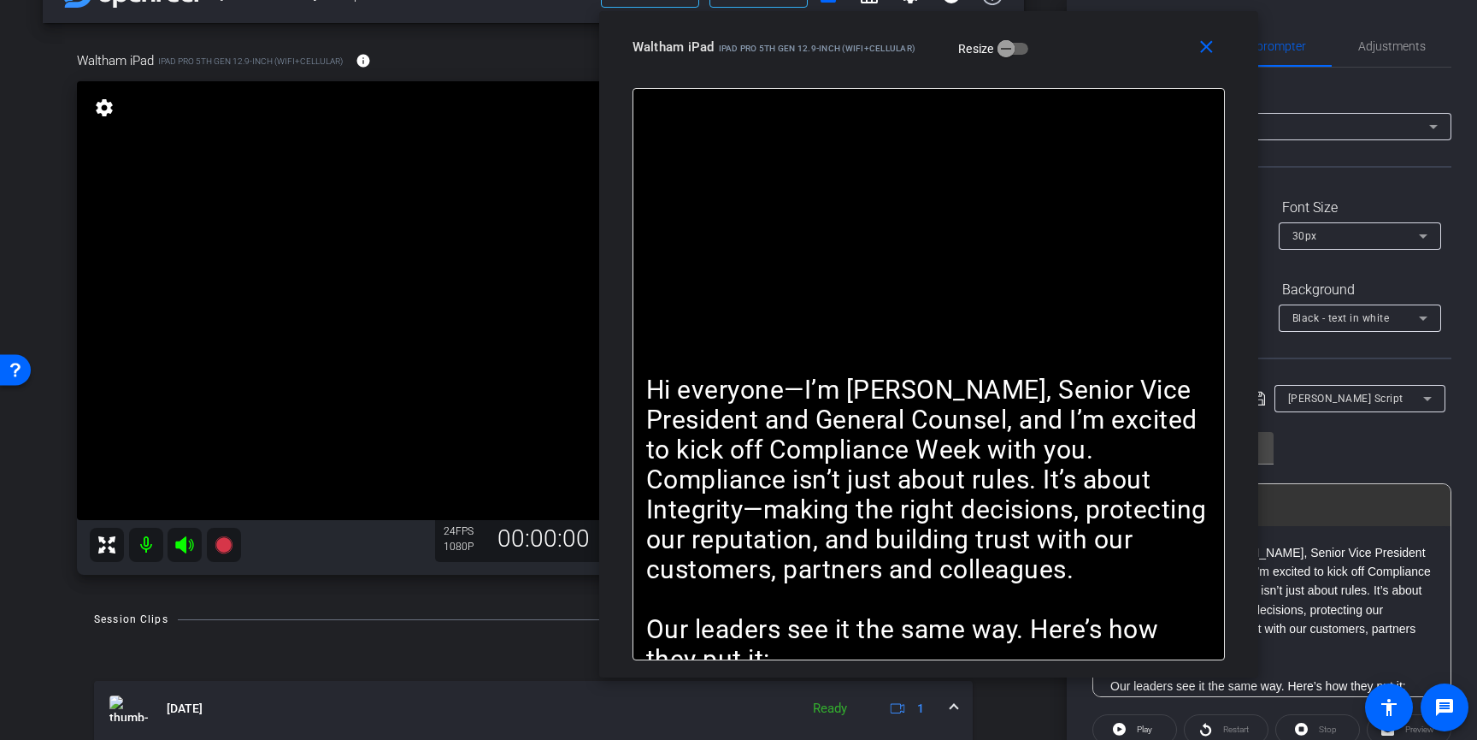
drag, startPoint x: 882, startPoint y: 58, endPoint x: 1115, endPoint y: 70, distance: 232.9
click at [1115, 70] on div "close Waltham iPad iPad Pro 5th Gen 12.9-inch (WiFi+Cellular) Resize" at bounding box center [928, 49] width 659 height 77
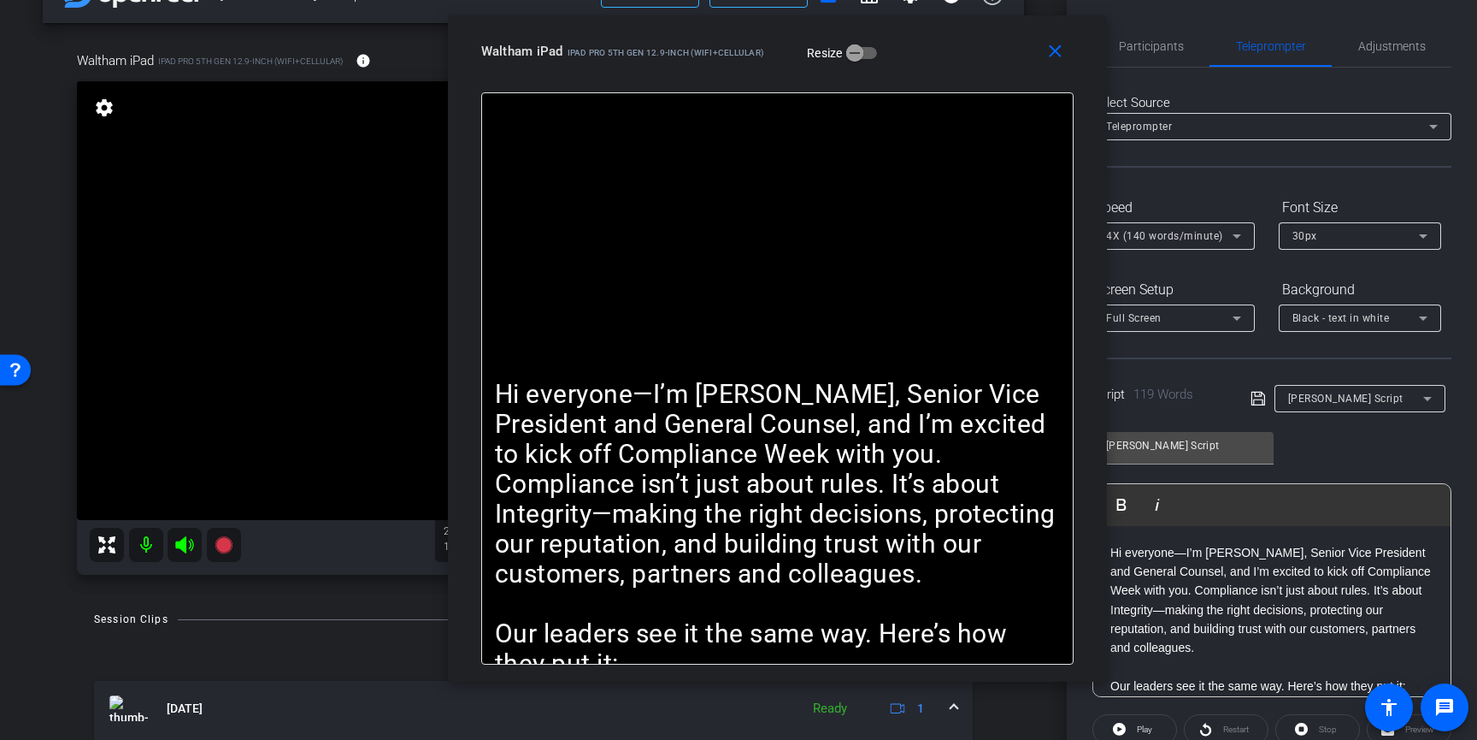
drag, startPoint x: 1061, startPoint y: 66, endPoint x: 983, endPoint y: 95, distance: 83.1
click at [933, 68] on div "close Waltham iPad iPad Pro 5th Gen 12.9-inch (WiFi+Cellular) Resize" at bounding box center [777, 53] width 659 height 77
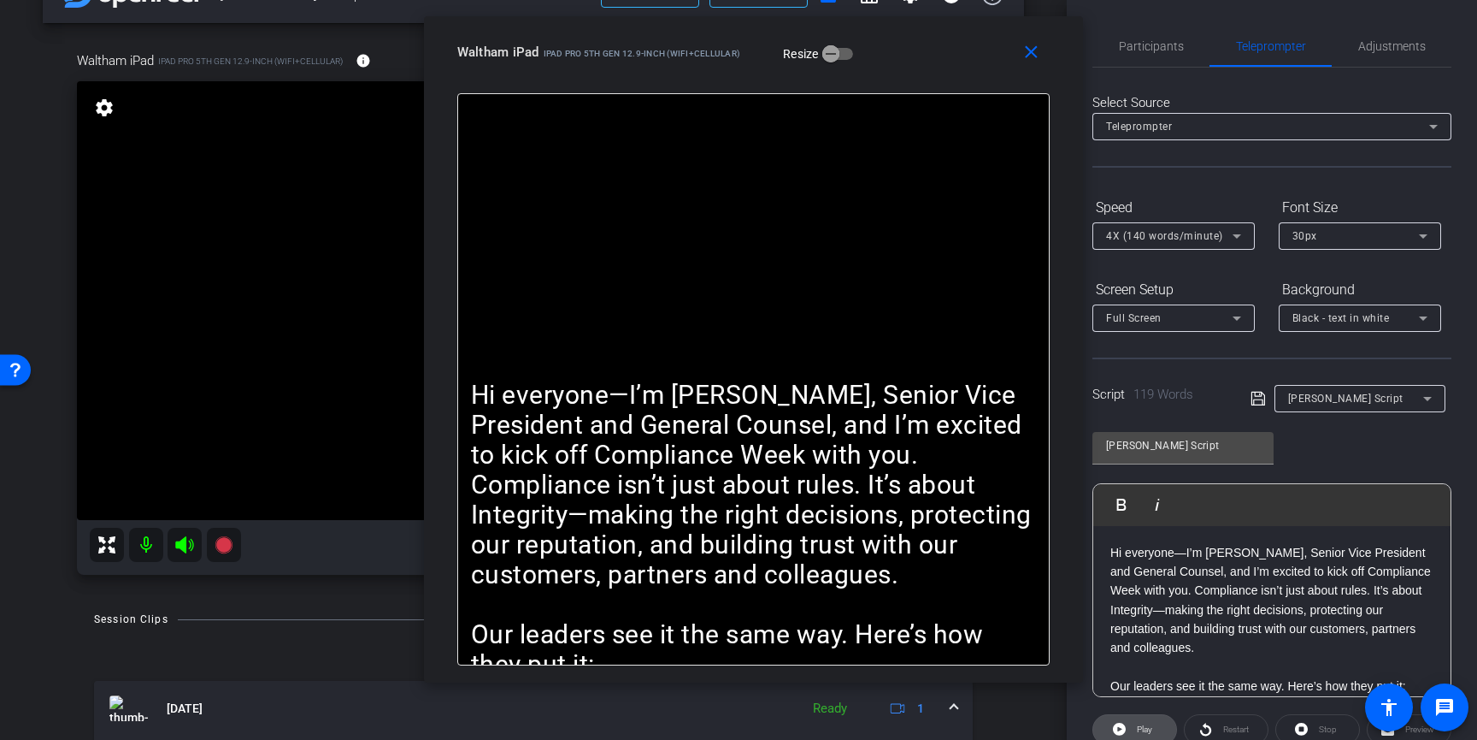
click at [1150, 728] on span "Play" at bounding box center [1144, 728] width 15 height 9
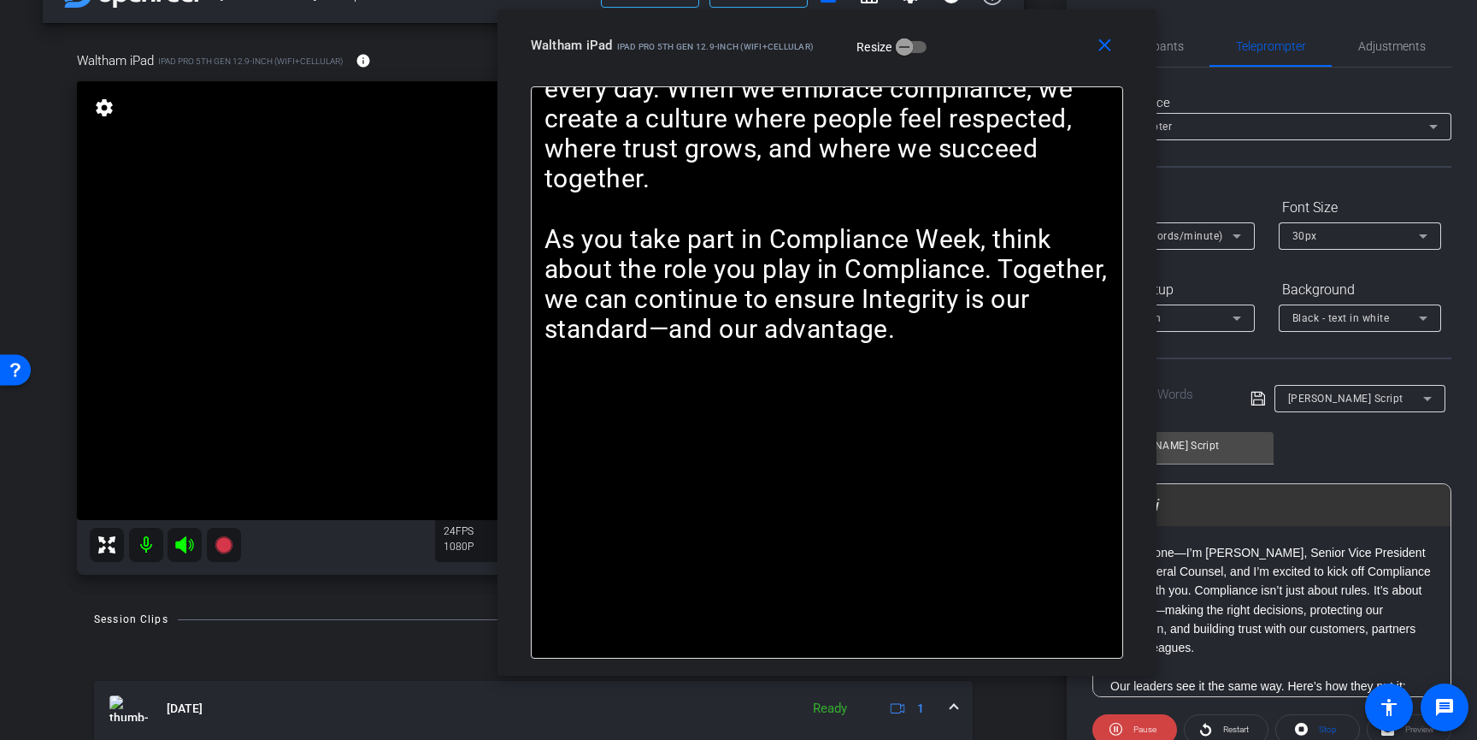
drag, startPoint x: 905, startPoint y: 56, endPoint x: 978, endPoint y: 50, distance: 73.9
click at [978, 50] on div "Waltham iPad iPad Pro 5th Gen 12.9-inch (WiFi+Cellular) Resize" at bounding box center [833, 45] width 605 height 31
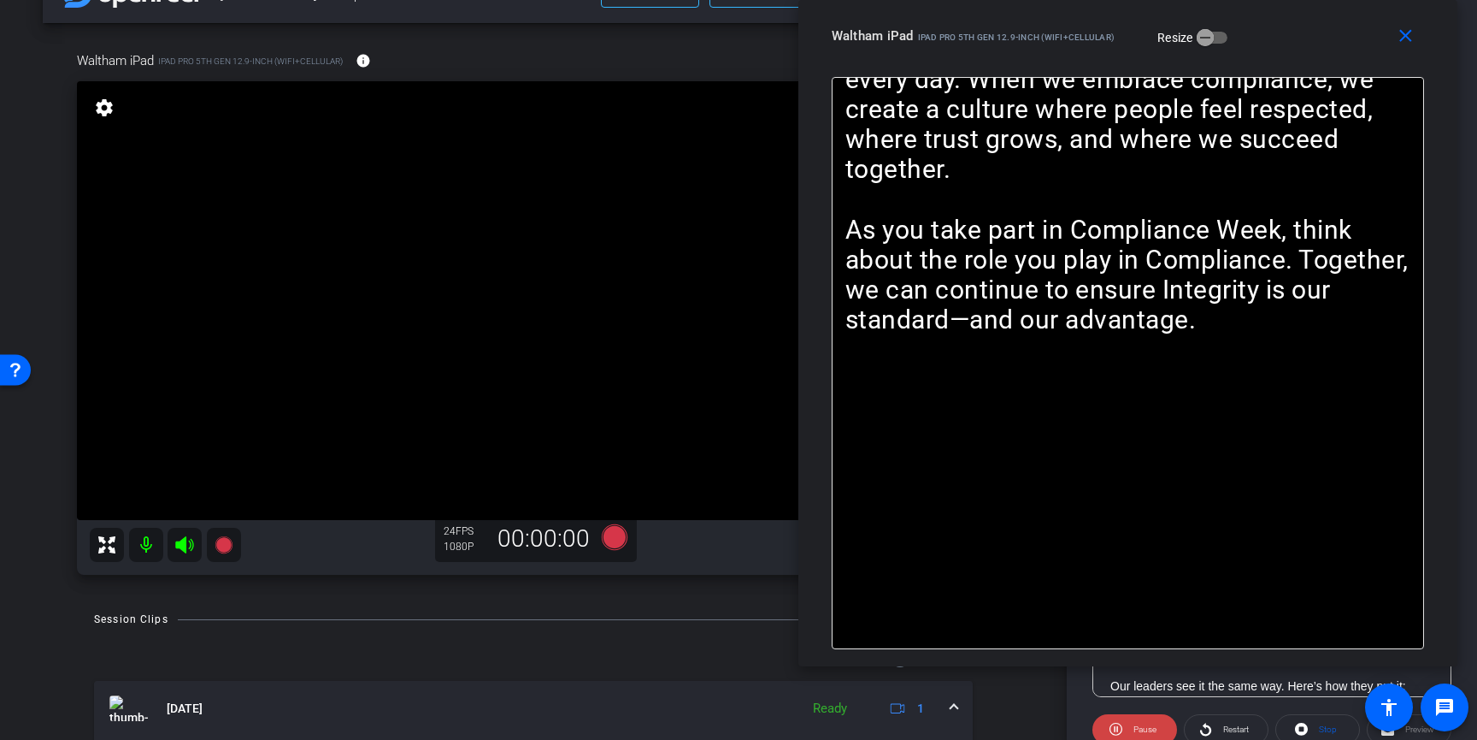
drag, startPoint x: 998, startPoint y: 59, endPoint x: 1298, endPoint y: 50, distance: 300.2
click at [1298, 50] on div "Waltham iPad iPad Pro 5th Gen 12.9-inch (WiFi+Cellular) Resize" at bounding box center [1134, 36] width 605 height 31
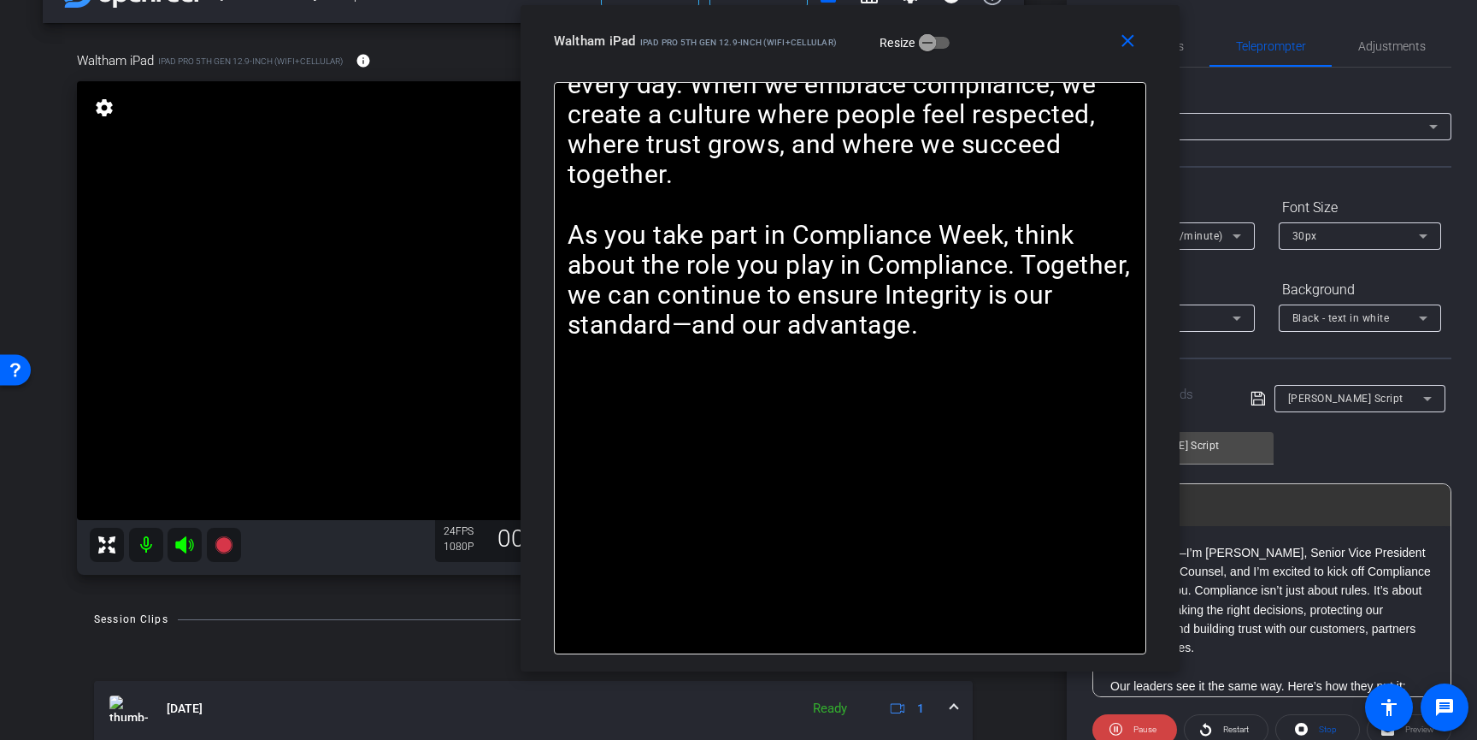
drag, startPoint x: 1301, startPoint y: 58, endPoint x: 835, endPoint y: 103, distance: 468.2
click at [835, 82] on div "close Waltham iPad iPad Pro 5th Gen 12.9-inch (WiFi+Cellular) Resize" at bounding box center [850, 43] width 659 height 77
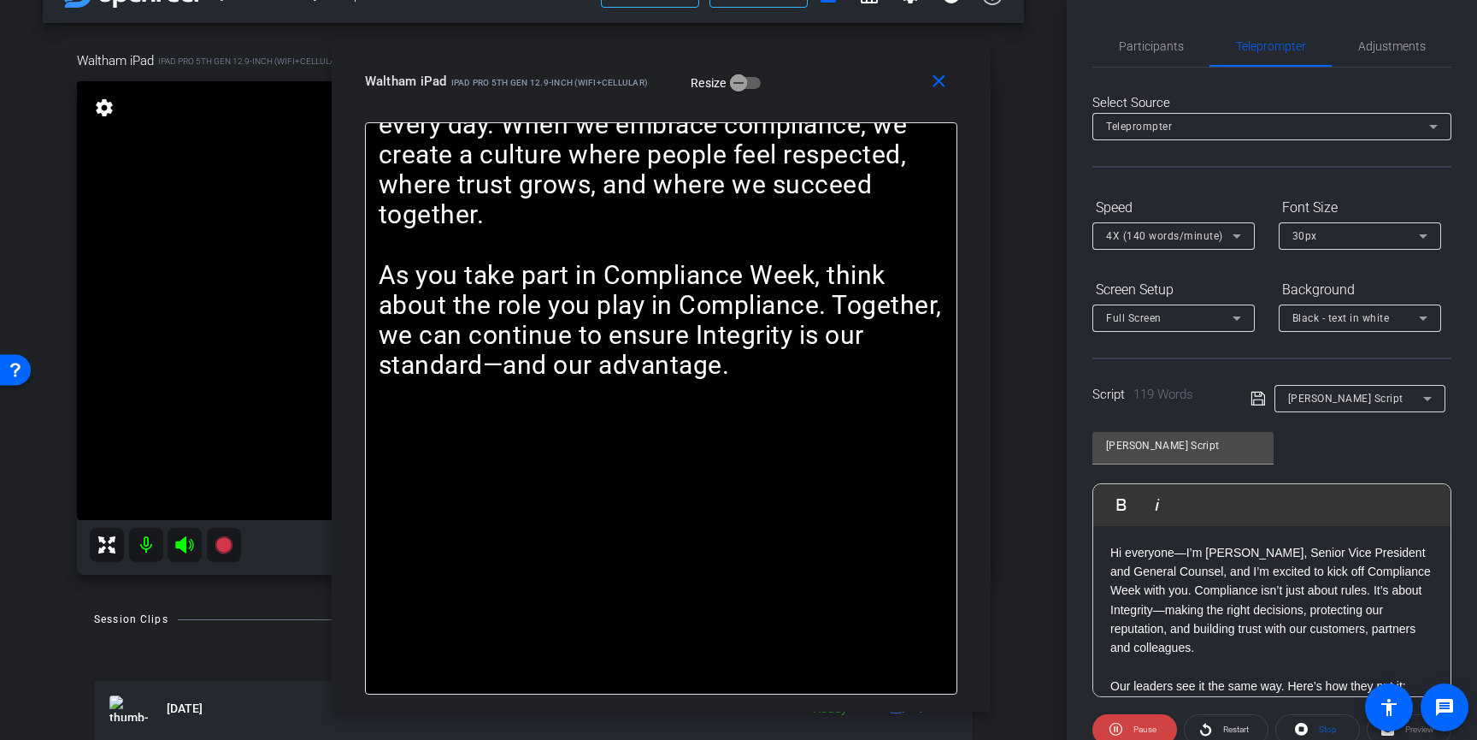
click at [1177, 236] on span "4X (140 words/minute)" at bounding box center [1164, 236] width 117 height 12
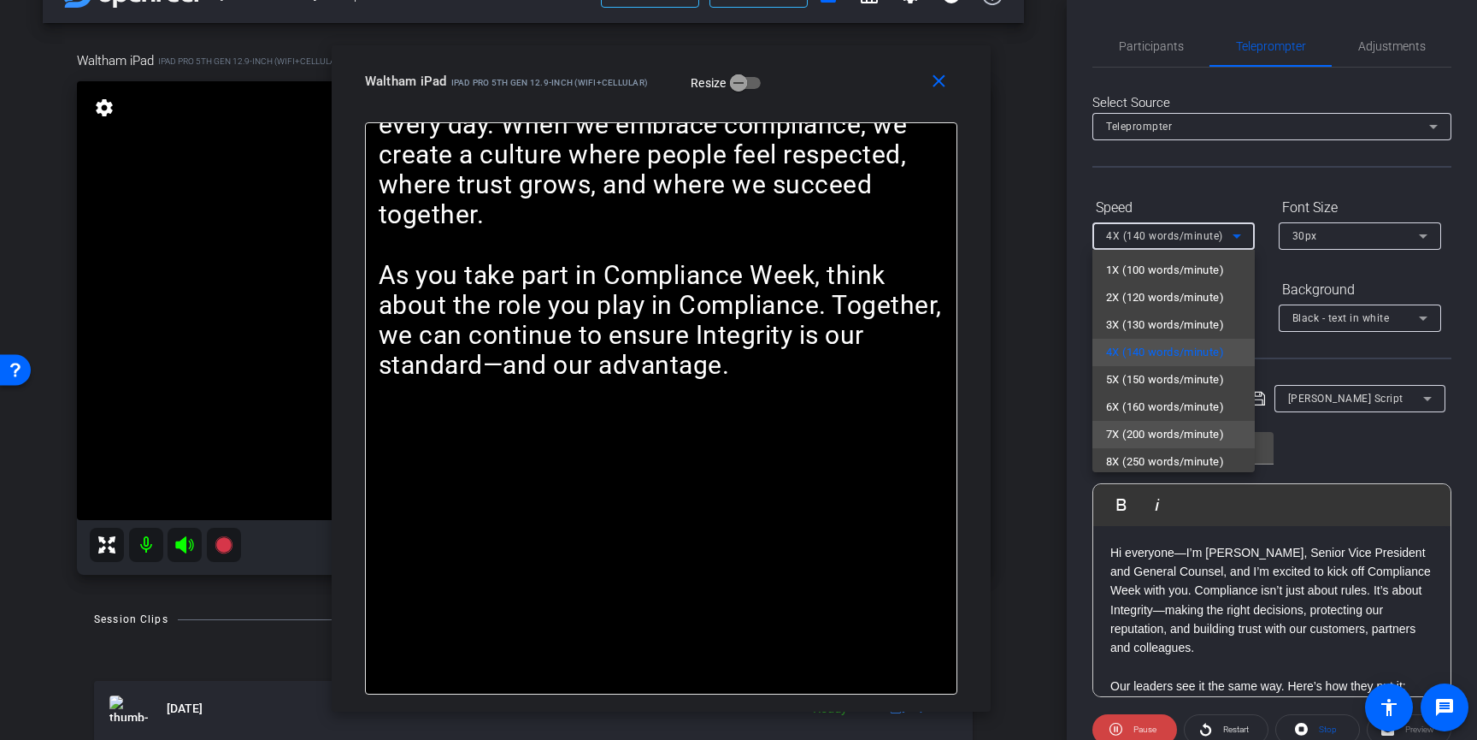
click at [1134, 429] on span "7X (200 words/minute)" at bounding box center [1165, 434] width 118 height 21
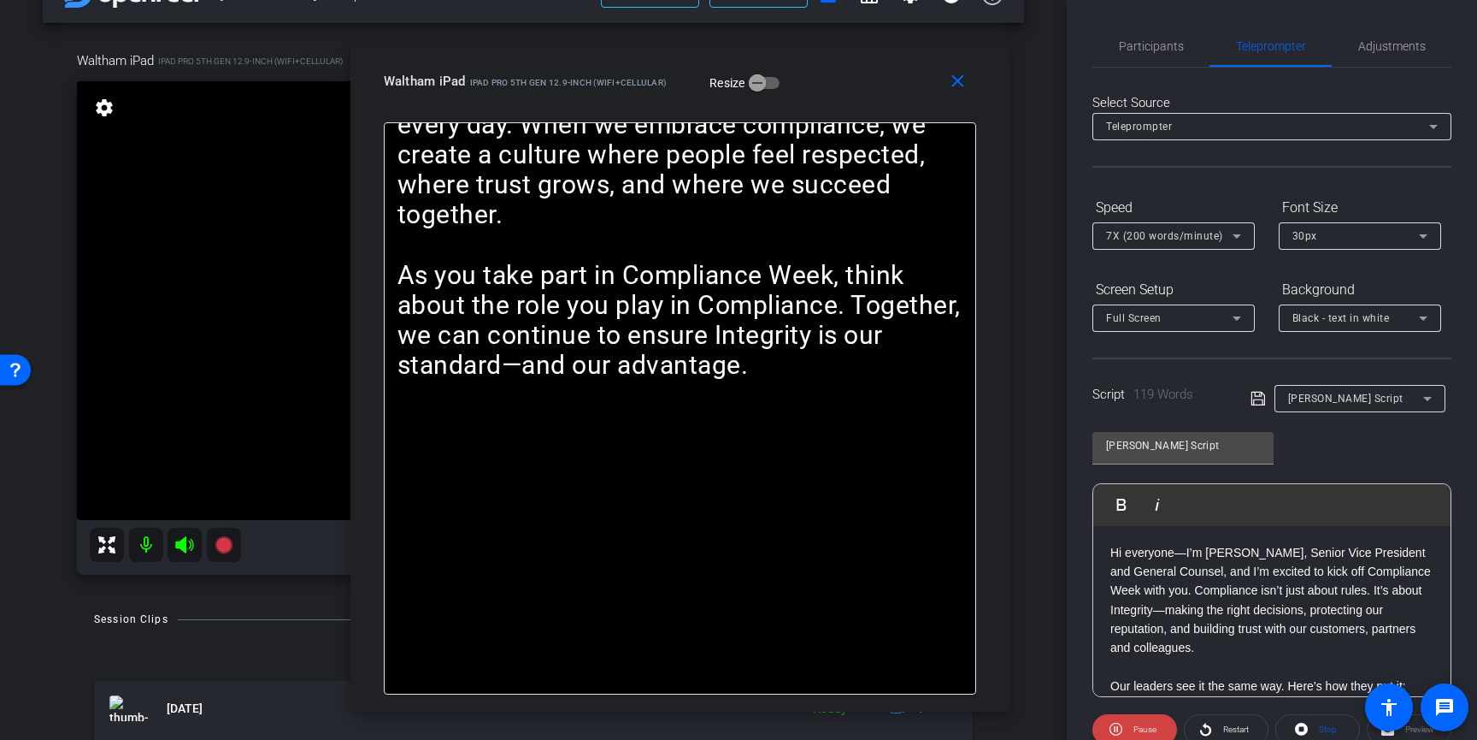
drag, startPoint x: 827, startPoint y: 98, endPoint x: 846, endPoint y: 98, distance: 18.8
click at [846, 98] on div "close Waltham iPad iPad Pro 5th Gen 12.9-inch (WiFi+Cellular) Resize" at bounding box center [680, 83] width 659 height 77
click at [1229, 730] on span "Restart" at bounding box center [1237, 728] width 26 height 9
click at [1136, 724] on span "Pause" at bounding box center [1145, 728] width 23 height 9
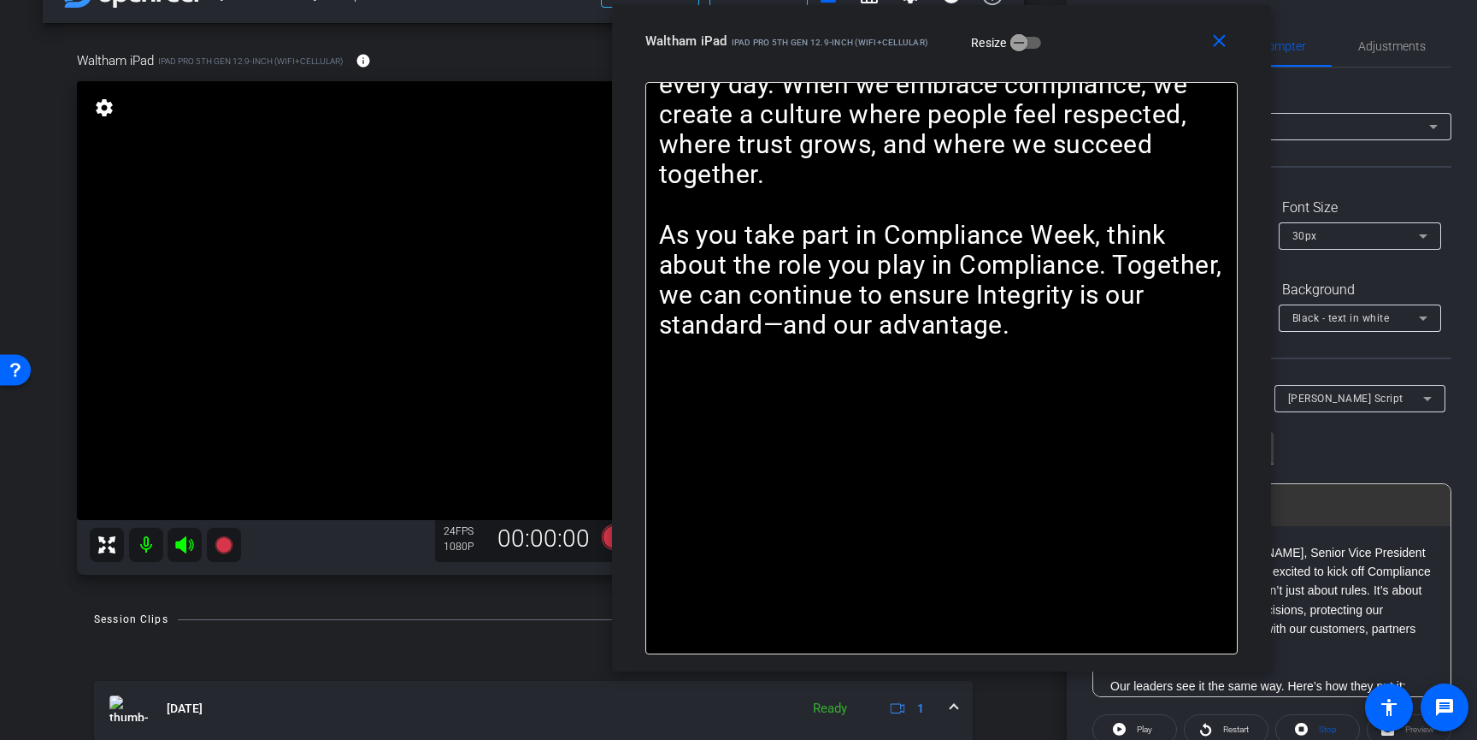
drag, startPoint x: 840, startPoint y: 100, endPoint x: 1101, endPoint y: 60, distance: 264.7
click at [1101, 60] on div "close Waltham iPad iPad Pro 5th Gen 12.9-inch (WiFi+Cellular) Resize" at bounding box center [941, 43] width 659 height 77
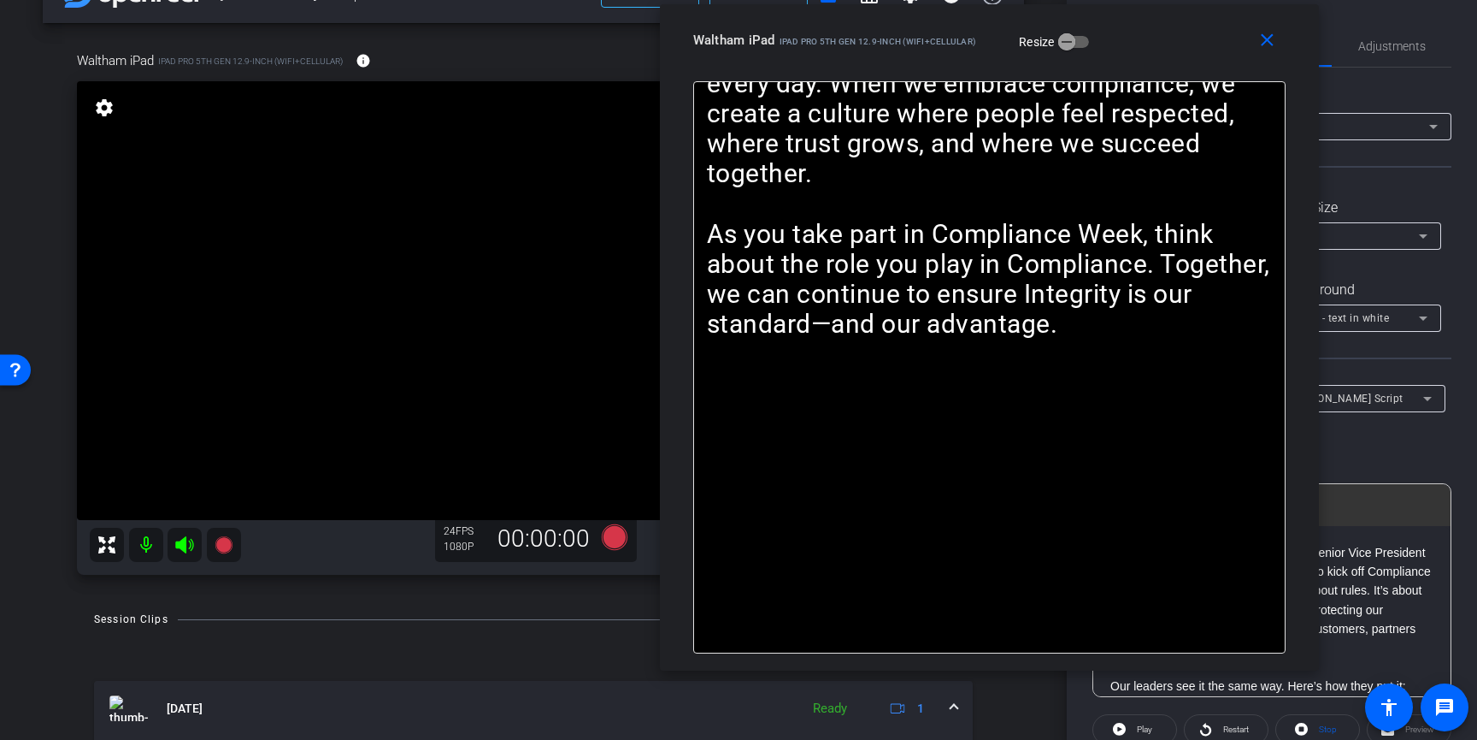
drag, startPoint x: 1085, startPoint y: 57, endPoint x: 1133, endPoint y: 56, distance: 47.9
click at [1134, 56] on div "close Waltham iPad iPad Pro 5th Gen 12.9-inch (WiFi+Cellular) Resize" at bounding box center [989, 42] width 659 height 77
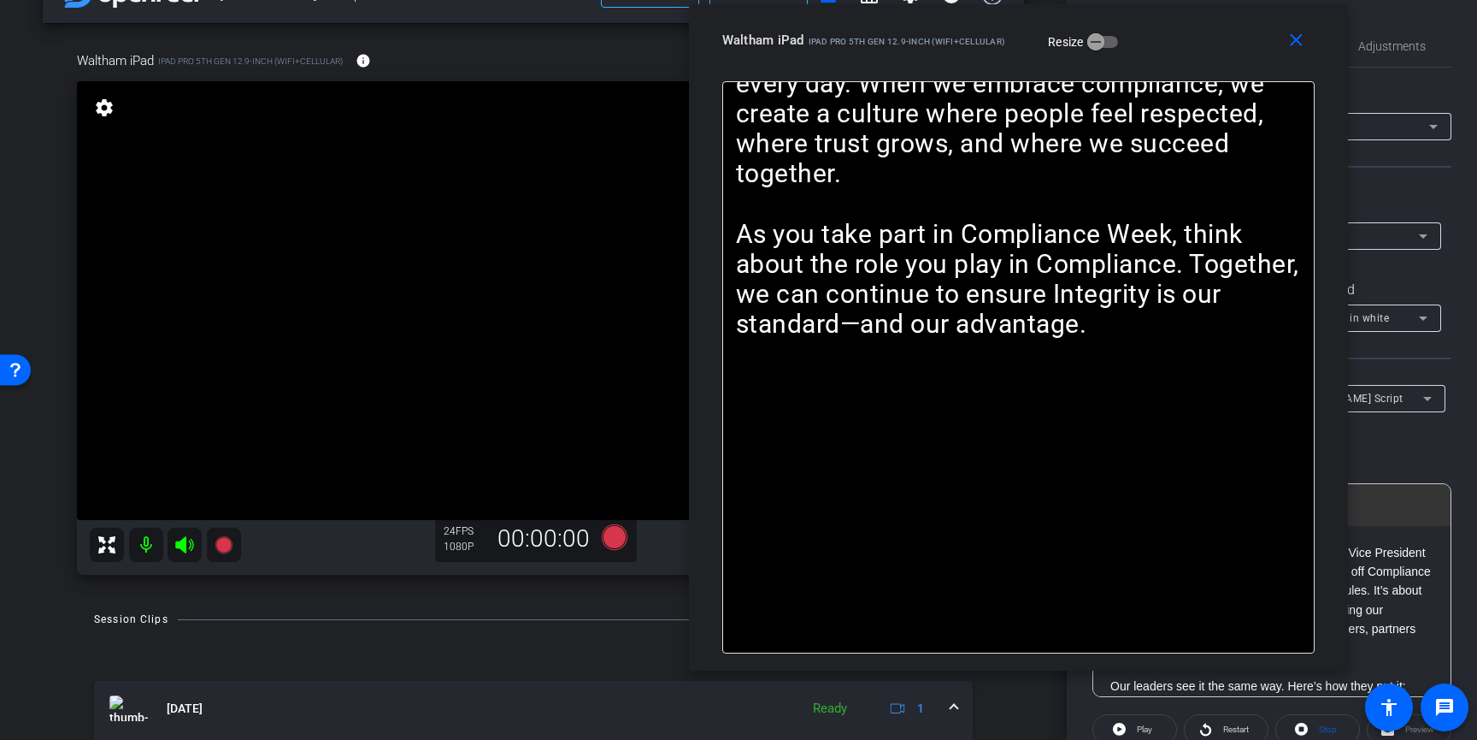
drag, startPoint x: 1151, startPoint y: 55, endPoint x: 1179, endPoint y: 55, distance: 28.2
click at [1179, 55] on div "close Waltham iPad iPad Pro 5th Gen 12.9-inch (WiFi+Cellular) Resize" at bounding box center [1018, 42] width 659 height 77
click at [618, 541] on icon at bounding box center [615, 537] width 26 height 26
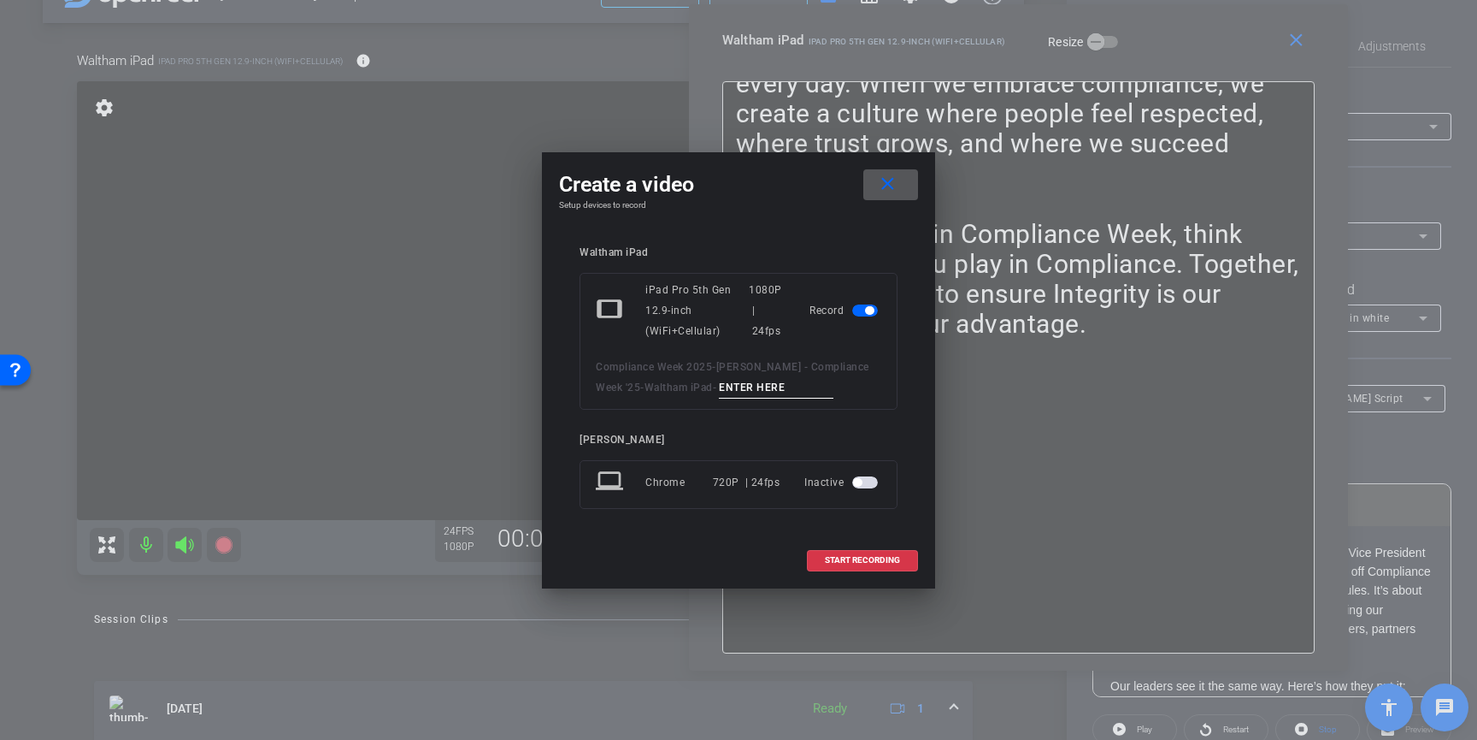
click at [877, 178] on mat-icon "close" at bounding box center [887, 184] width 21 height 21
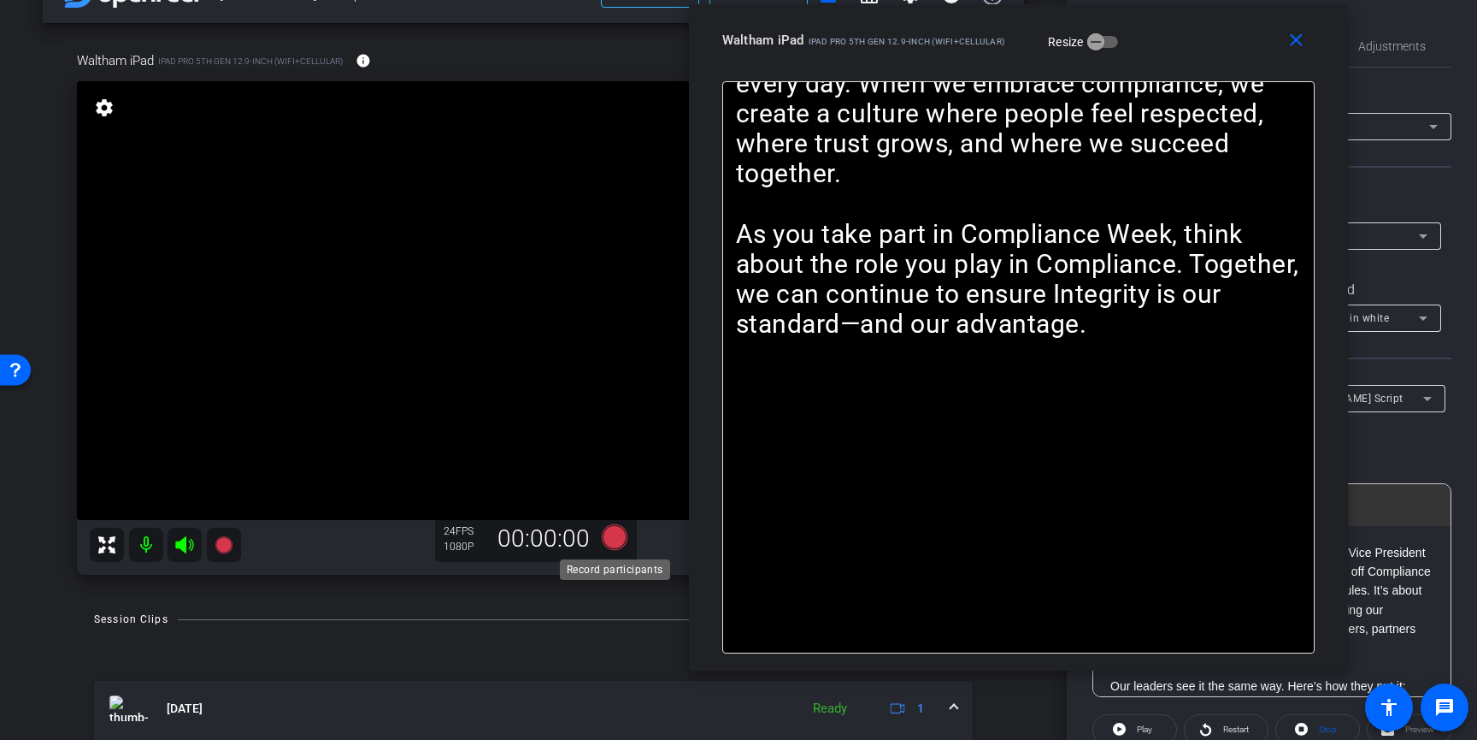
click at [611, 539] on icon at bounding box center [615, 537] width 26 height 26
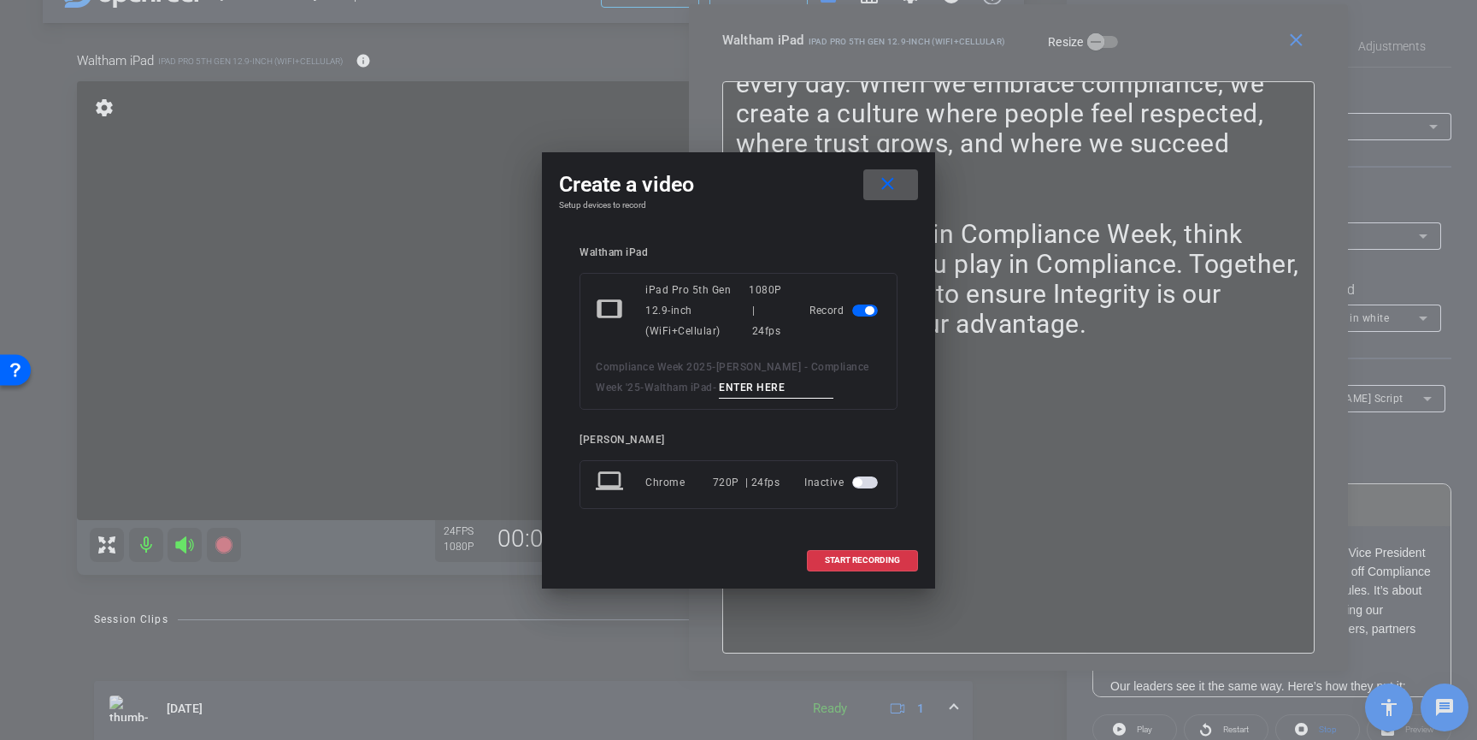
click at [742, 389] on input at bounding box center [776, 387] width 115 height 21
type input "2"
click at [885, 557] on span "START RECORDING" at bounding box center [862, 560] width 75 height 9
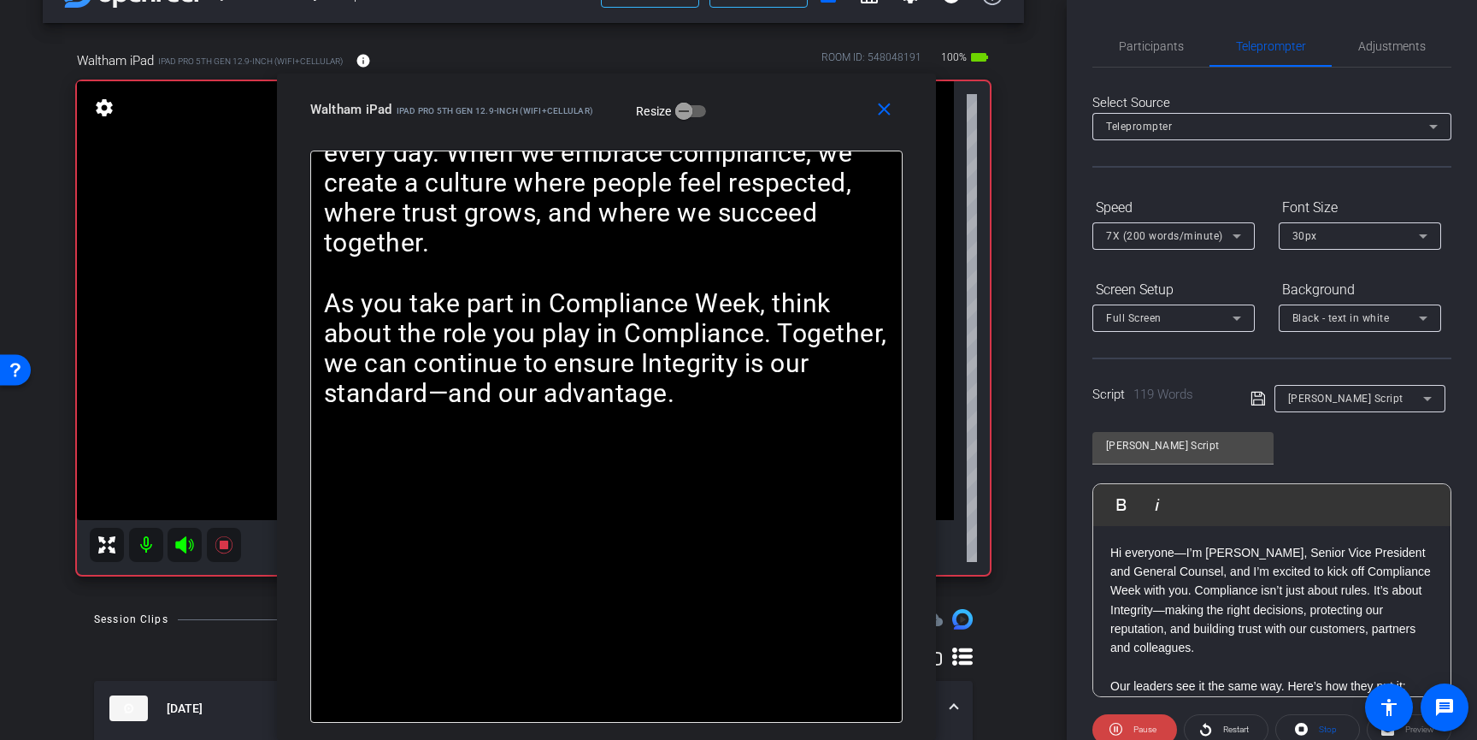
drag, startPoint x: 1171, startPoint y: 50, endPoint x: 709, endPoint y: 164, distance: 475.7
click at [709, 164] on div "close Waltham iPad iPad Pro 5th Gen 12.9-inch (WiFi+Cellular) Resize Hi everyon…" at bounding box center [606, 407] width 659 height 666
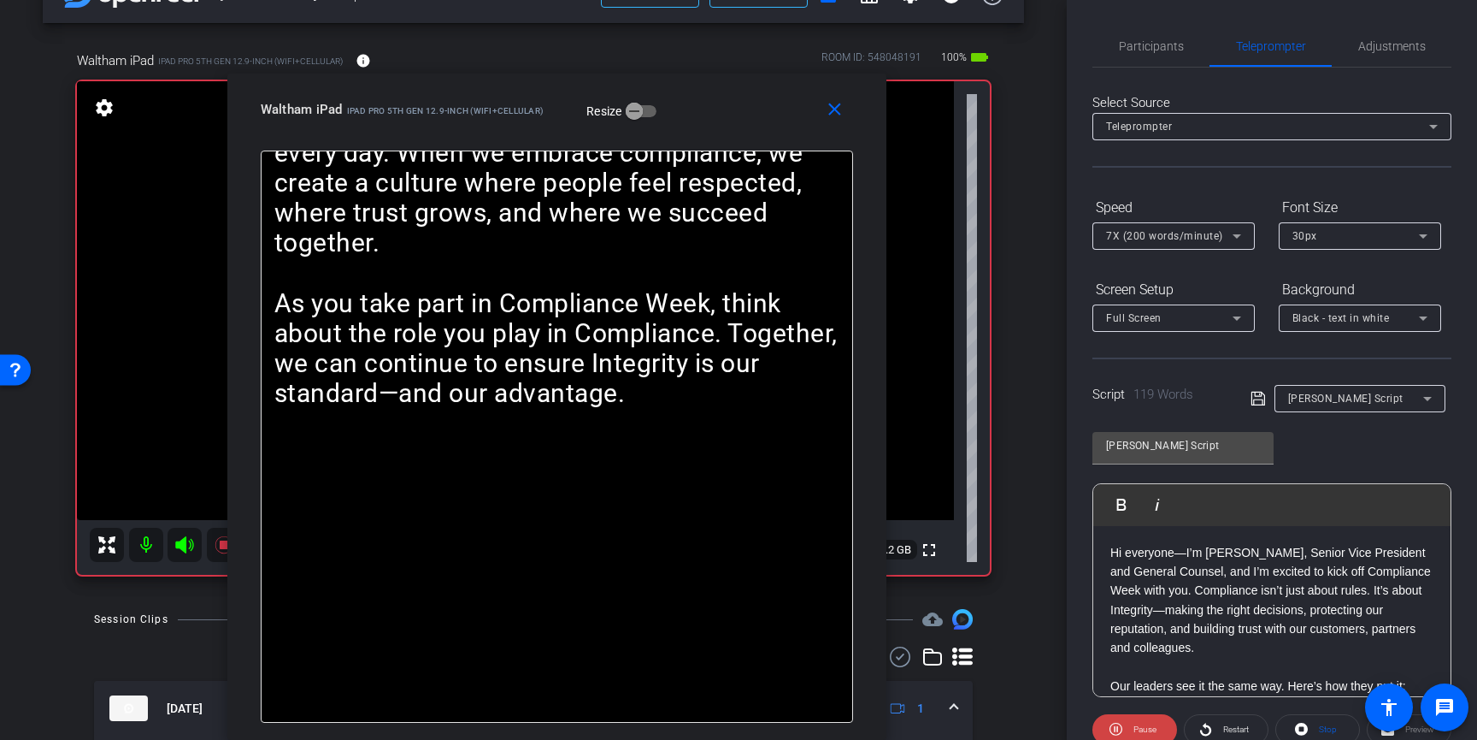
click at [1185, 234] on span "7X (200 words/minute)" at bounding box center [1164, 236] width 117 height 12
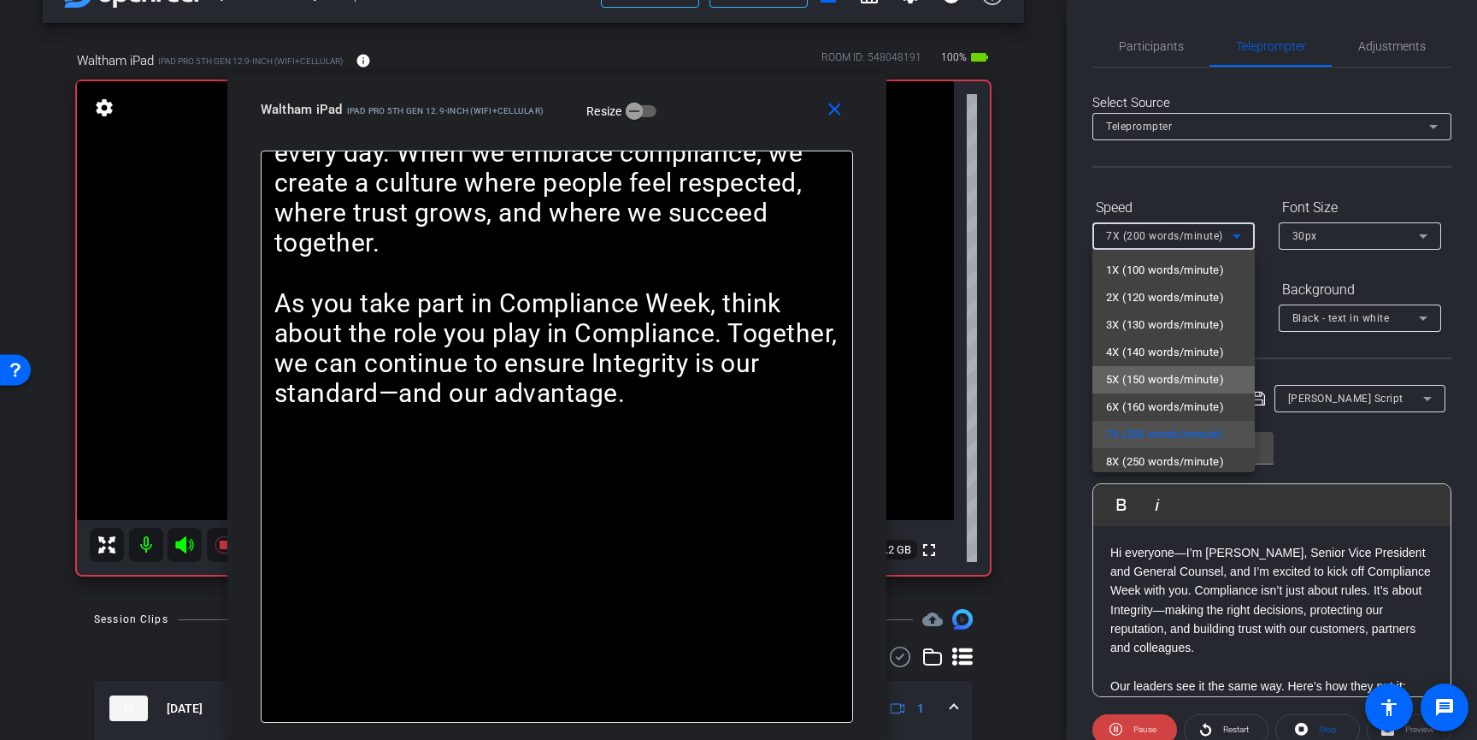
click at [1135, 373] on span "5X (150 words/minute)" at bounding box center [1165, 379] width 118 height 21
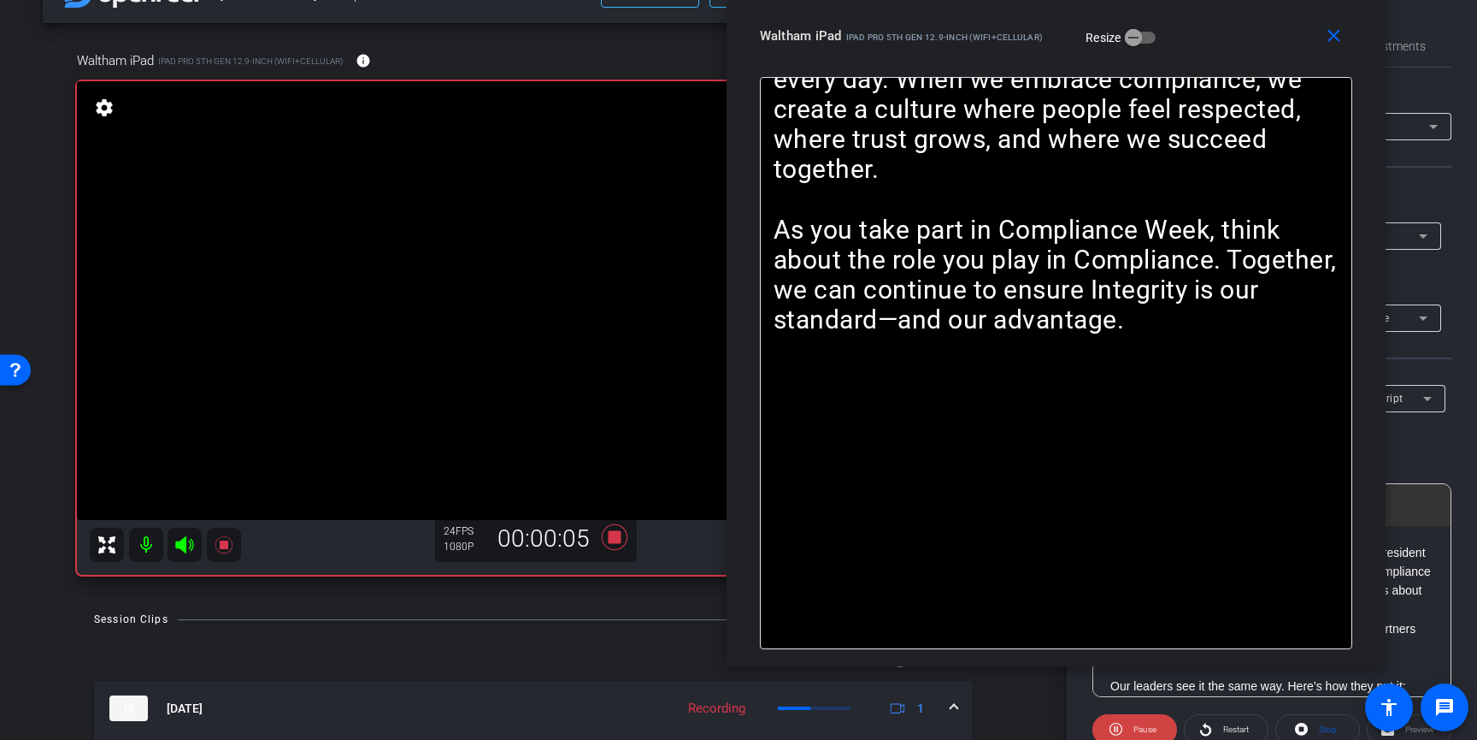
drag, startPoint x: 728, startPoint y: 89, endPoint x: 1228, endPoint y: 4, distance: 506.5
click at [1228, 4] on div "close Waltham iPad iPad Pro 5th Gen 12.9-inch (WiFi+Cellular) Resize" at bounding box center [1056, 38] width 659 height 77
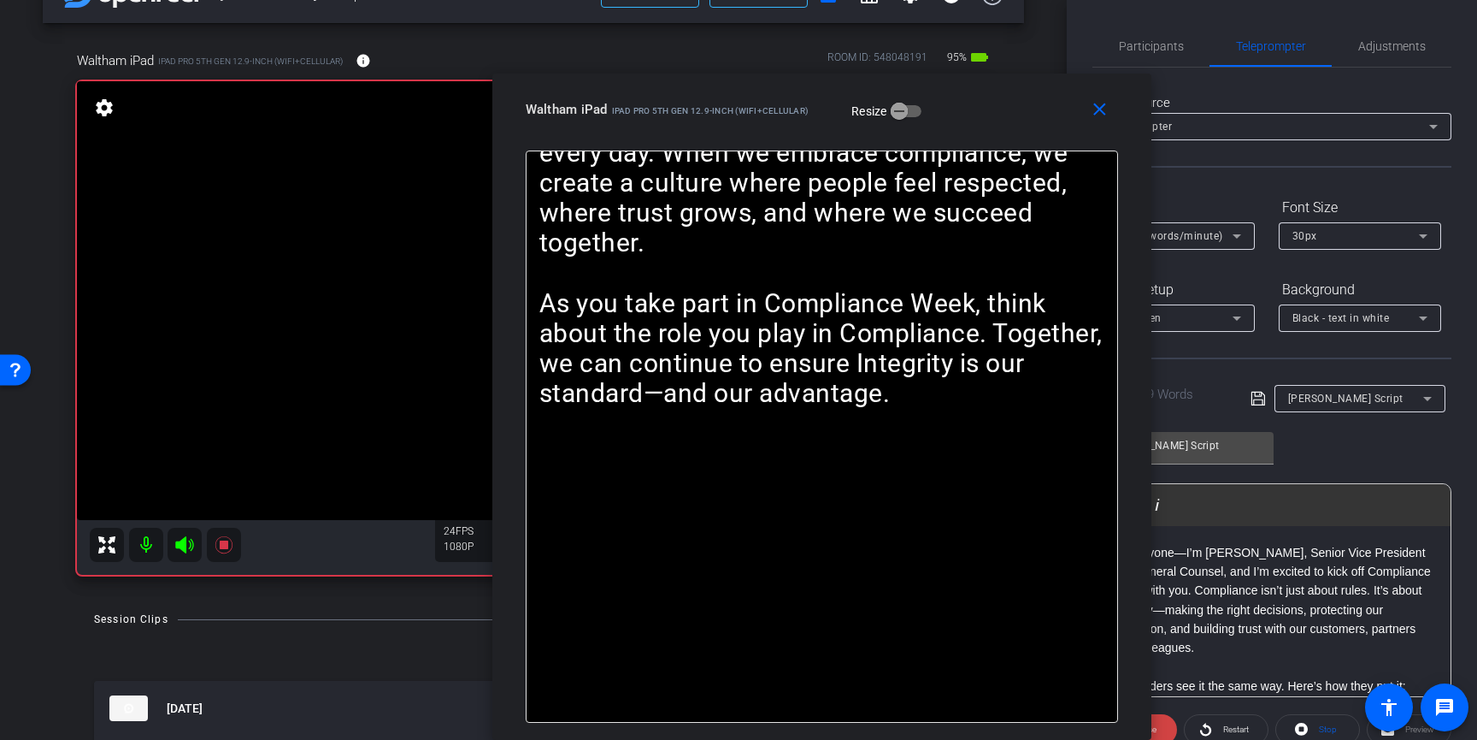
drag, startPoint x: 1247, startPoint y: 48, endPoint x: 991, endPoint y: 168, distance: 282.3
click at [991, 168] on div "close Waltham iPad iPad Pro 5th Gen 12.9-inch (WiFi+Cellular) Resize Hi everyon…" at bounding box center [821, 407] width 659 height 666
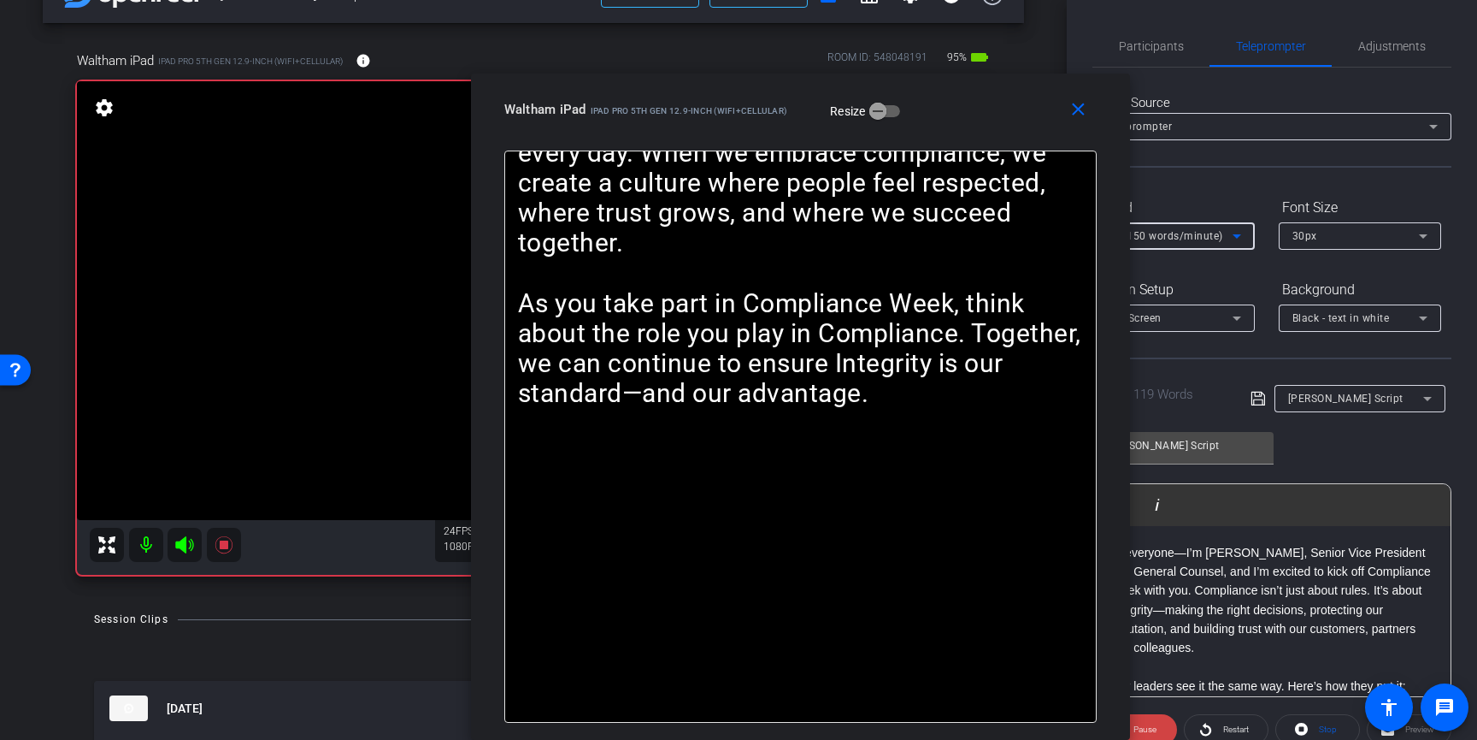
click at [1198, 237] on span "5X (150 words/minute)" at bounding box center [1164, 236] width 117 height 12
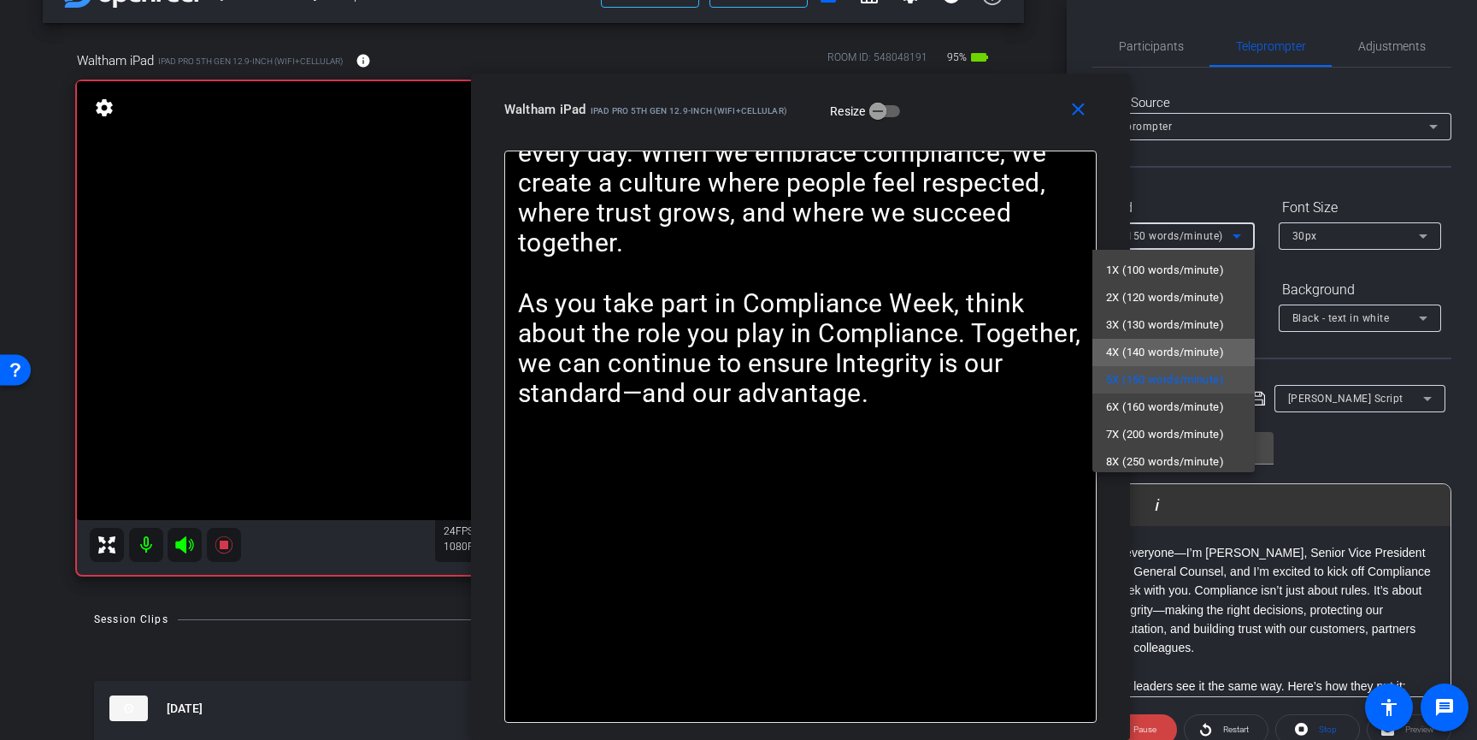
click at [1153, 349] on span "4X (140 words/minute)" at bounding box center [1165, 352] width 118 height 21
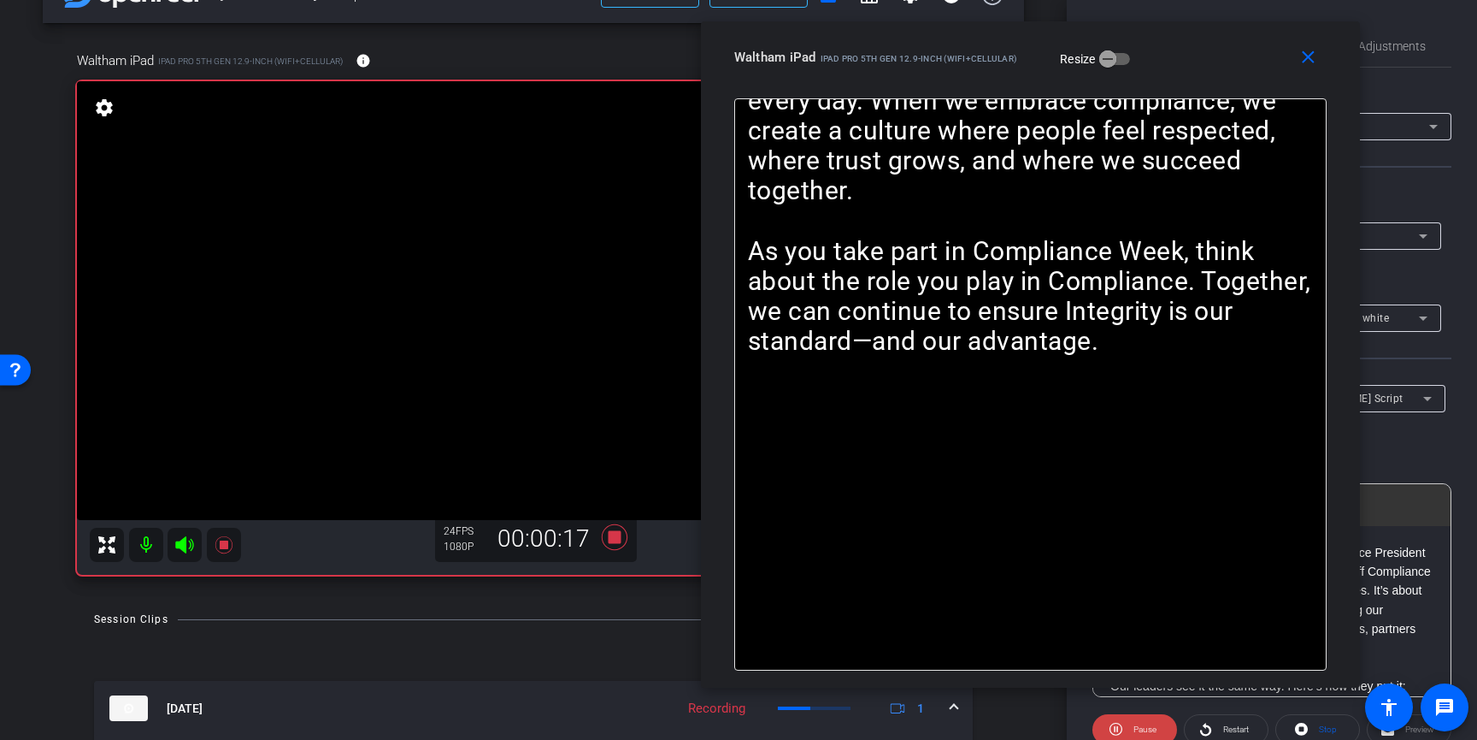
drag, startPoint x: 984, startPoint y: 137, endPoint x: 1213, endPoint y: 85, distance: 235.0
click at [1213, 85] on div "close Waltham iPad iPad Pro 5th Gen 12.9-inch (WiFi+Cellular) Resize" at bounding box center [1030, 59] width 659 height 77
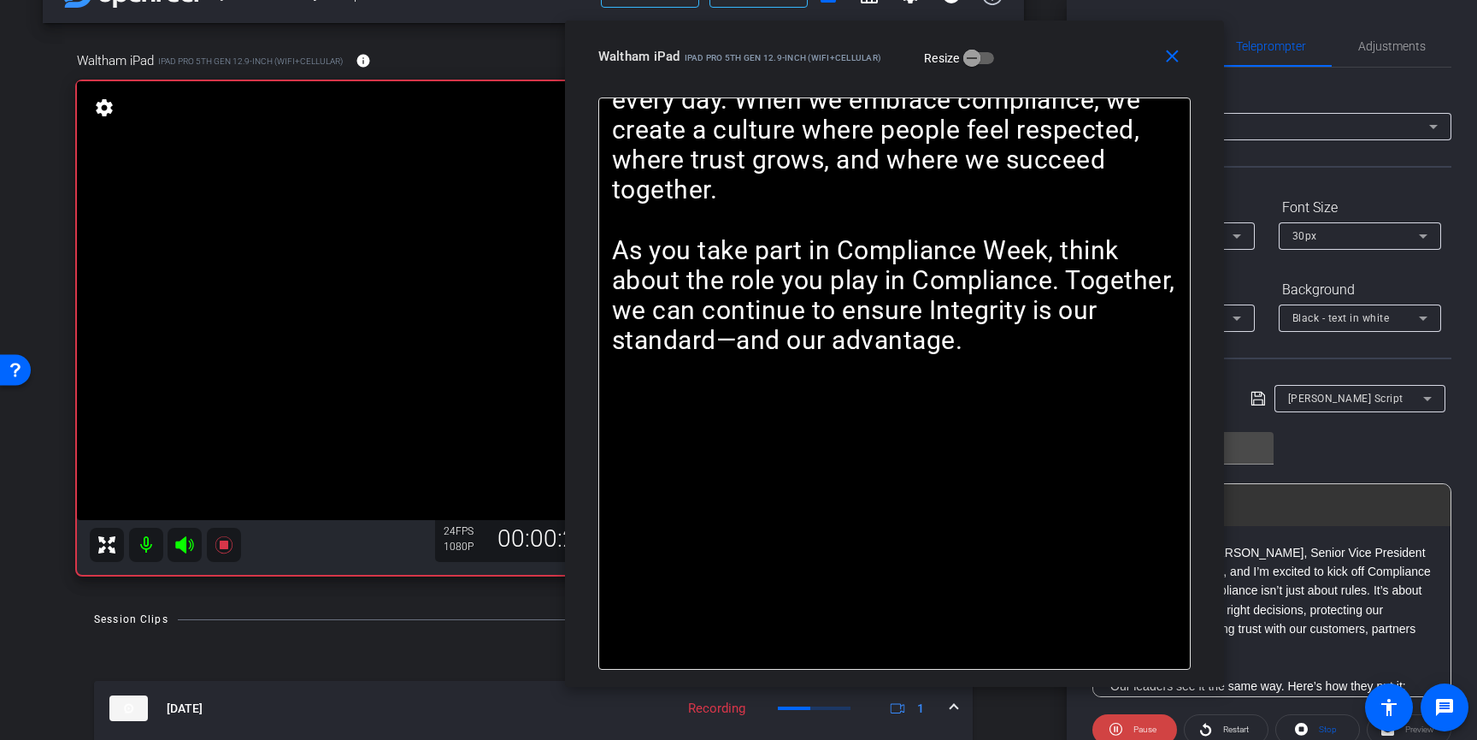
drag, startPoint x: 1212, startPoint y: 93, endPoint x: 1070, endPoint y: 91, distance: 141.9
click at [1070, 91] on div "close Waltham iPad iPad Pro 5th Gen 12.9-inch (WiFi+Cellular) Resize" at bounding box center [894, 59] width 659 height 77
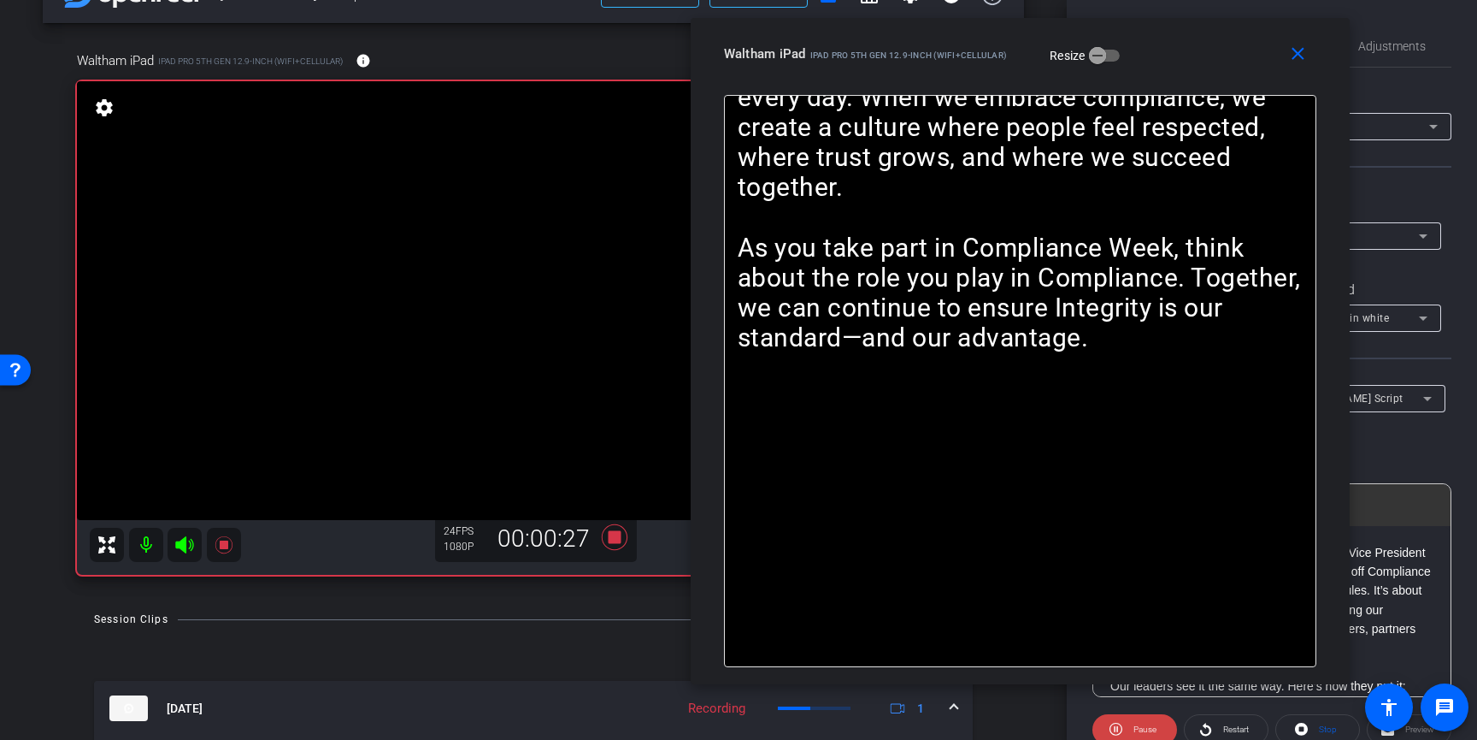
drag, startPoint x: 1070, startPoint y: 74, endPoint x: 1200, endPoint y: 73, distance: 130.8
click at [1201, 73] on div "close Waltham iPad iPad Pro 5th Gen 12.9-inch (WiFi+Cellular) Resize" at bounding box center [1020, 56] width 659 height 77
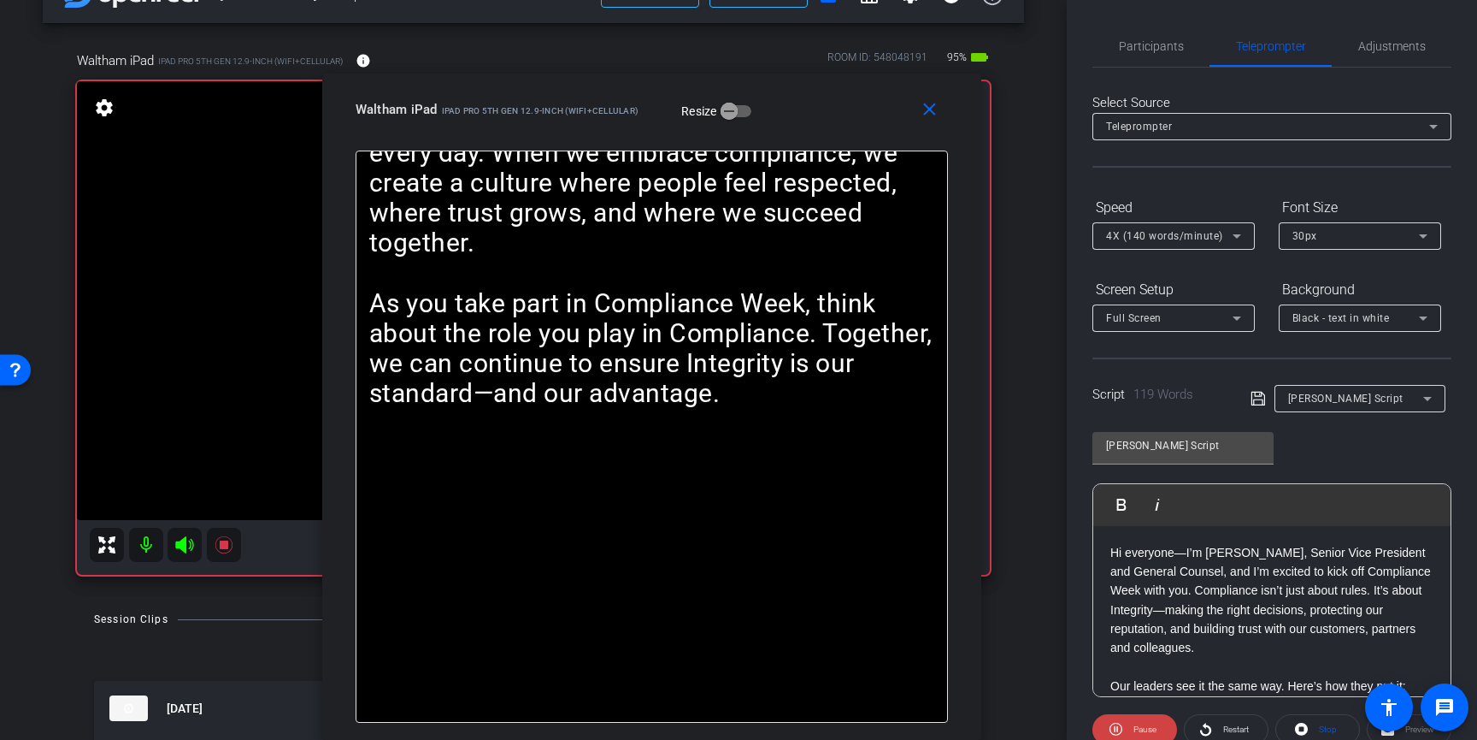
drag, startPoint x: 1203, startPoint y: 47, endPoint x: 835, endPoint y: 173, distance: 389.4
click at [835, 173] on div "close Waltham iPad iPad Pro 5th Gen 12.9-inch (WiFi+Cellular) Resize Hi everyon…" at bounding box center [651, 407] width 659 height 666
click at [1127, 234] on span "4X (140 words/minute)" at bounding box center [1164, 236] width 117 height 12
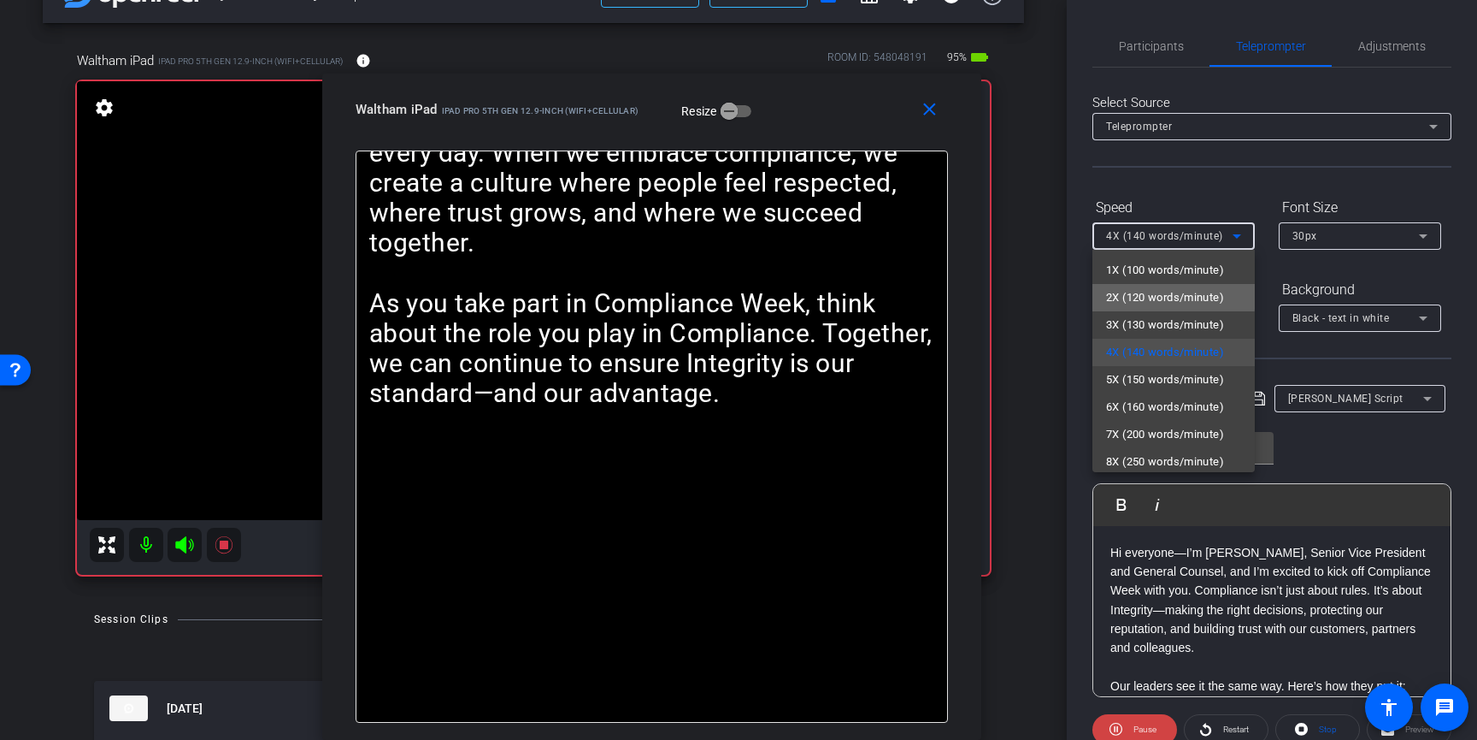
click at [1127, 294] on span "2X (120 words/minute)" at bounding box center [1165, 297] width 118 height 21
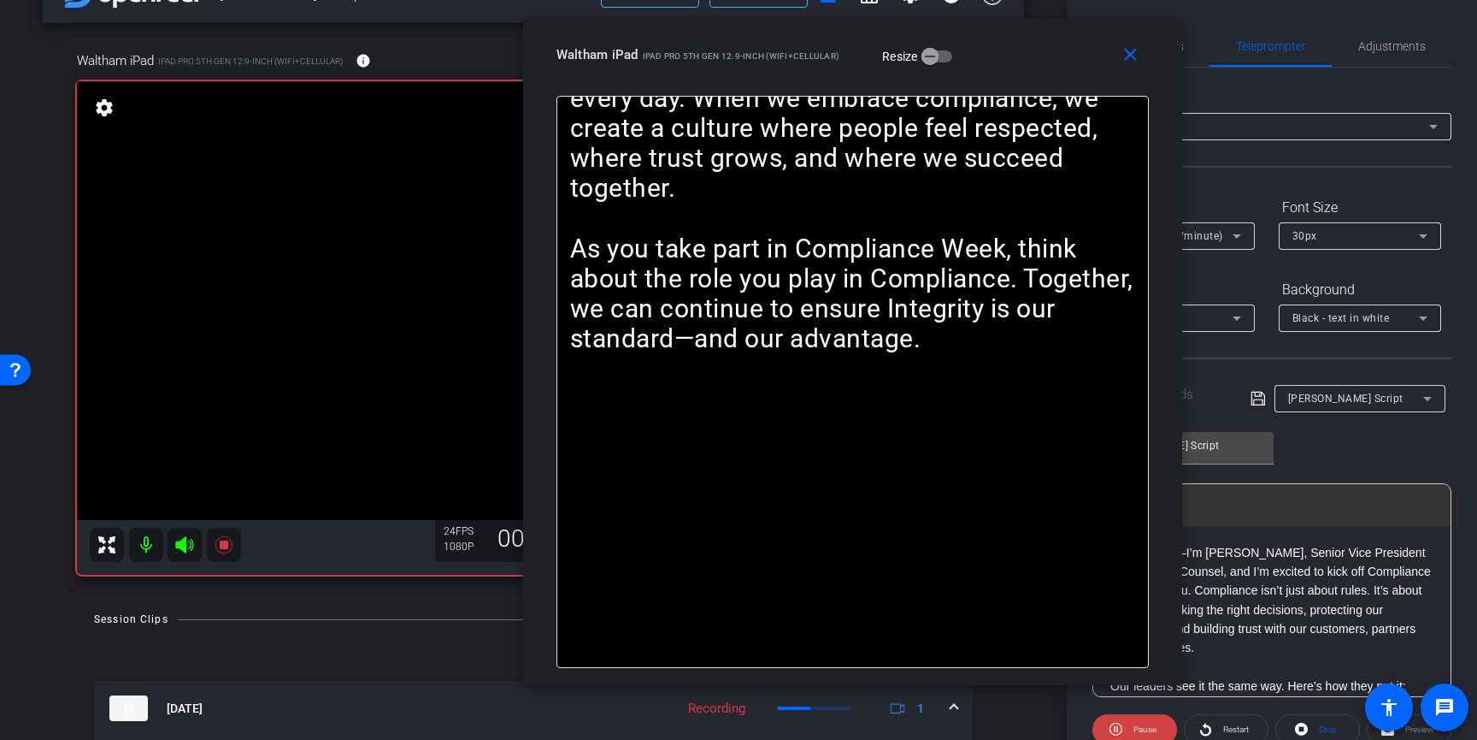
drag, startPoint x: 794, startPoint y: 122, endPoint x: 1040, endPoint y: 58, distance: 253.6
click at [1040, 58] on div "Waltham iPad iPad Pro 5th Gen 12.9-inch (WiFi+Cellular) Resize" at bounding box center [859, 54] width 605 height 31
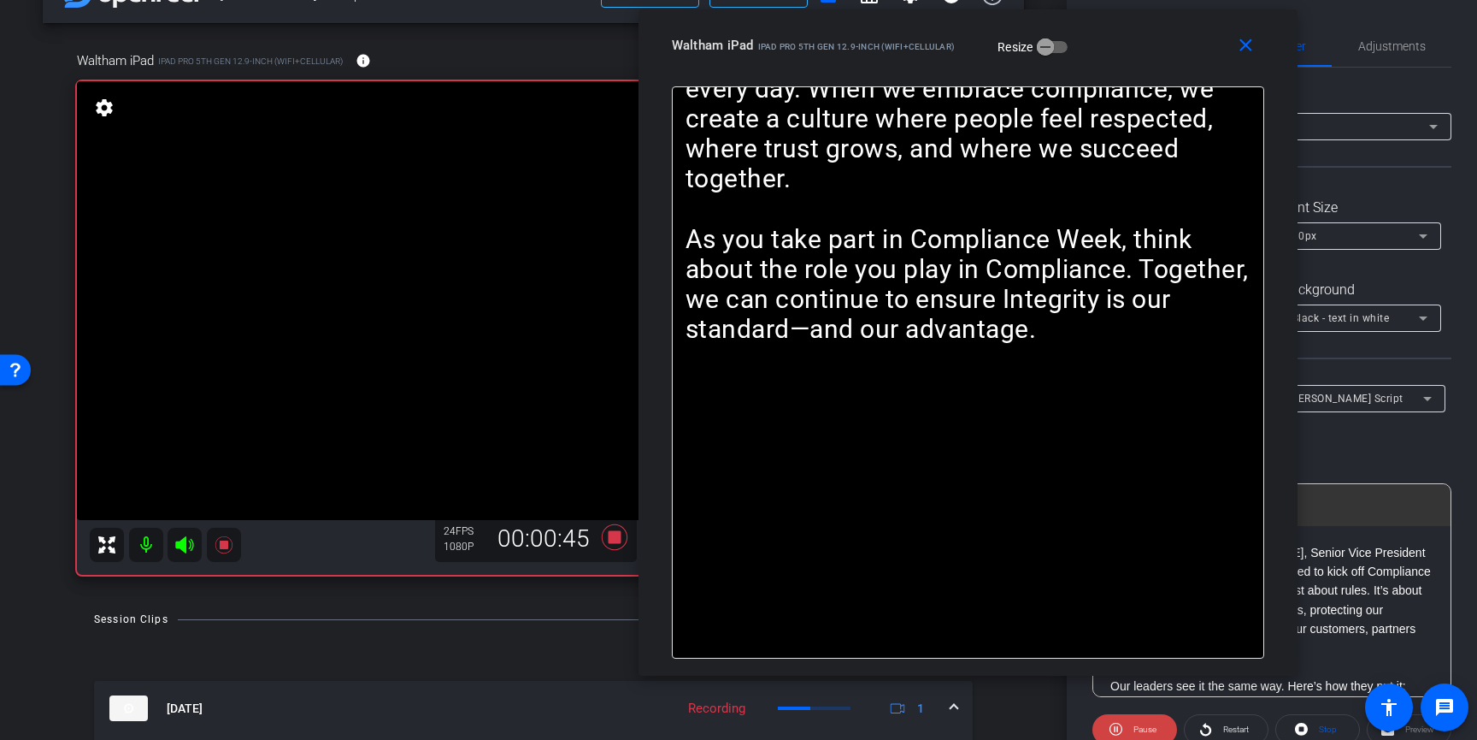
drag, startPoint x: 1052, startPoint y: 74, endPoint x: 1127, endPoint y: 74, distance: 75.2
click at [1127, 74] on div "close Waltham iPad iPad Pro 5th Gen 12.9-inch (WiFi+Cellular) Resize" at bounding box center [968, 47] width 659 height 77
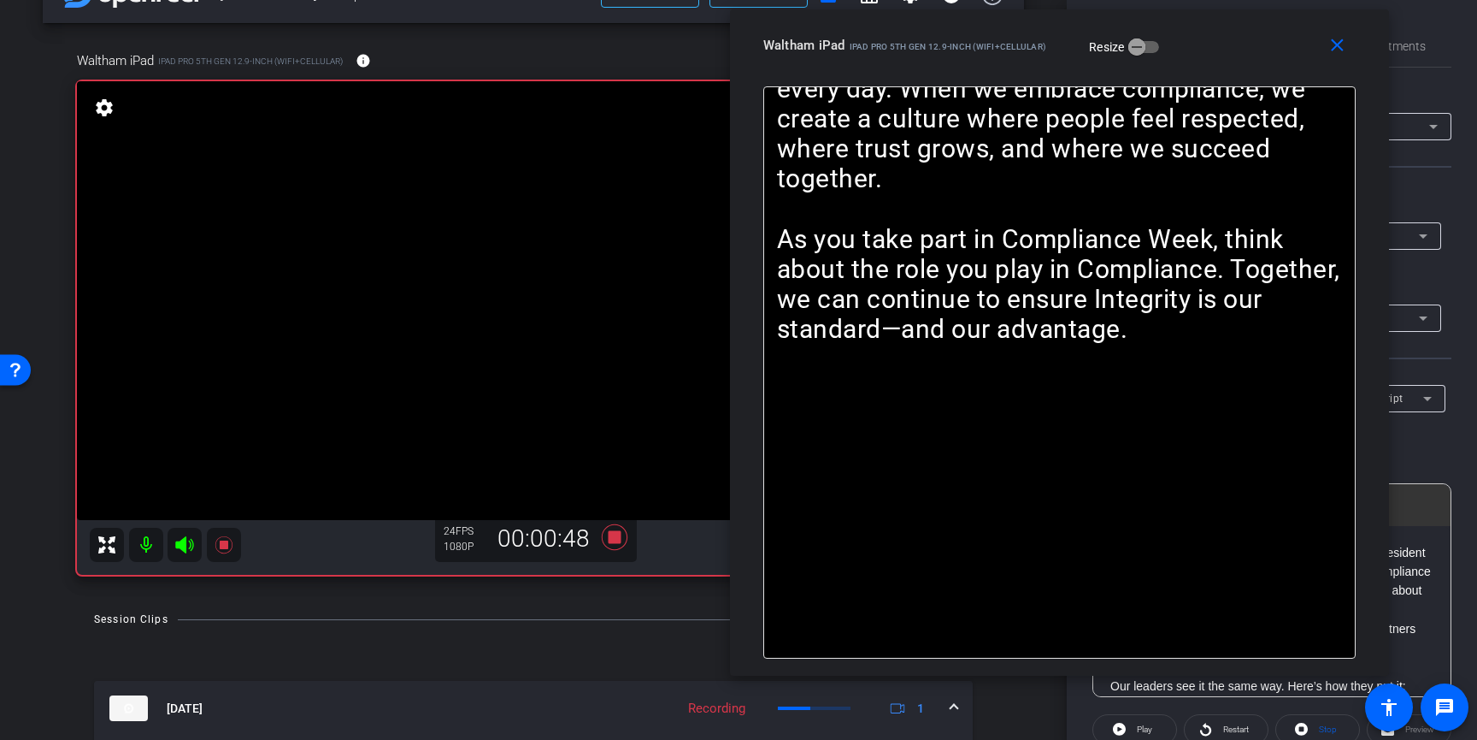
drag, startPoint x: 1133, startPoint y: 74, endPoint x: 1221, endPoint y: 74, distance: 88.1
click at [1221, 74] on div "close Waltham iPad iPad Pro 5th Gen 12.9-inch (WiFi+Cellular) Resize" at bounding box center [1059, 47] width 659 height 77
click at [616, 539] on icon at bounding box center [615, 537] width 26 height 26
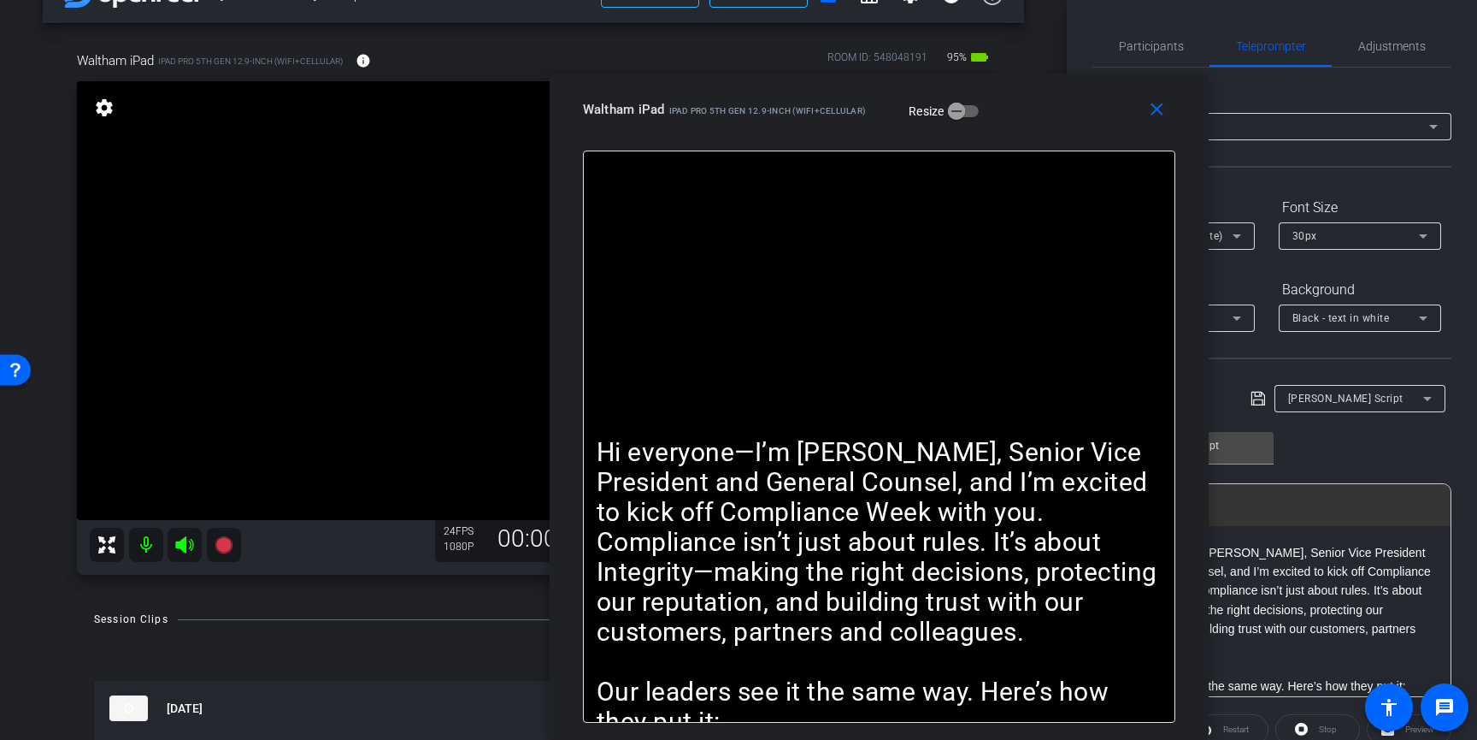
drag, startPoint x: 1233, startPoint y: 57, endPoint x: 967, endPoint y: 181, distance: 293.4
click at [967, 181] on div "close Waltham iPad iPad Pro 5th Gen 12.9-inch (WiFi+Cellular) Resize Hi everyon…" at bounding box center [879, 407] width 659 height 666
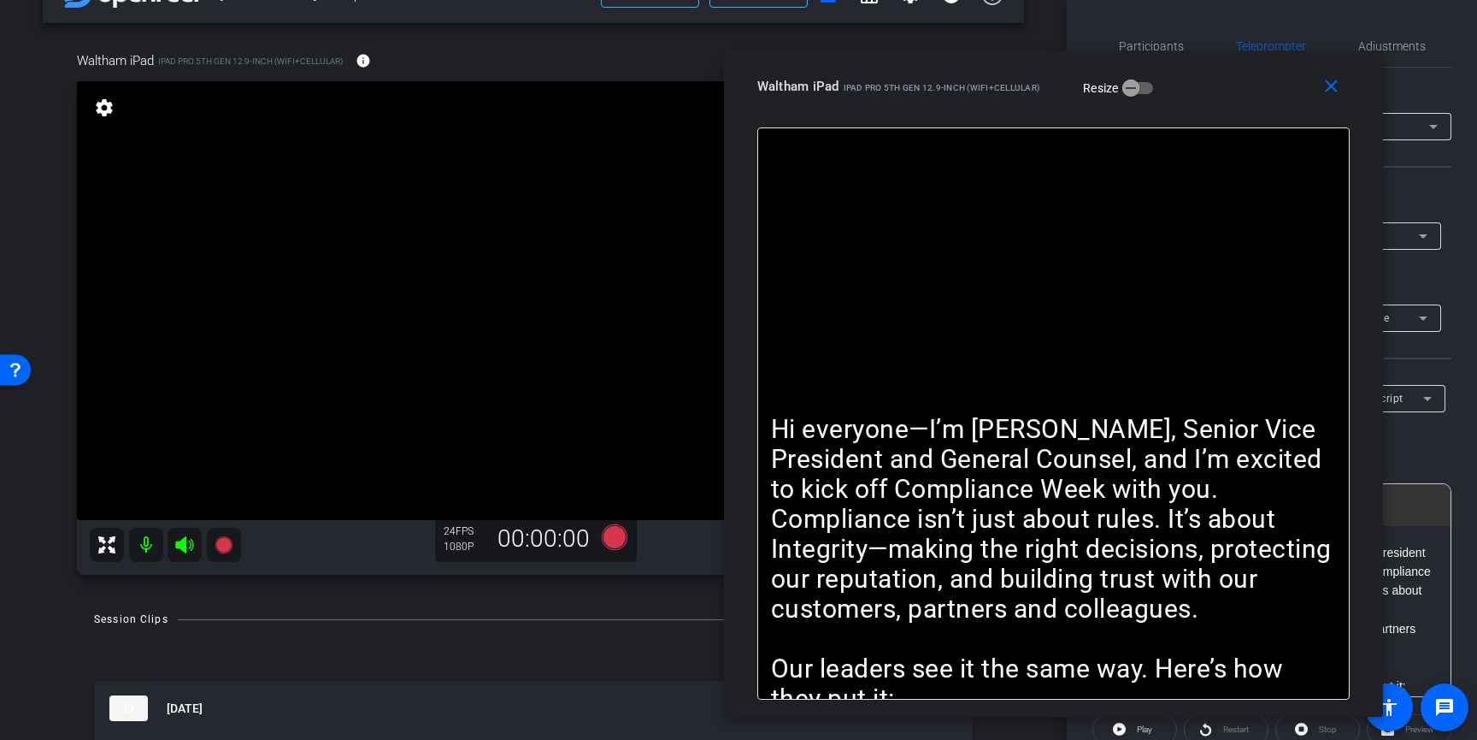
drag, startPoint x: 944, startPoint y: 137, endPoint x: 1225, endPoint y: 109, distance: 282.7
click at [1225, 109] on div "close Waltham iPad iPad Pro 5th Gen 12.9-inch (WiFi+Cellular) Resize" at bounding box center [1053, 88] width 659 height 77
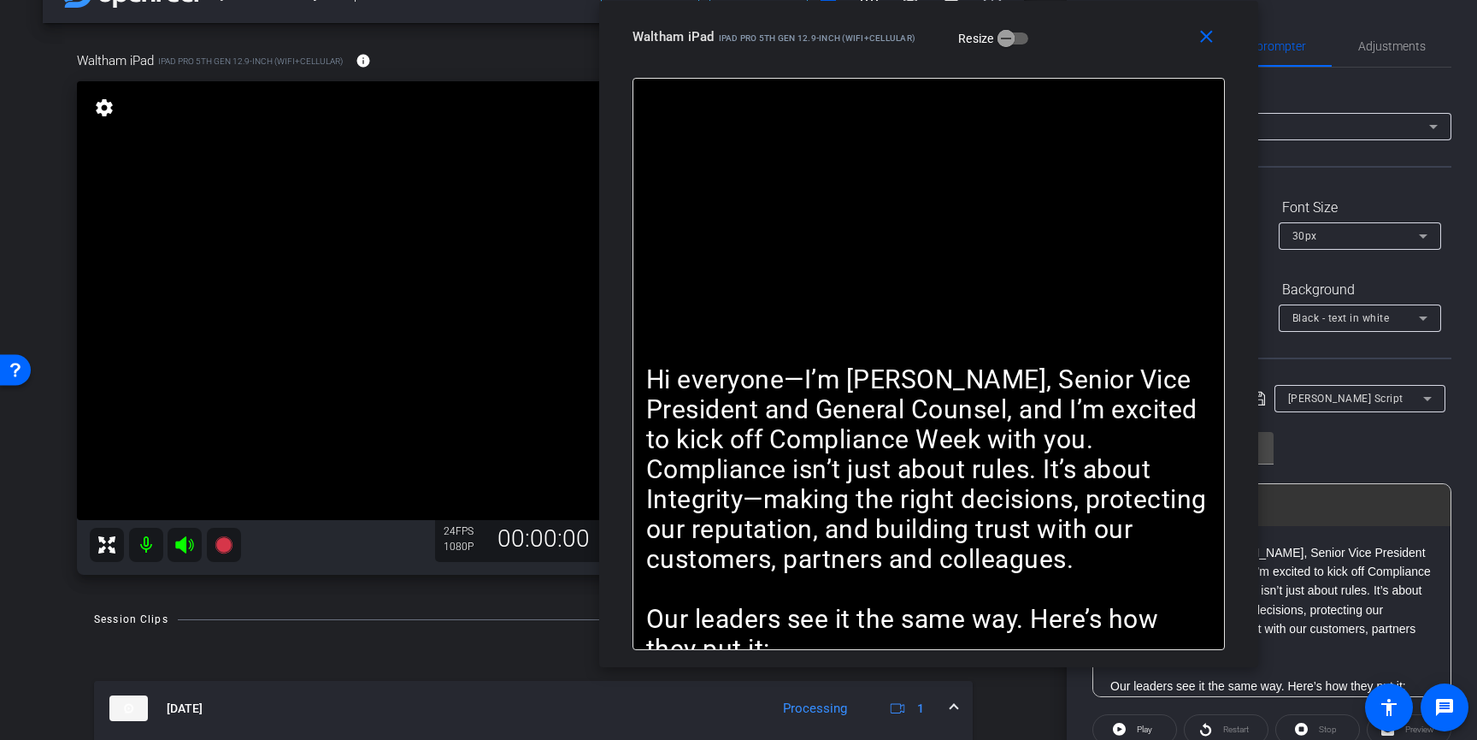
drag, startPoint x: 1225, startPoint y: 109, endPoint x: 1078, endPoint y: 64, distance: 153.6
click at [1078, 64] on div "close Waltham iPad iPad Pro 5th Gen 12.9-inch (WiFi+Cellular) Resize" at bounding box center [928, 39] width 659 height 77
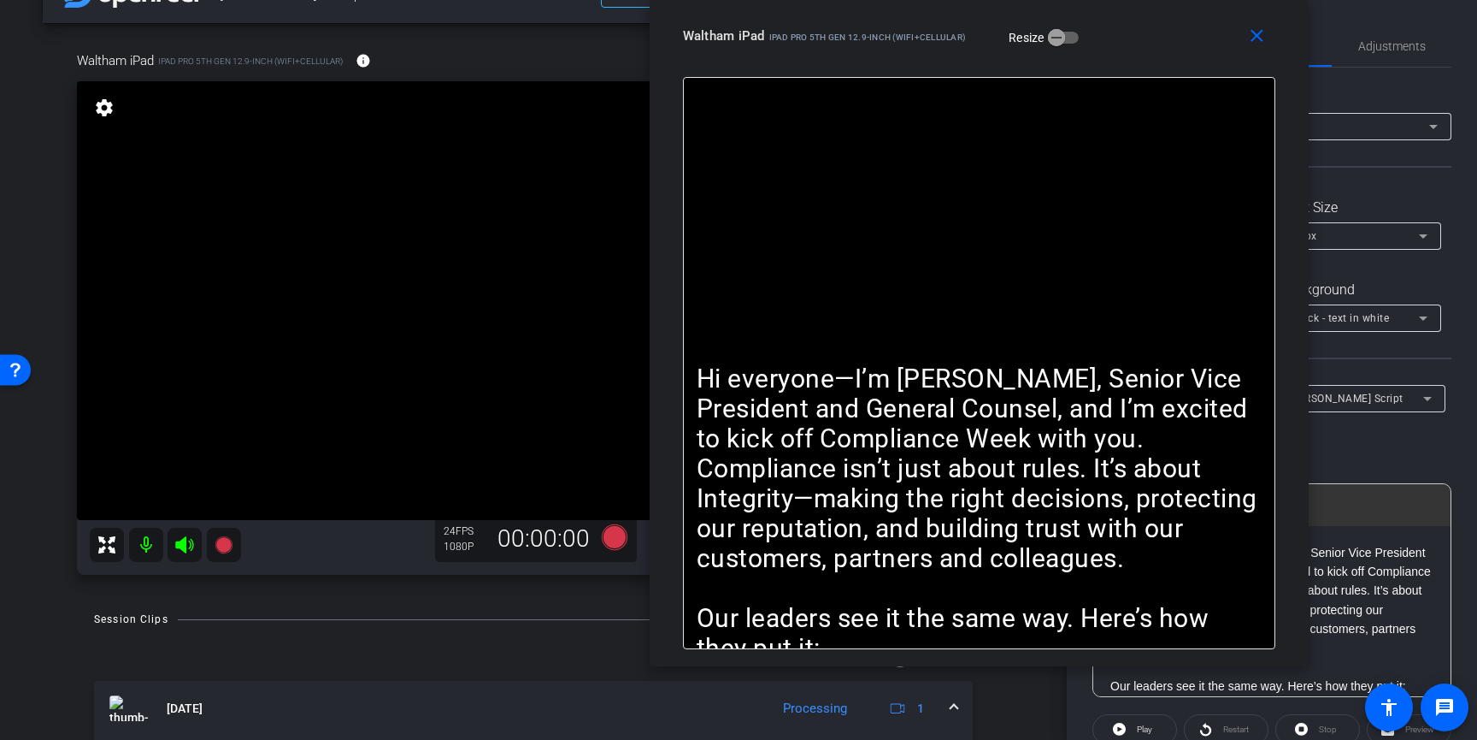
drag, startPoint x: 1101, startPoint y: 64, endPoint x: 1151, endPoint y: 59, distance: 49.9
click at [1151, 59] on div "close Waltham iPad iPad Pro 5th Gen 12.9-inch (WiFi+Cellular) Resize" at bounding box center [979, 38] width 659 height 77
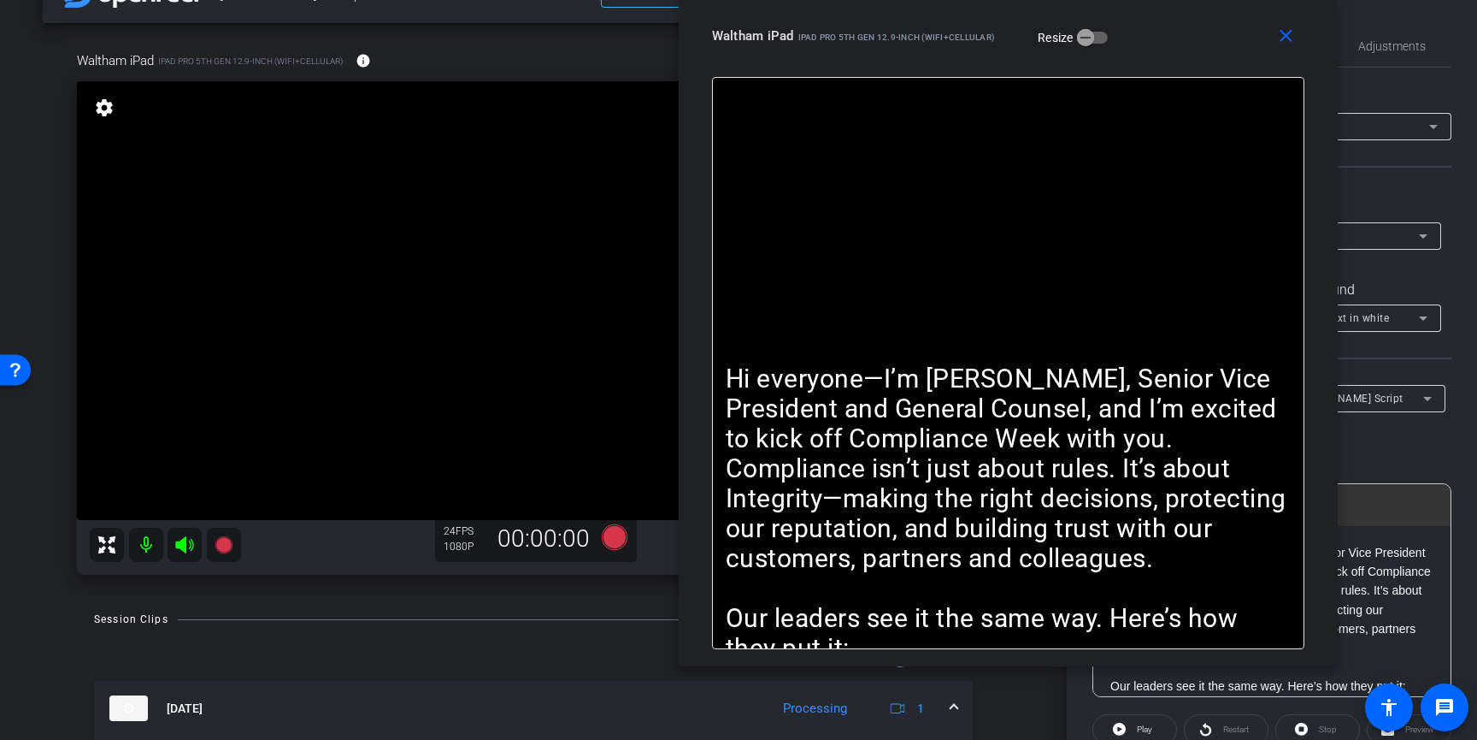
drag, startPoint x: 1141, startPoint y: 61, endPoint x: 1171, endPoint y: 58, distance: 30.0
click at [1171, 58] on div "close Waltham iPad iPad Pro 5th Gen 12.9-inch (WiFi+Cellular) Resize" at bounding box center [1008, 38] width 659 height 77
click at [614, 538] on icon at bounding box center [615, 537] width 26 height 26
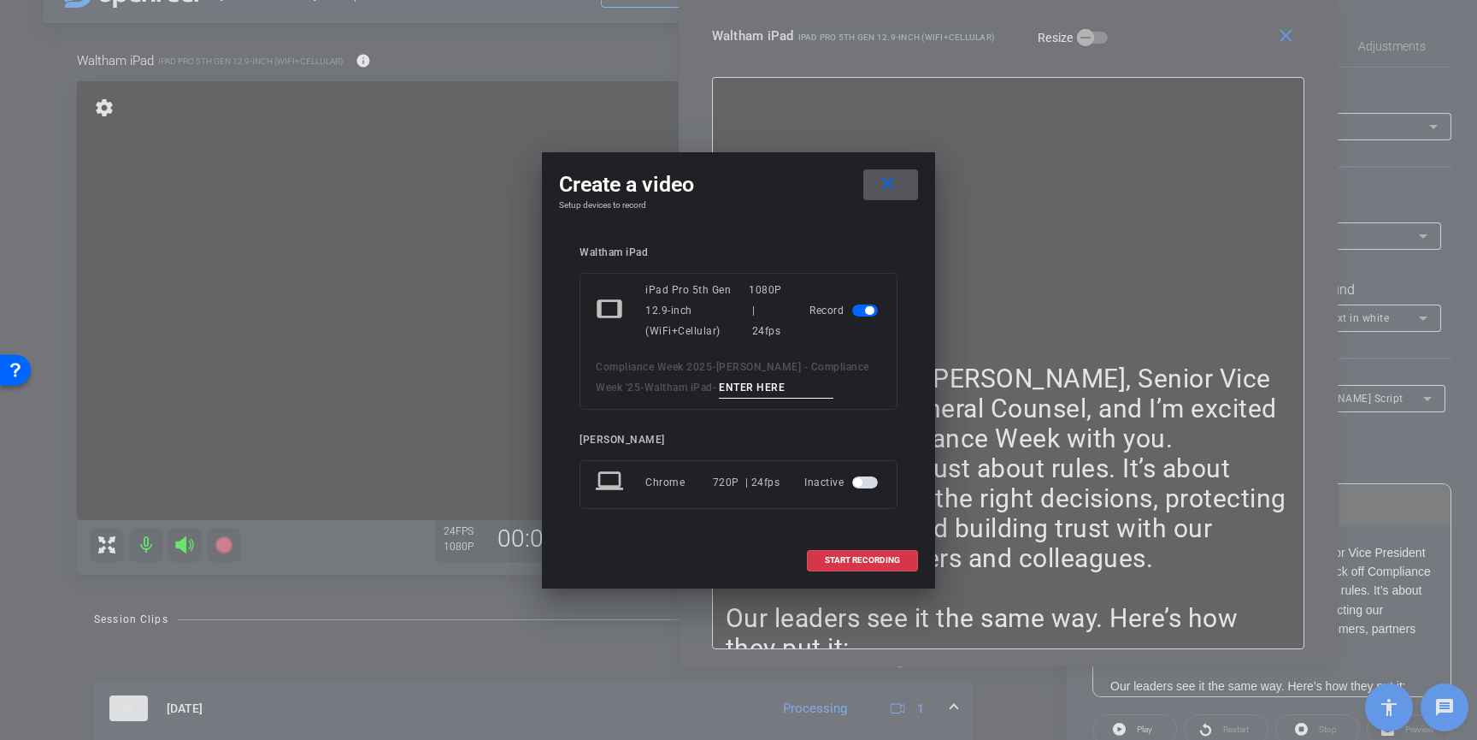
click at [752, 385] on input at bounding box center [776, 387] width 115 height 21
type input "3"
click at [893, 560] on span "START RECORDING" at bounding box center [862, 560] width 75 height 9
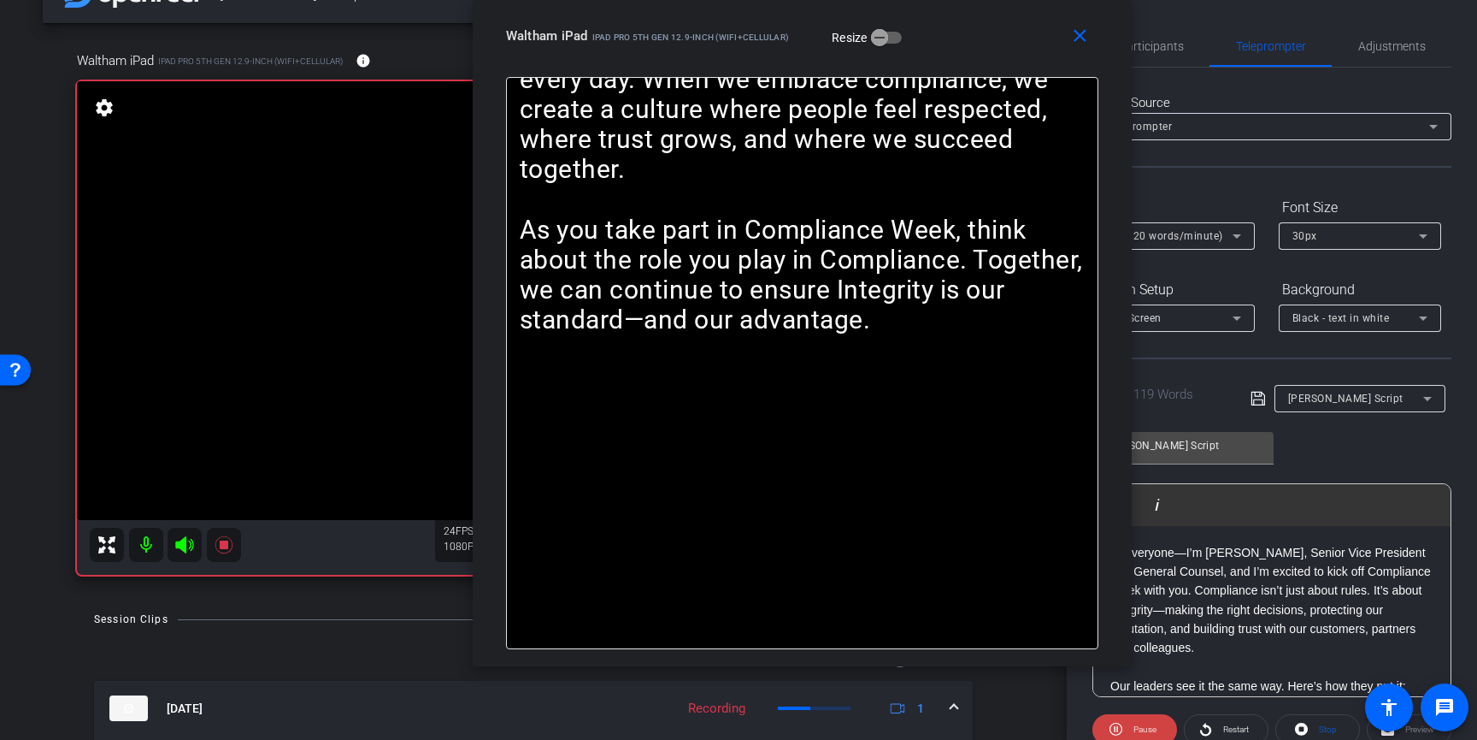
drag, startPoint x: 1194, startPoint y: 54, endPoint x: 988, endPoint y: 47, distance: 206.2
click at [988, 47] on div "close Waltham iPad iPad Pro 5th Gen 12.9-inch (WiFi+Cellular) Resize" at bounding box center [802, 38] width 659 height 77
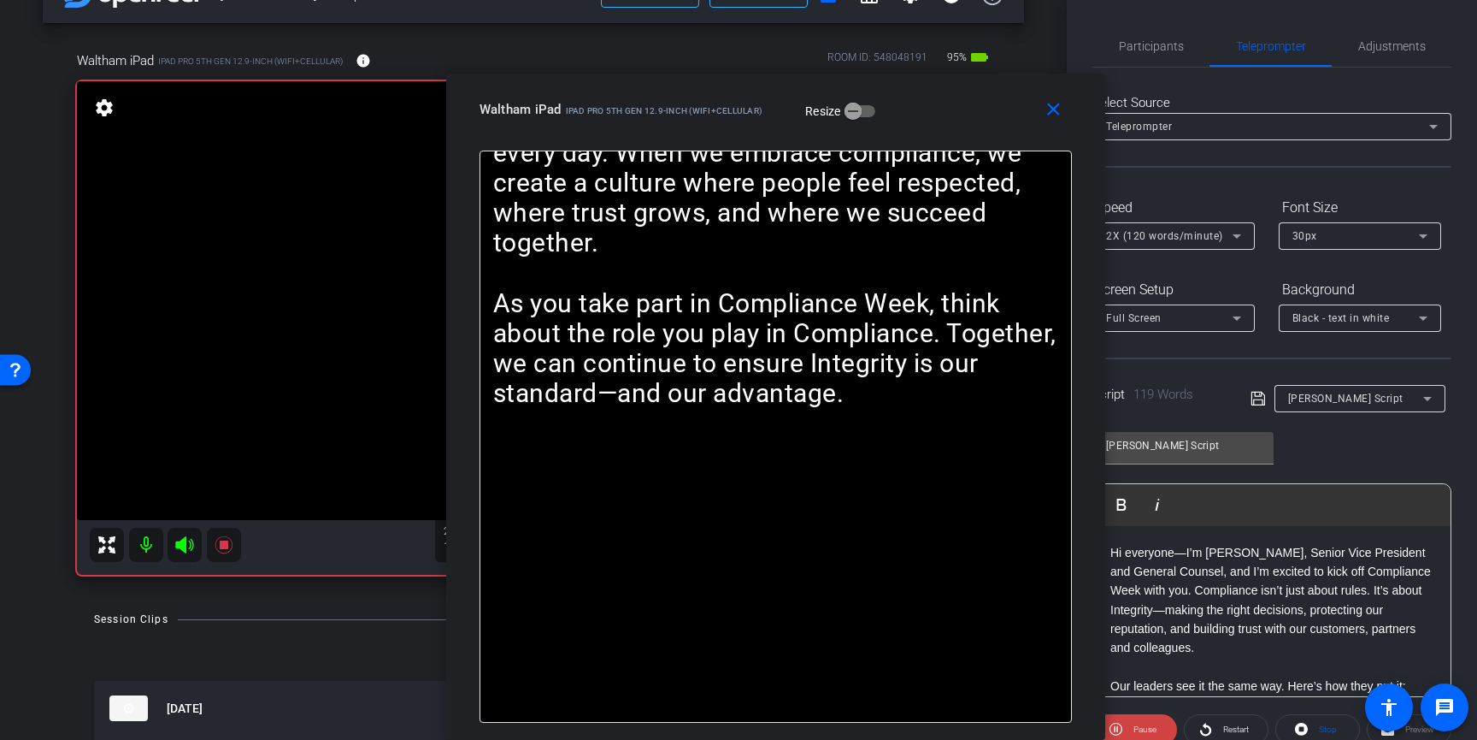
drag, startPoint x: 1015, startPoint y: 56, endPoint x: 988, endPoint y: 154, distance: 101.8
click at [988, 154] on div "close Waltham iPad iPad Pro 5th Gen 12.9-inch (WiFi+Cellular) Resize Hi everyon…" at bounding box center [775, 407] width 659 height 666
click at [1178, 234] on span "2X (120 words/minute)" at bounding box center [1164, 236] width 117 height 12
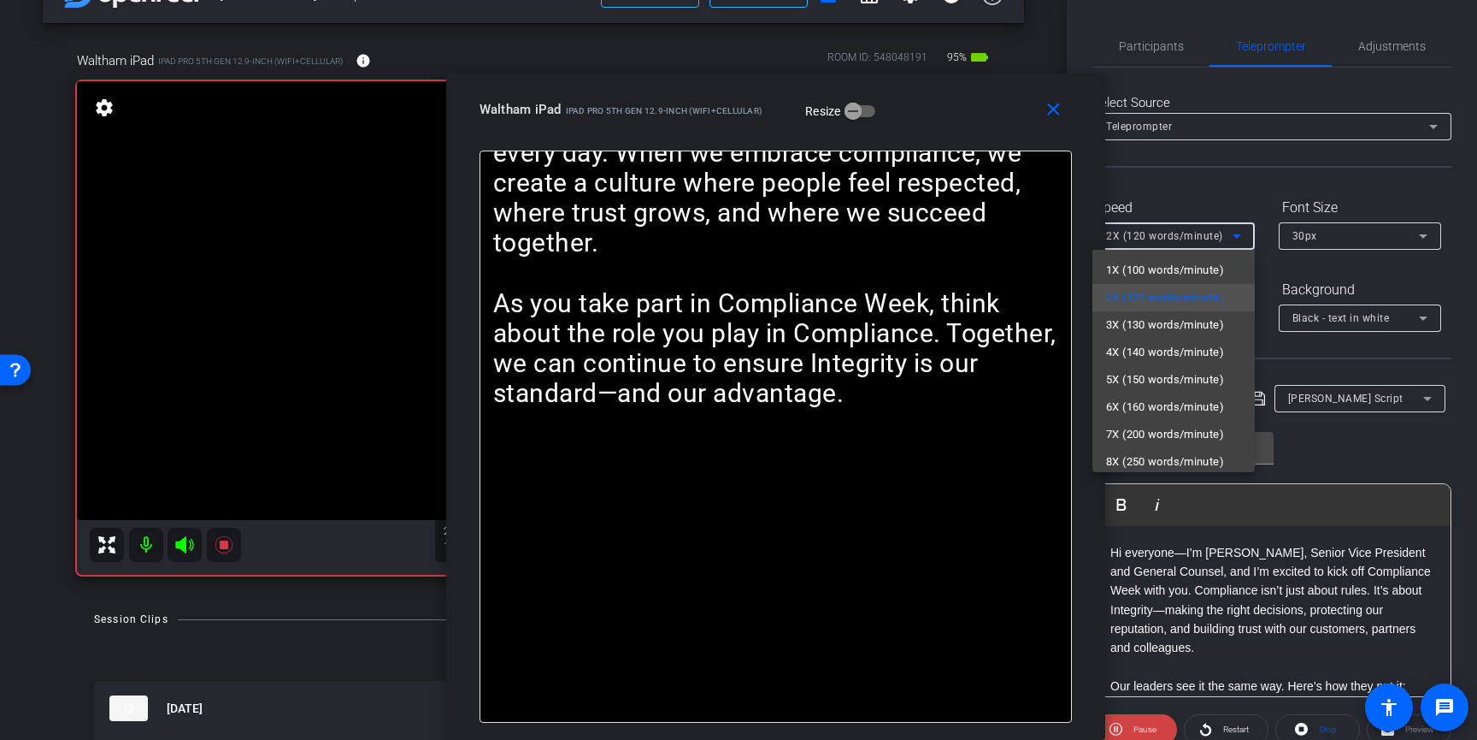
click at [942, 124] on div at bounding box center [738, 370] width 1477 height 740
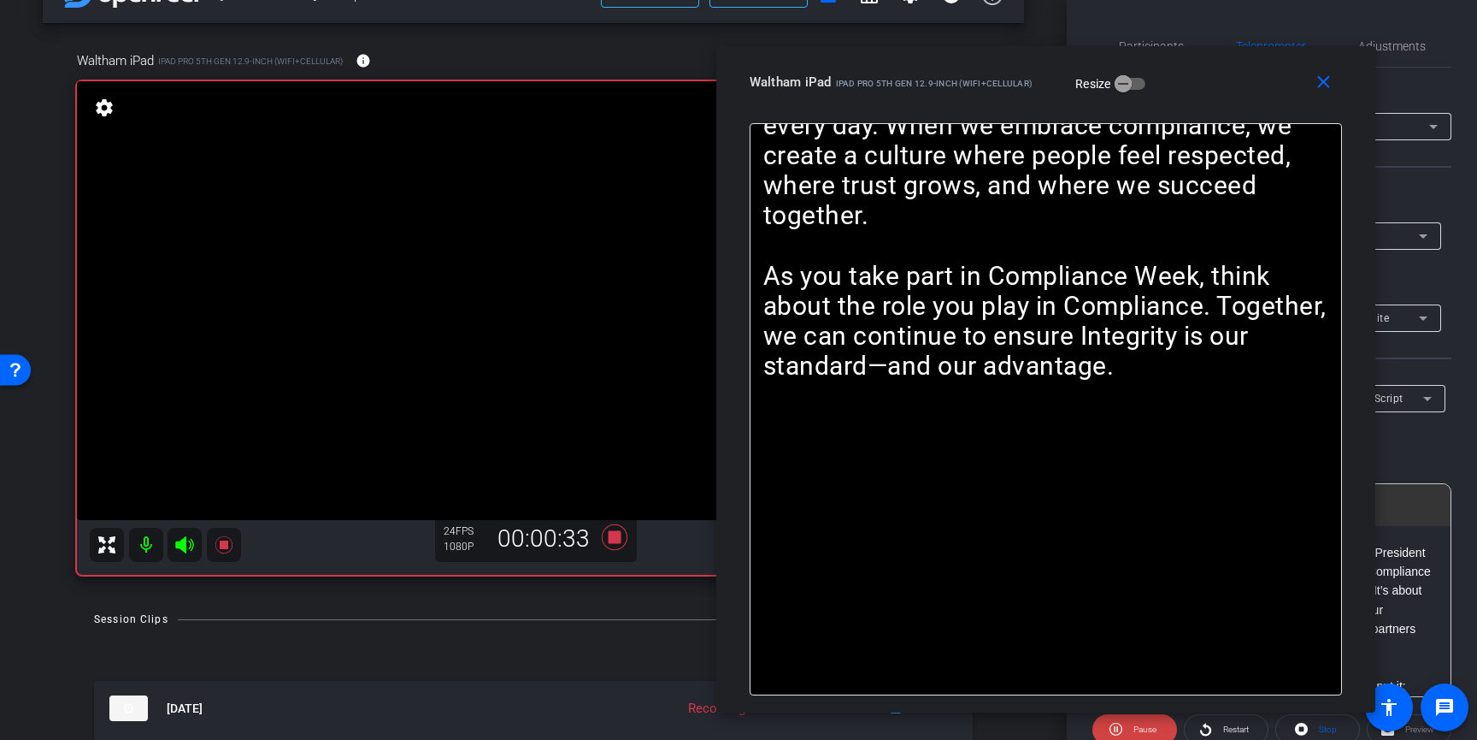
drag, startPoint x: 942, startPoint y: 124, endPoint x: 1212, endPoint y: 97, distance: 271.6
click at [1212, 97] on div "close Waltham iPad iPad Pro 5th Gen 12.9-inch (WiFi+Cellular) Resize" at bounding box center [1046, 84] width 659 height 77
click at [616, 538] on icon at bounding box center [615, 537] width 26 height 26
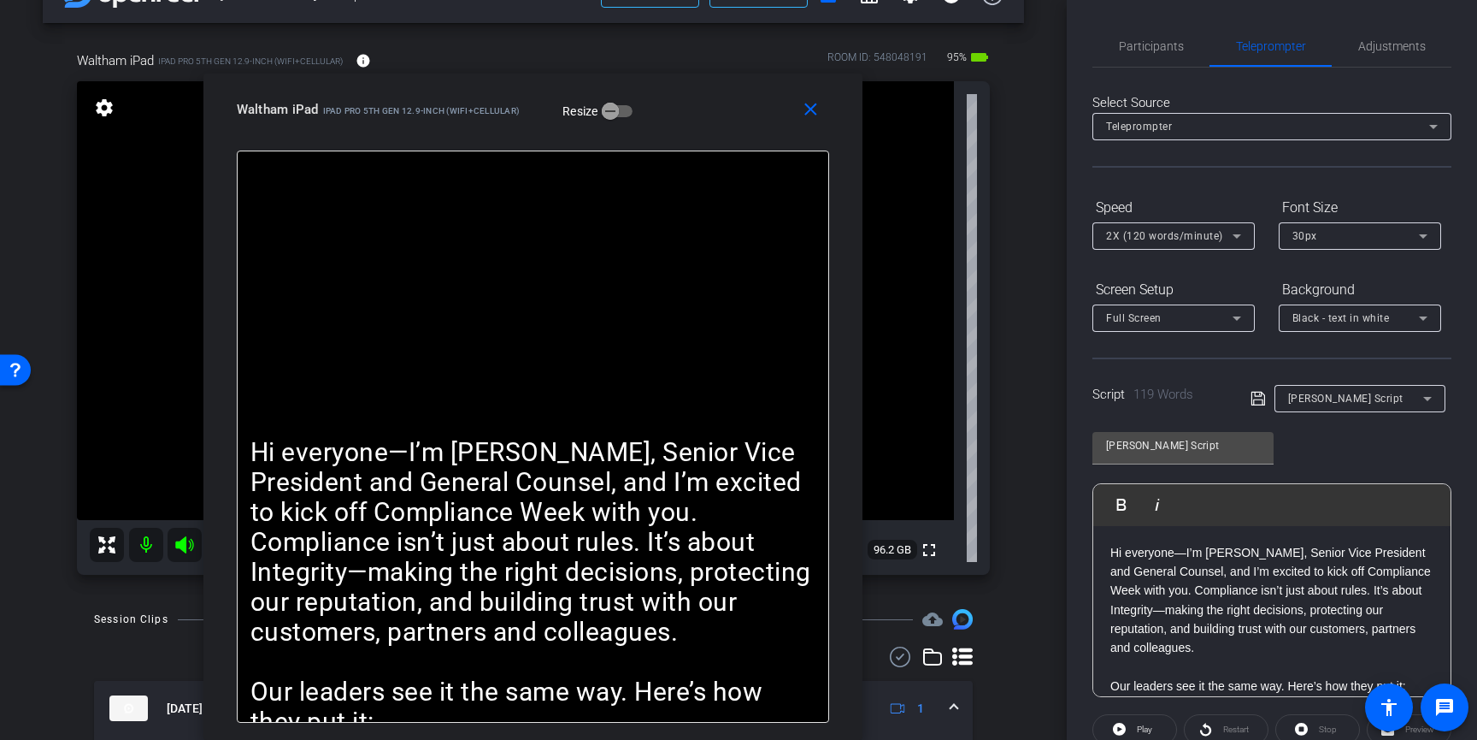
drag, startPoint x: 1003, startPoint y: 103, endPoint x: 490, endPoint y: 141, distance: 514.4
click at [490, 141] on div "close Waltham iPad iPad Pro 5th Gen 12.9-inch (WiFi+Cellular) Resize" at bounding box center [532, 112] width 659 height 77
click at [1124, 63] on span "Participants" at bounding box center [1151, 46] width 65 height 41
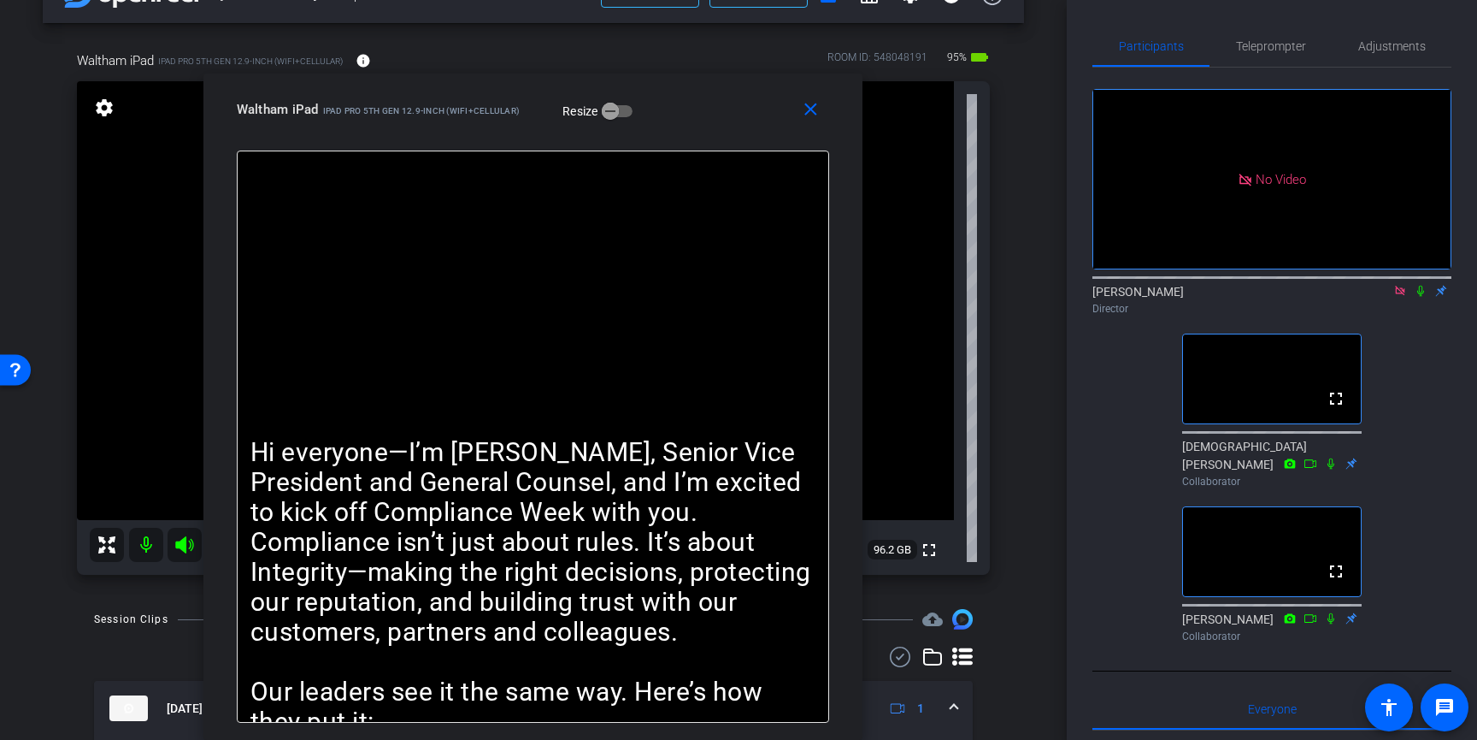
click at [1401, 286] on icon at bounding box center [1399, 290] width 9 height 9
click at [826, 114] on span at bounding box center [814, 109] width 55 height 41
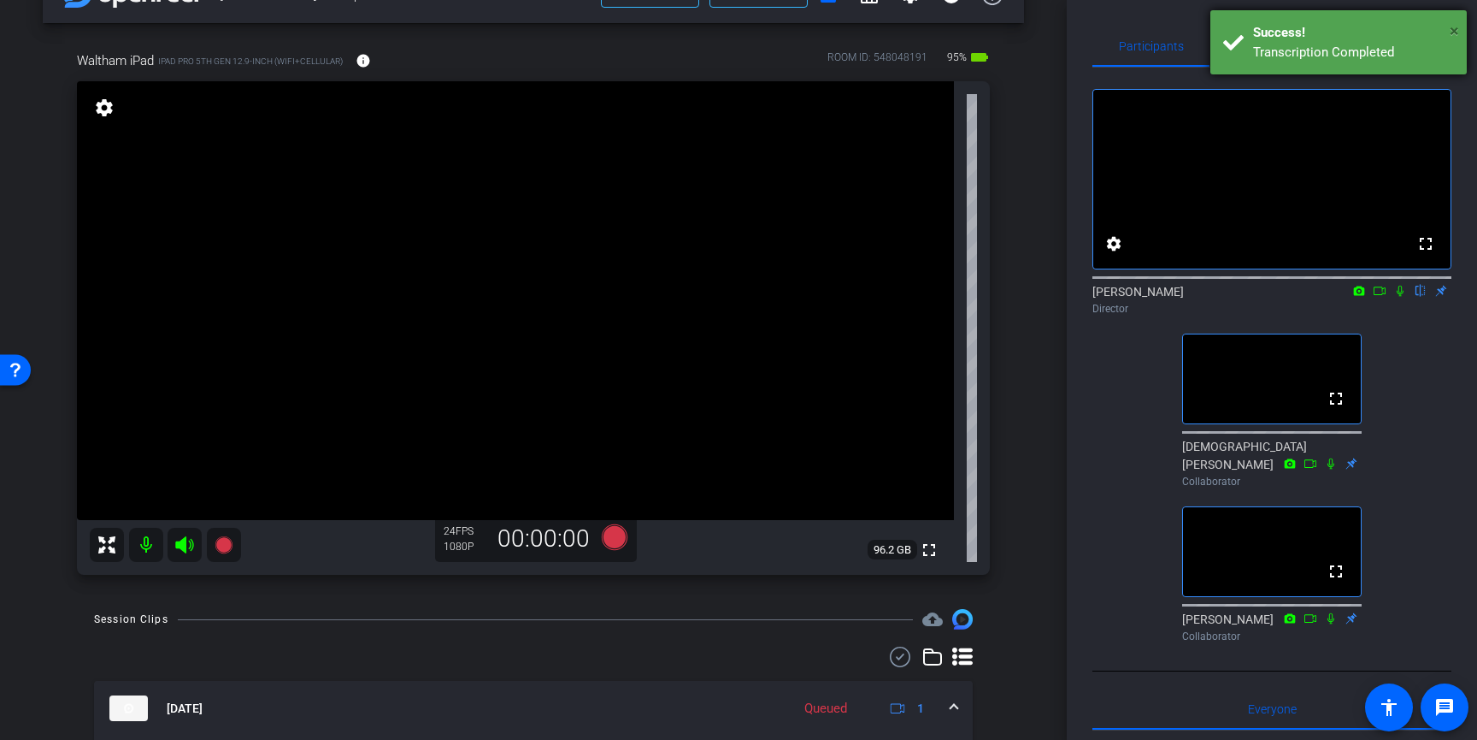
click at [1456, 32] on span "×" at bounding box center [1454, 31] width 9 height 21
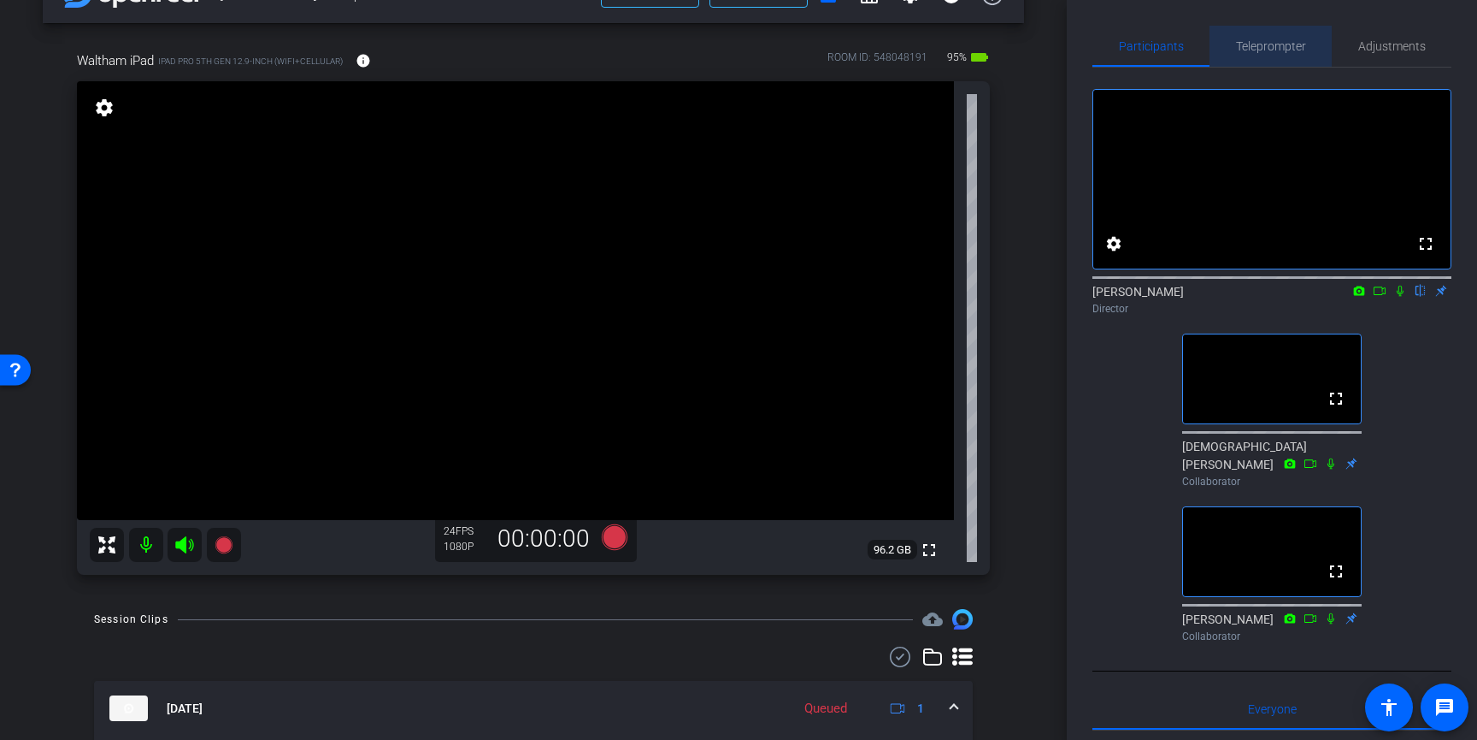
click at [1281, 44] on span "Teleprompter" at bounding box center [1271, 46] width 70 height 12
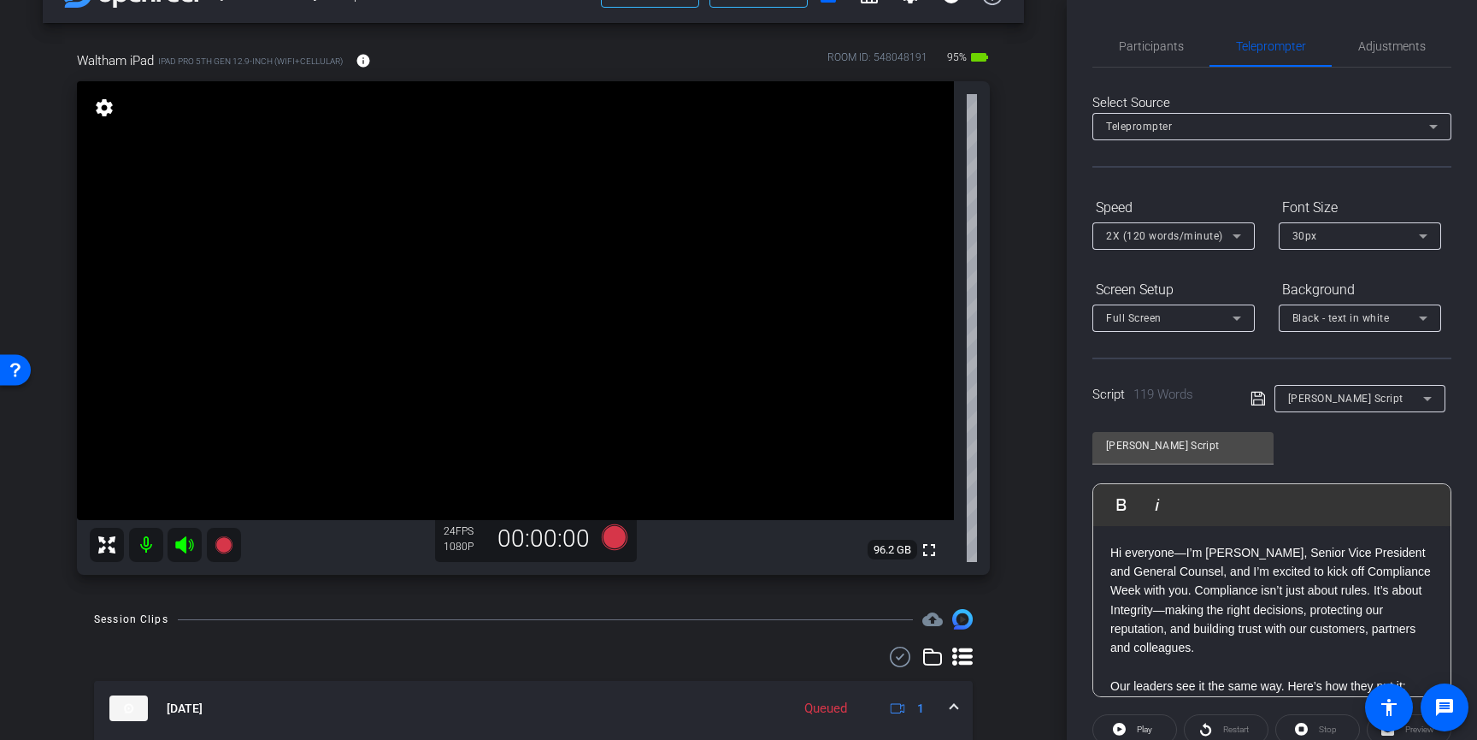
scroll to position [195, 0]
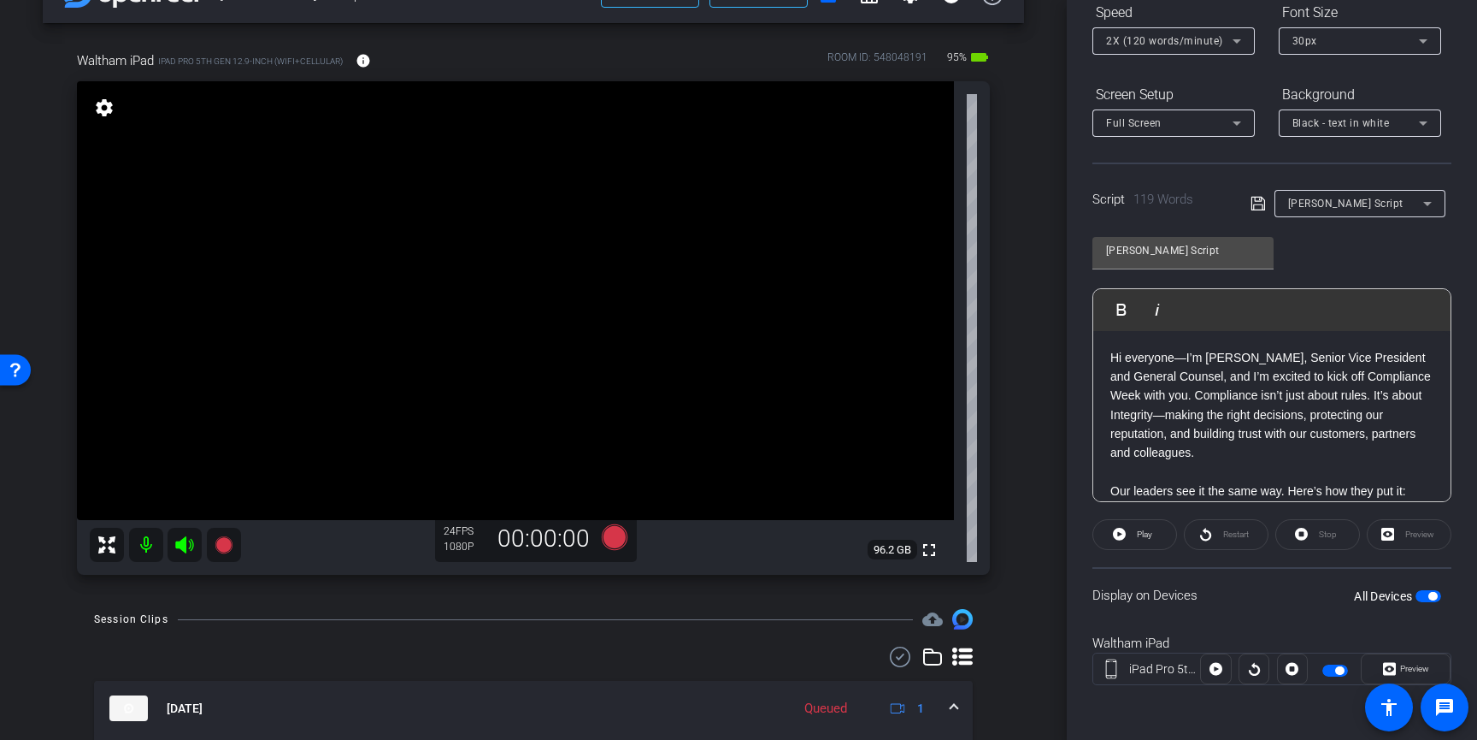
click at [1429, 602] on div "All Devices" at bounding box center [1397, 595] width 87 height 17
click at [1428, 590] on span "button" at bounding box center [1429, 596] width 26 height 12
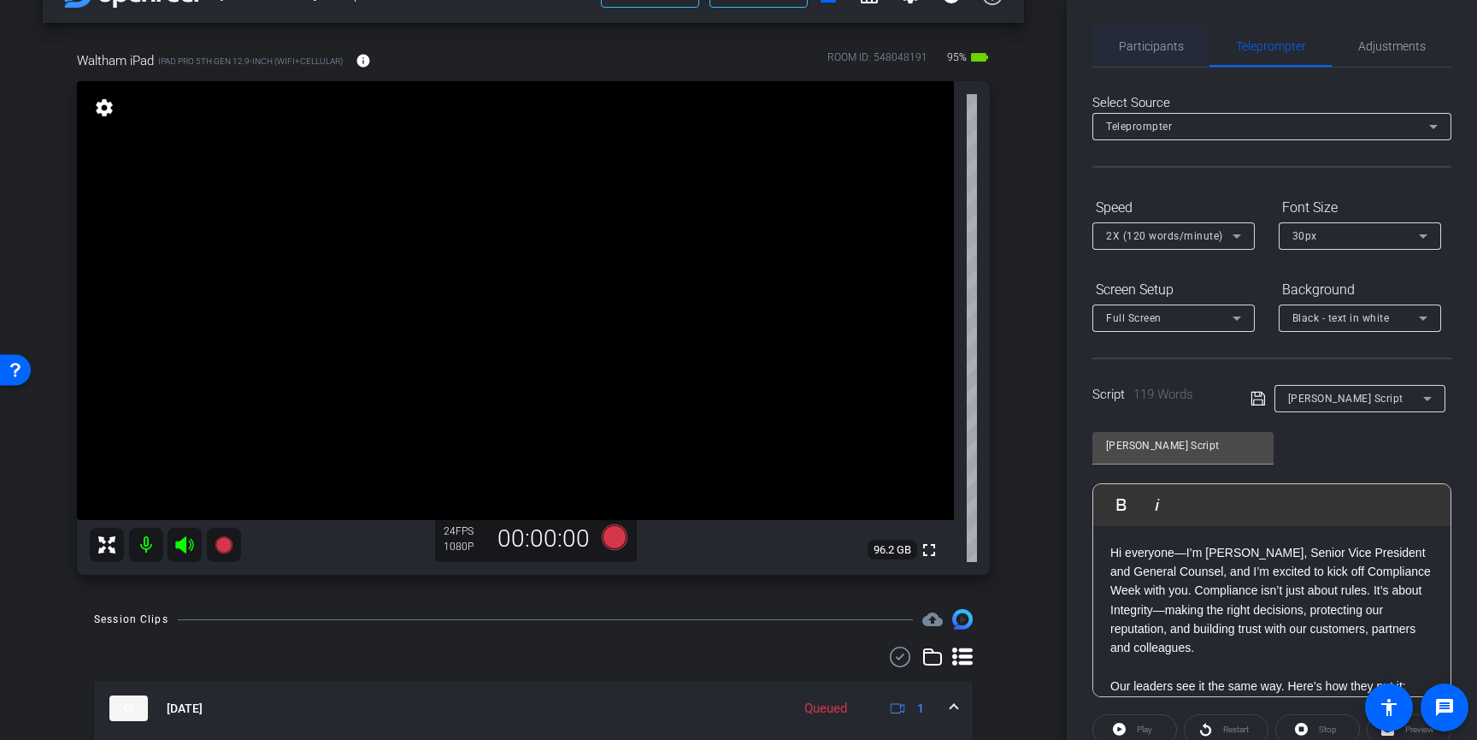
click at [1153, 56] on span "Participants" at bounding box center [1151, 46] width 65 height 41
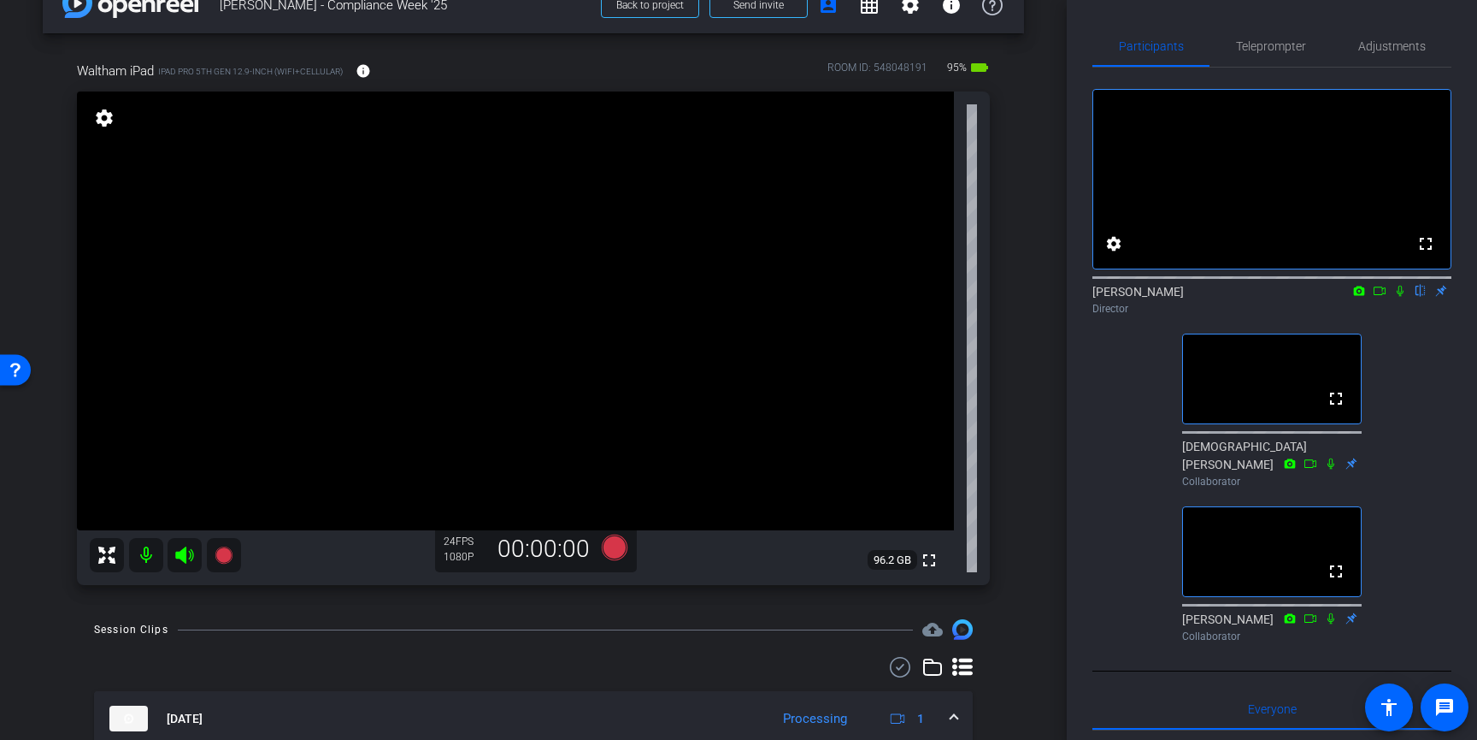
scroll to position [43, 0]
click at [1378, 297] on icon at bounding box center [1380, 291] width 14 height 12
click at [1418, 297] on icon at bounding box center [1421, 291] width 14 height 12
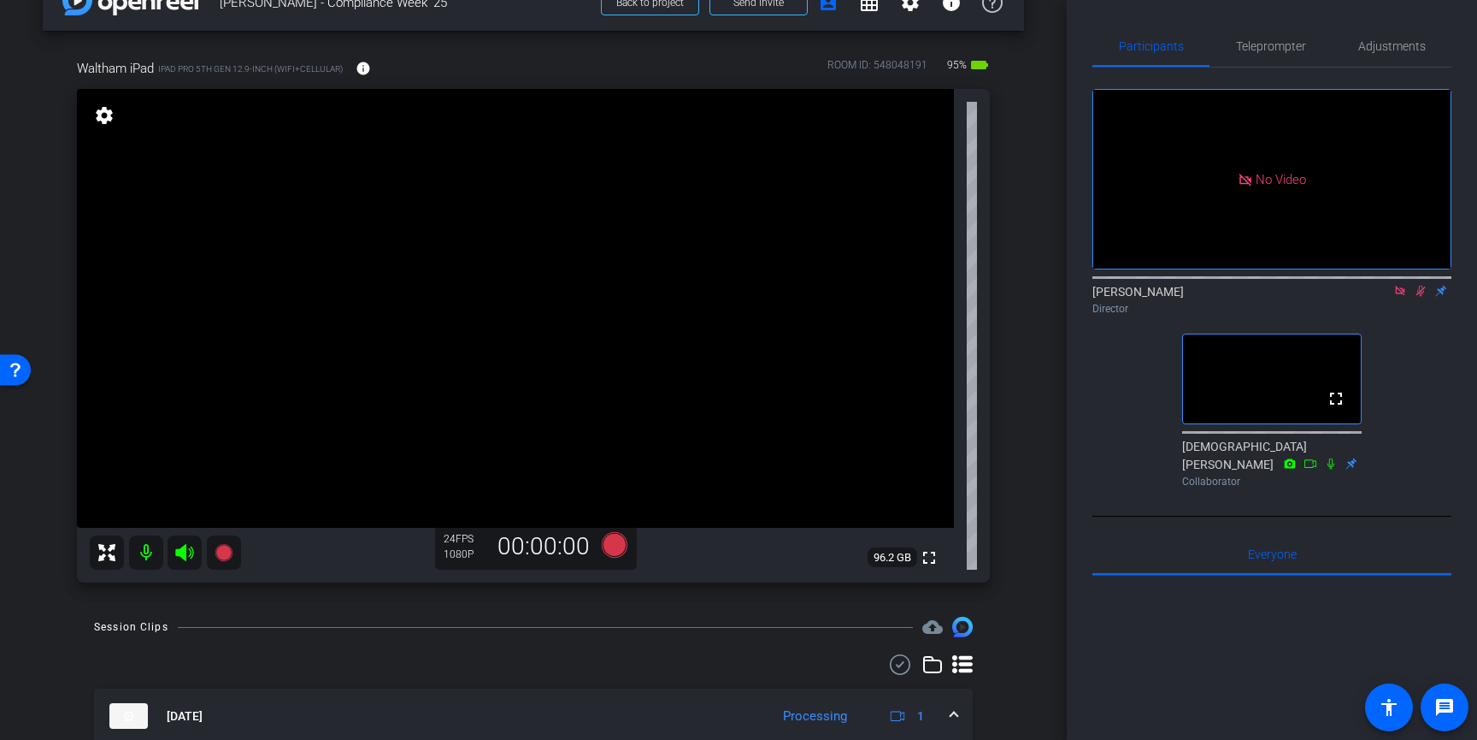
click at [1311, 469] on icon at bounding box center [1311, 463] width 14 height 12
click at [1333, 469] on icon at bounding box center [1331, 463] width 14 height 12
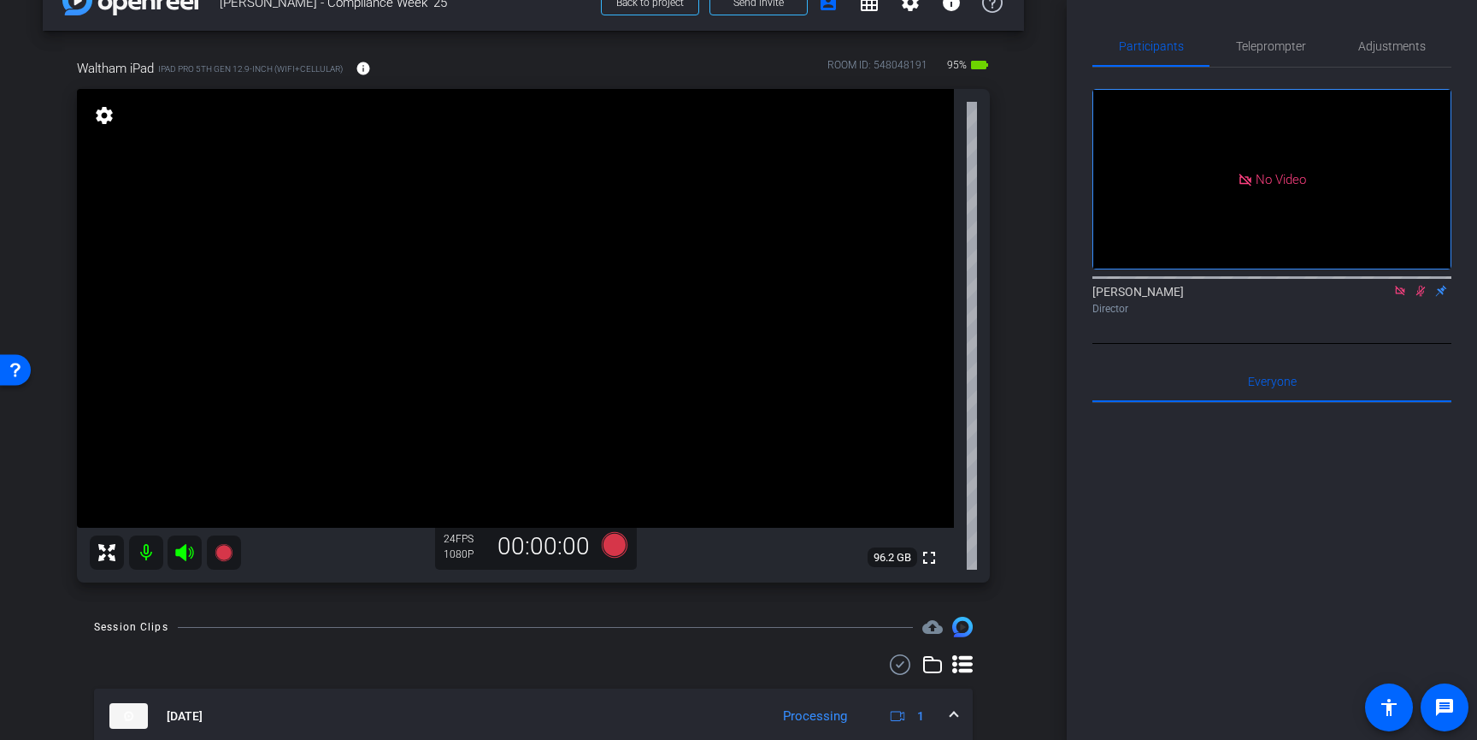
scroll to position [36, 0]
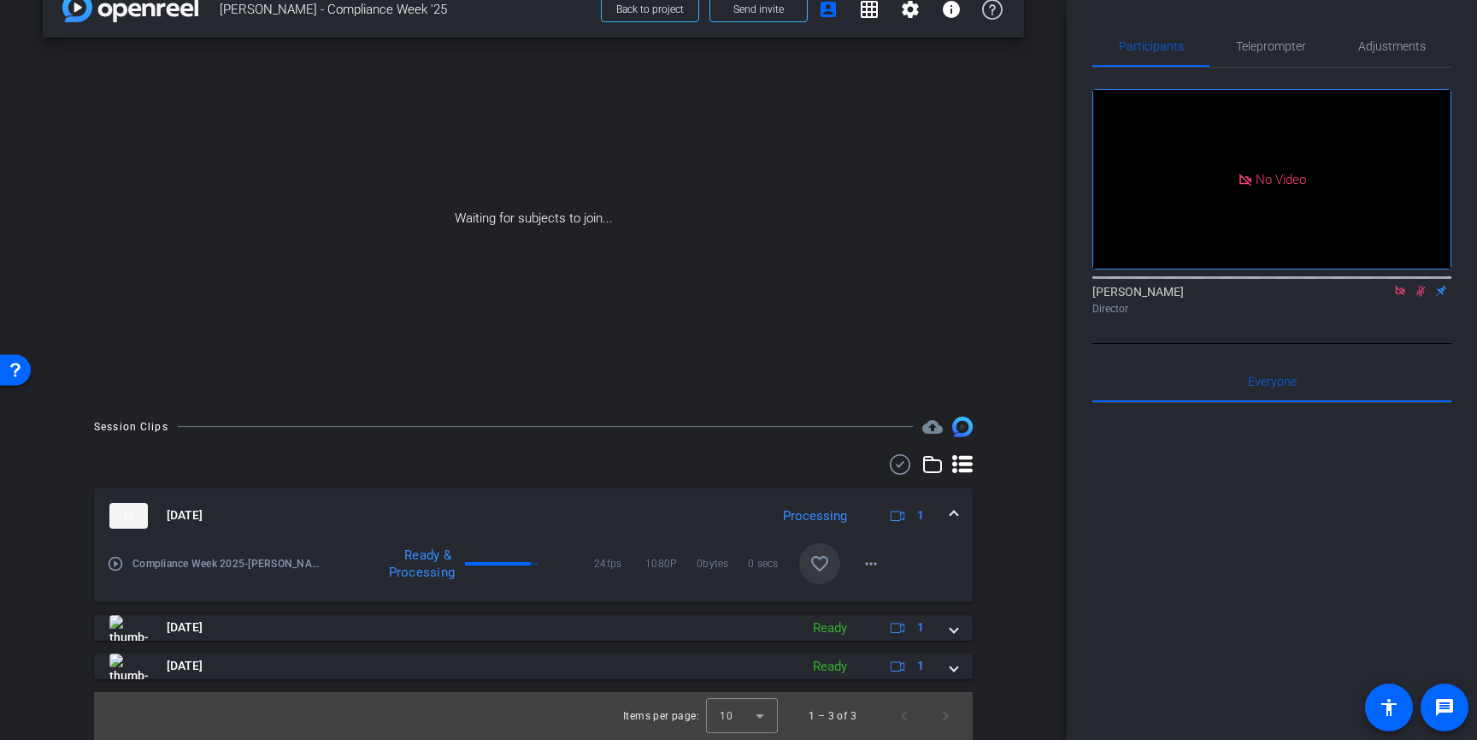
click at [819, 563] on mat-icon "favorite_border" at bounding box center [820, 563] width 21 height 21
click at [871, 565] on mat-icon "more_horiz" at bounding box center [871, 563] width 21 height 21
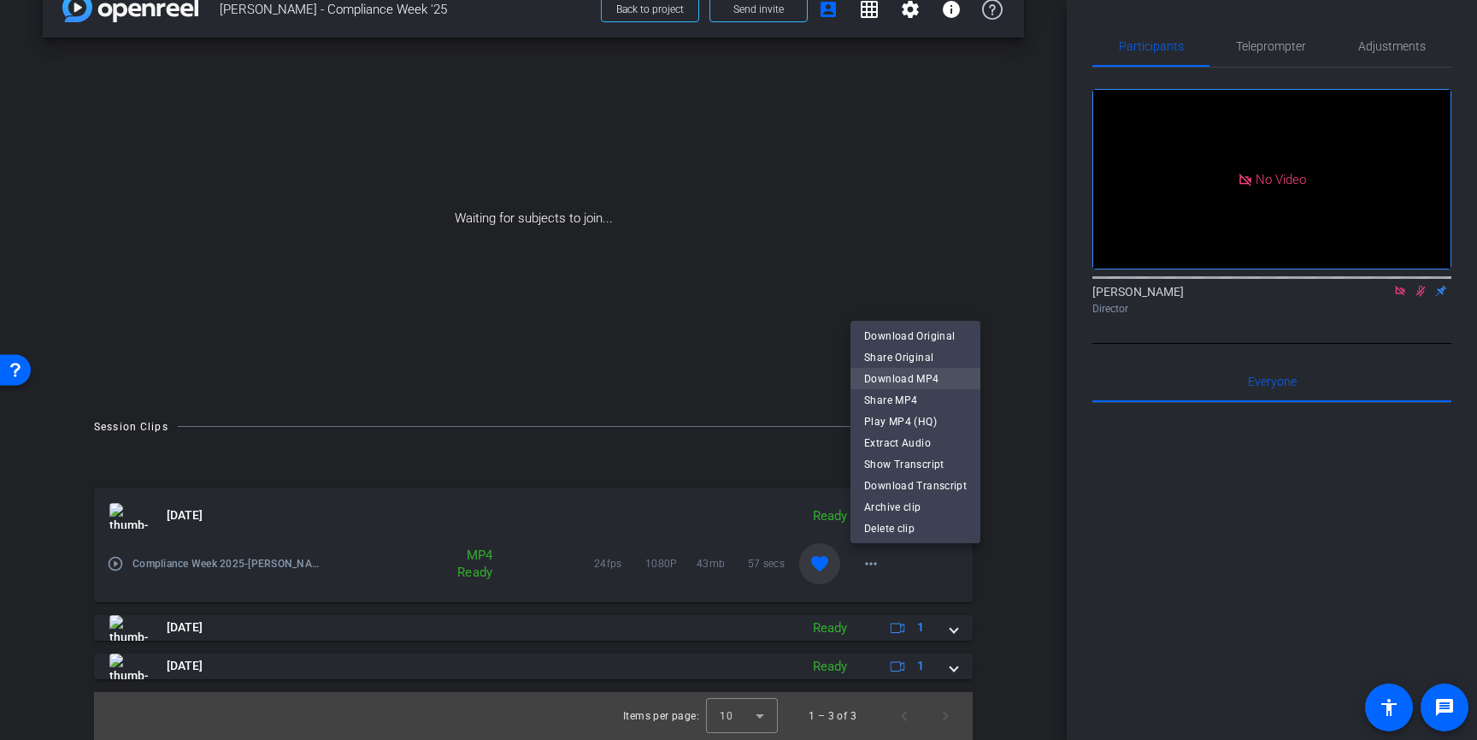
click at [917, 384] on span "Download MP4" at bounding box center [915, 379] width 103 height 21
